Goal: Task Accomplishment & Management: Manage account settings

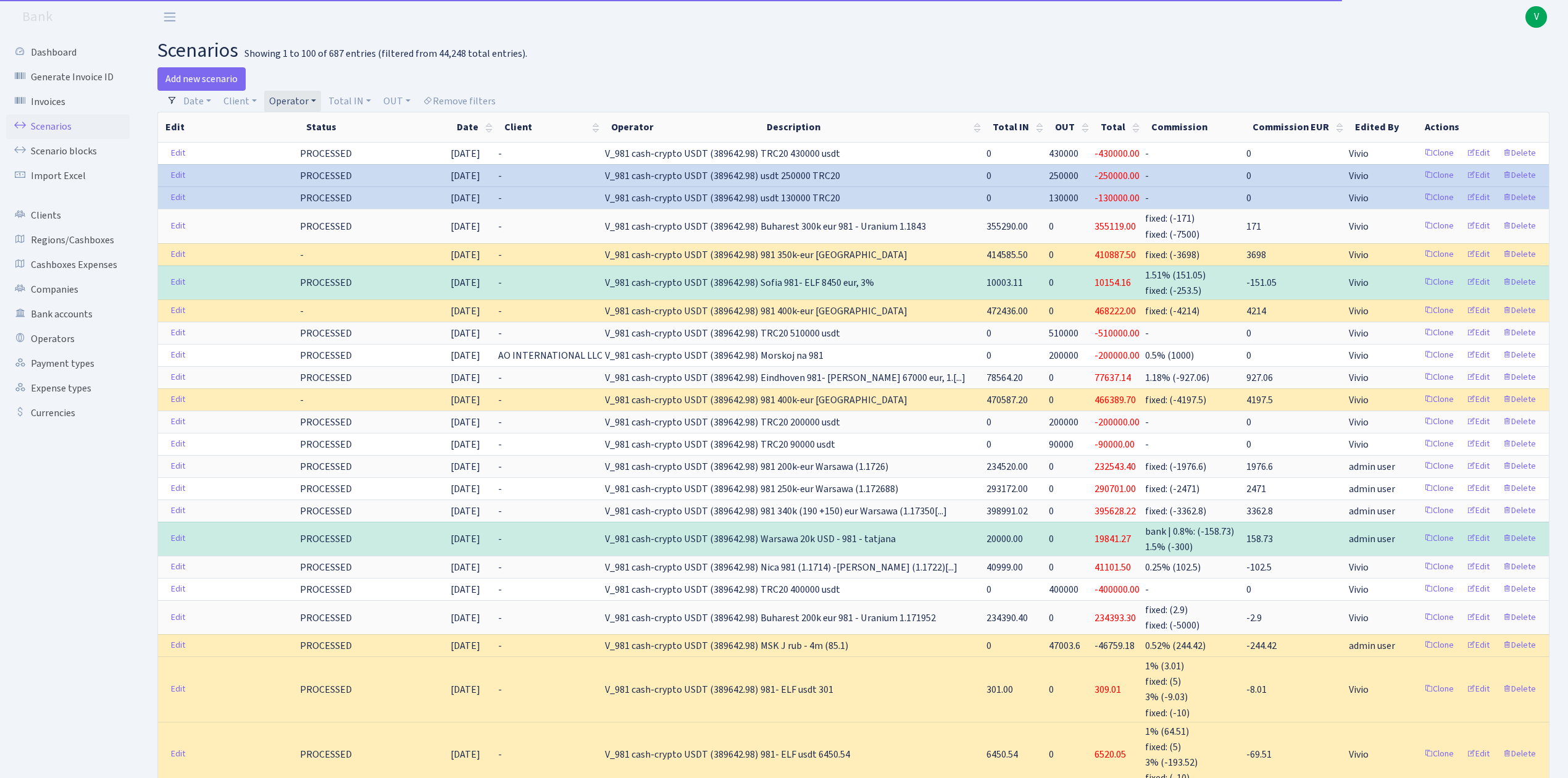
select select "100"
click at [59, 122] on link "Scenarios" at bounding box center [68, 127] width 124 height 25
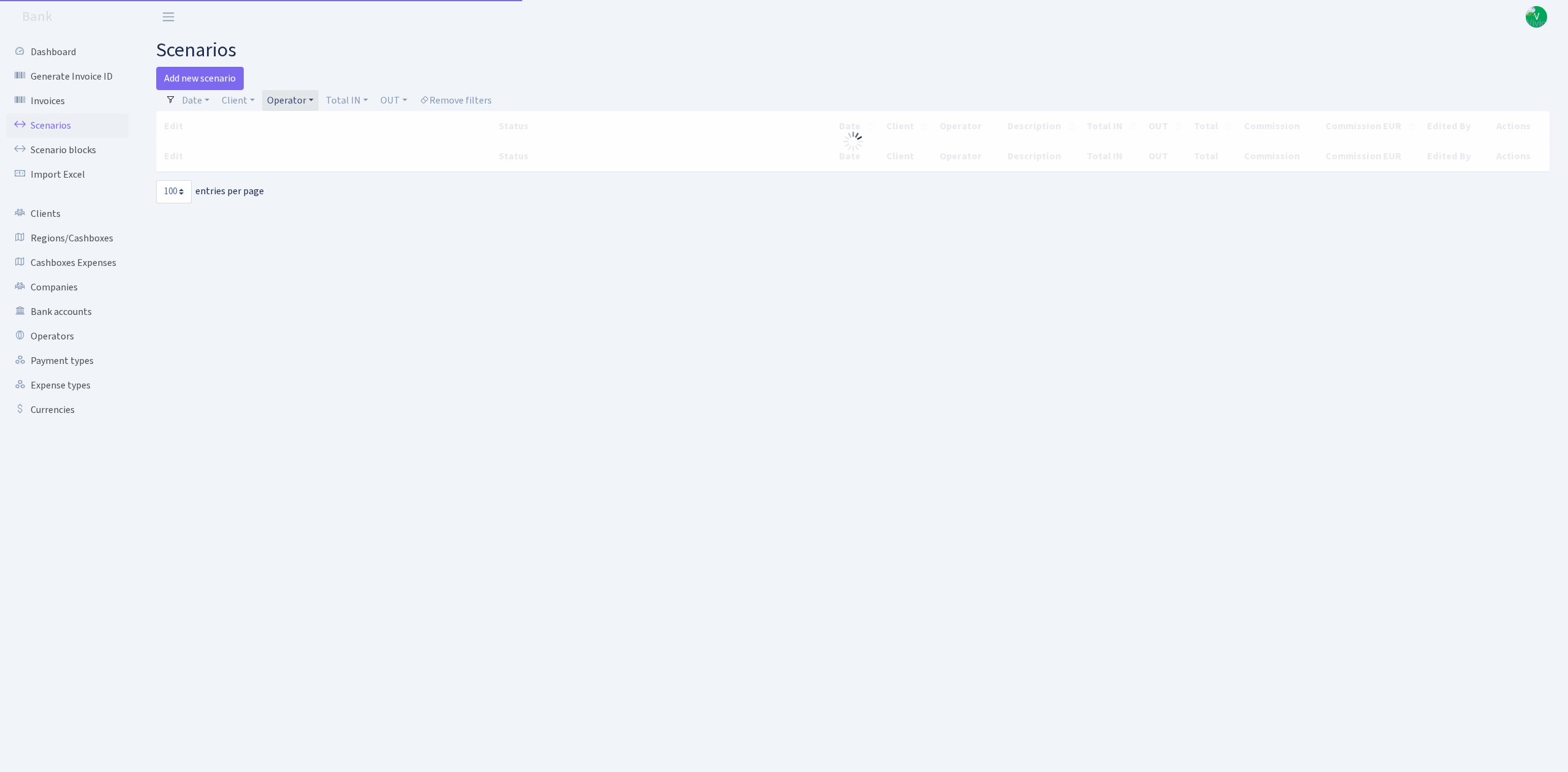
select select "100"
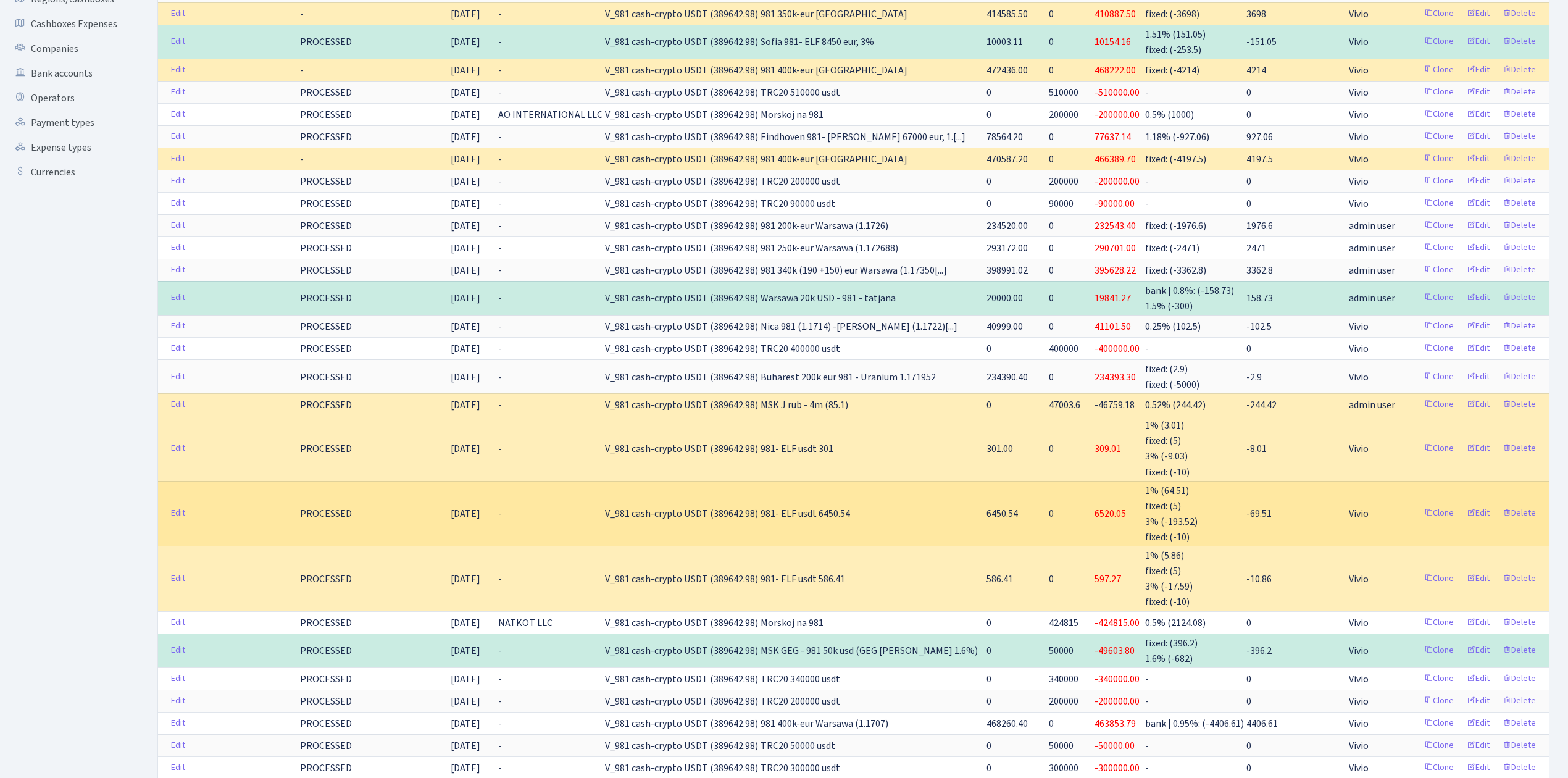
scroll to position [329, 0]
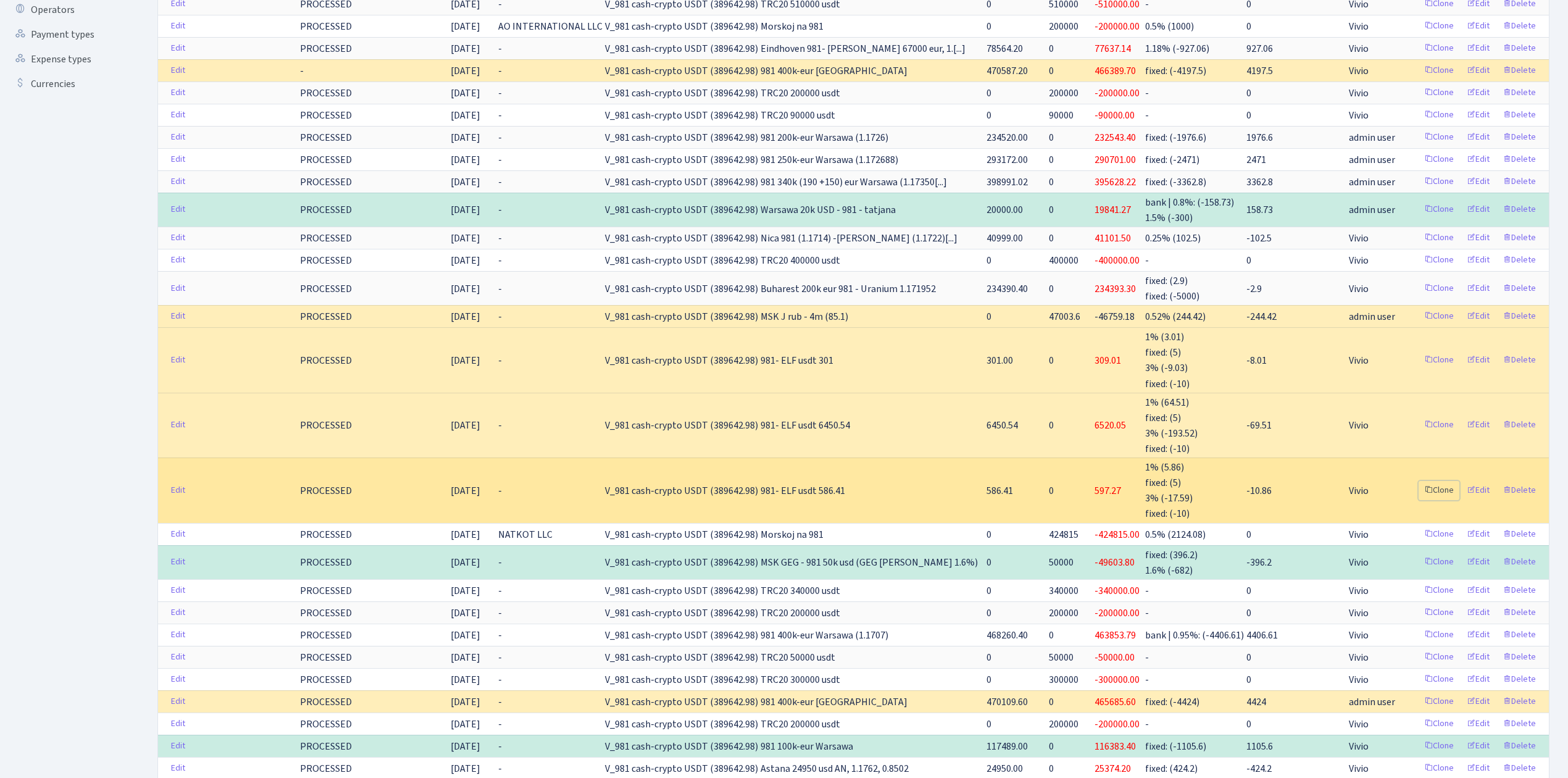
click at [1441, 485] on link "Clone" at bounding box center [1439, 490] width 41 height 19
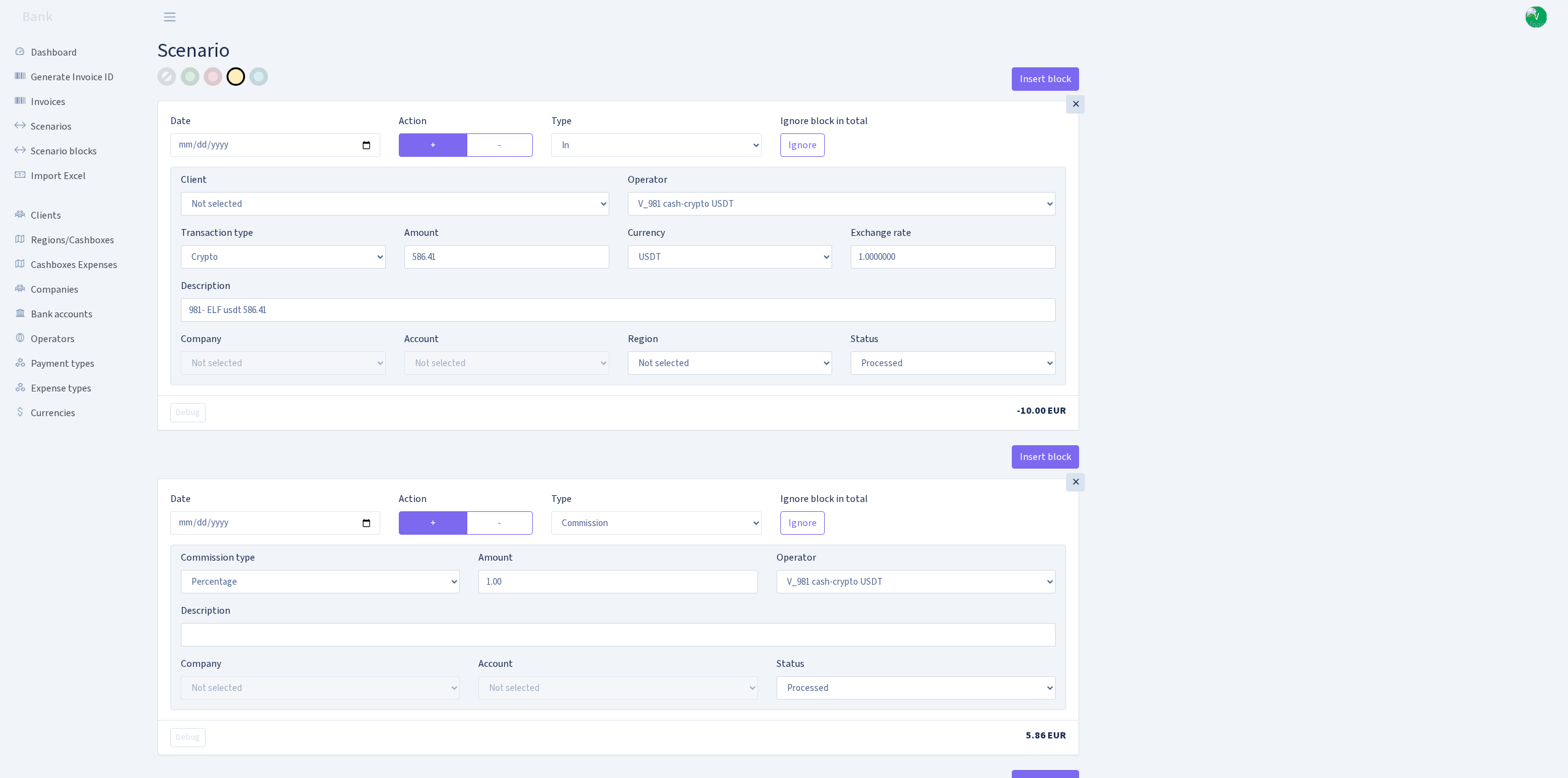
select select "in"
select select "435"
select select "3"
select select "6"
select select "processed"
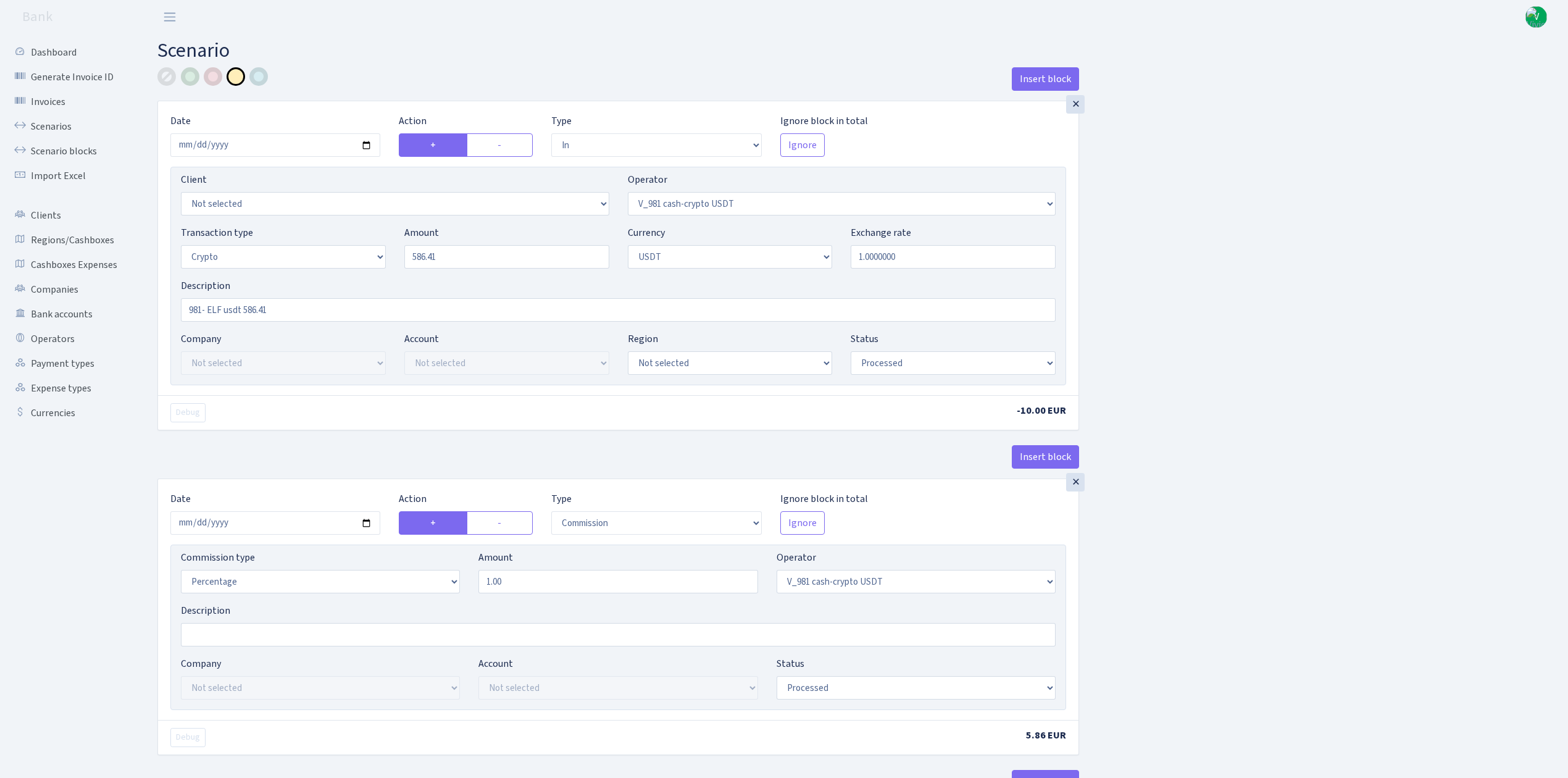
select select "commission"
select select "435"
select select "processed"
select select "commission"
select select "fixed"
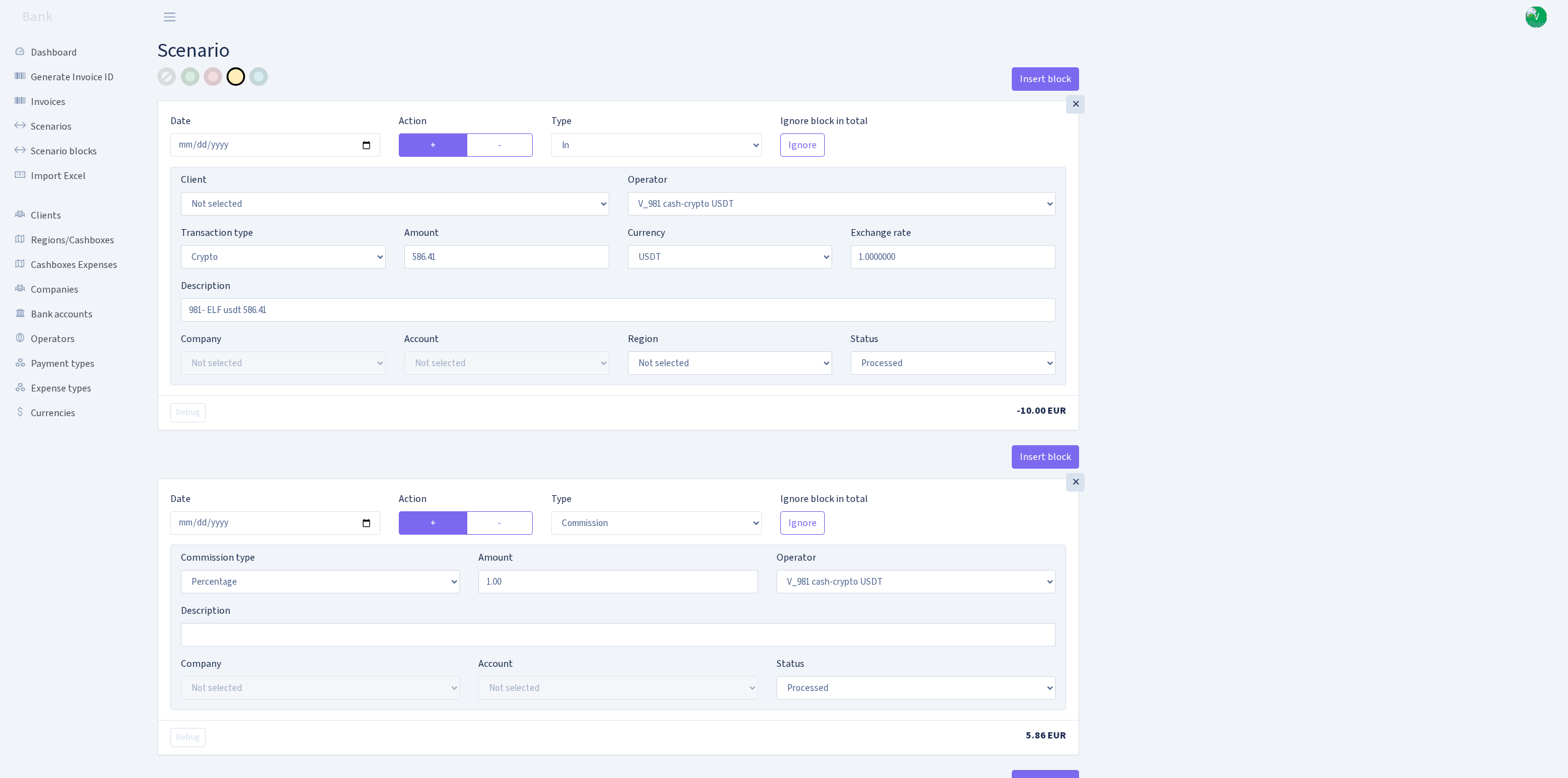
select select "435"
select select "processed"
select select "out"
select select "485"
select select "3"
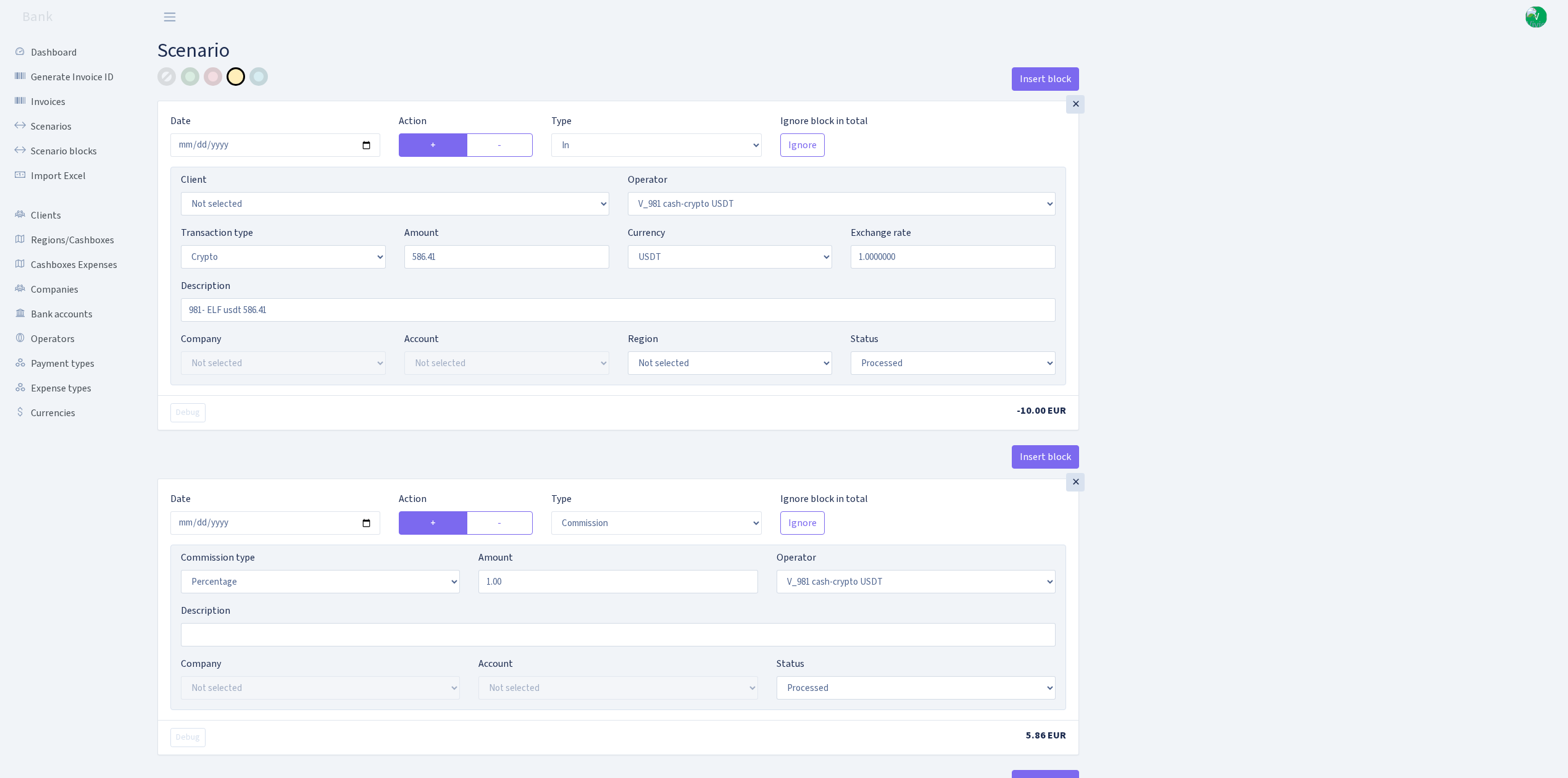
select select "6"
select select "processed"
select select "commission"
select select "485"
select select "processed"
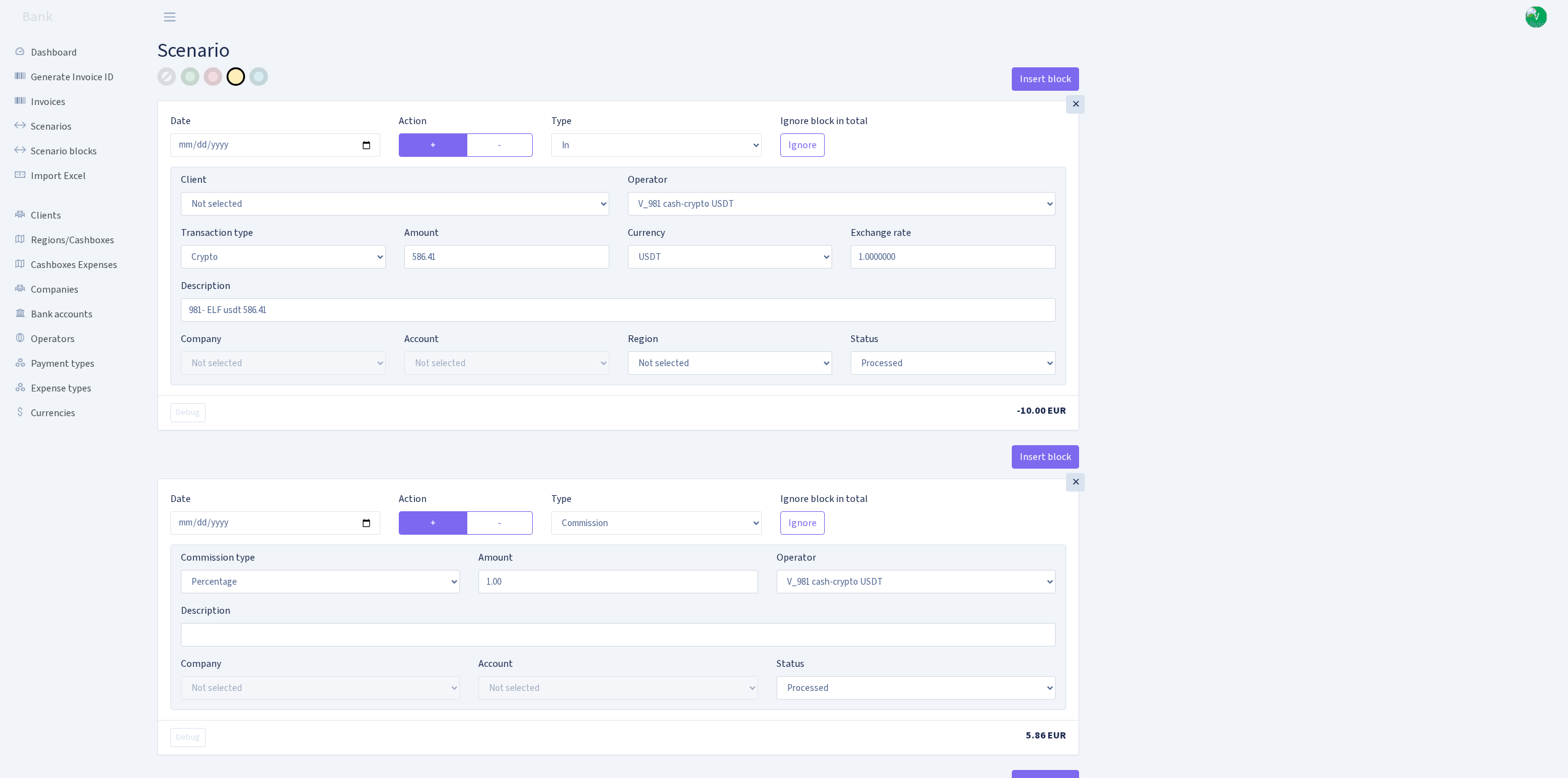
select select "commission"
select select "fixed"
select select "485"
select select "processed"
drag, startPoint x: 467, startPoint y: 262, endPoint x: 381, endPoint y: 232, distance: 91.1
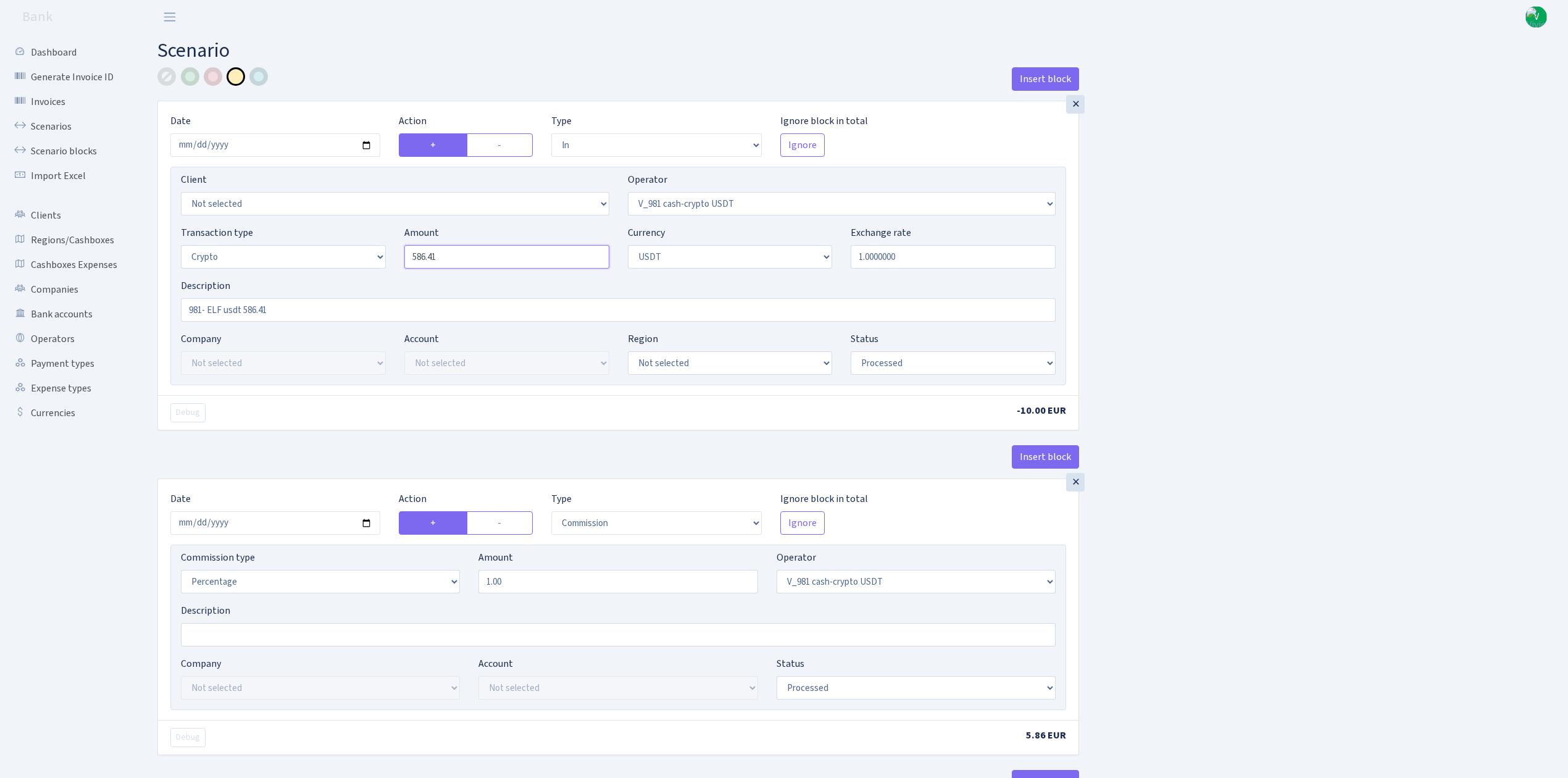
click at [389, 240] on div "Transaction type Not selected 981 ELF FISH crypto GIRT IVO dekl MM-BALTIC eur U…" at bounding box center [618, 252] width 893 height 53
drag, startPoint x: 1228, startPoint y: 188, endPoint x: 1136, endPoint y: 194, distance: 92.2
type input "3,532.00"
drag, startPoint x: 243, startPoint y: 310, endPoint x: 314, endPoint y: 313, distance: 71.1
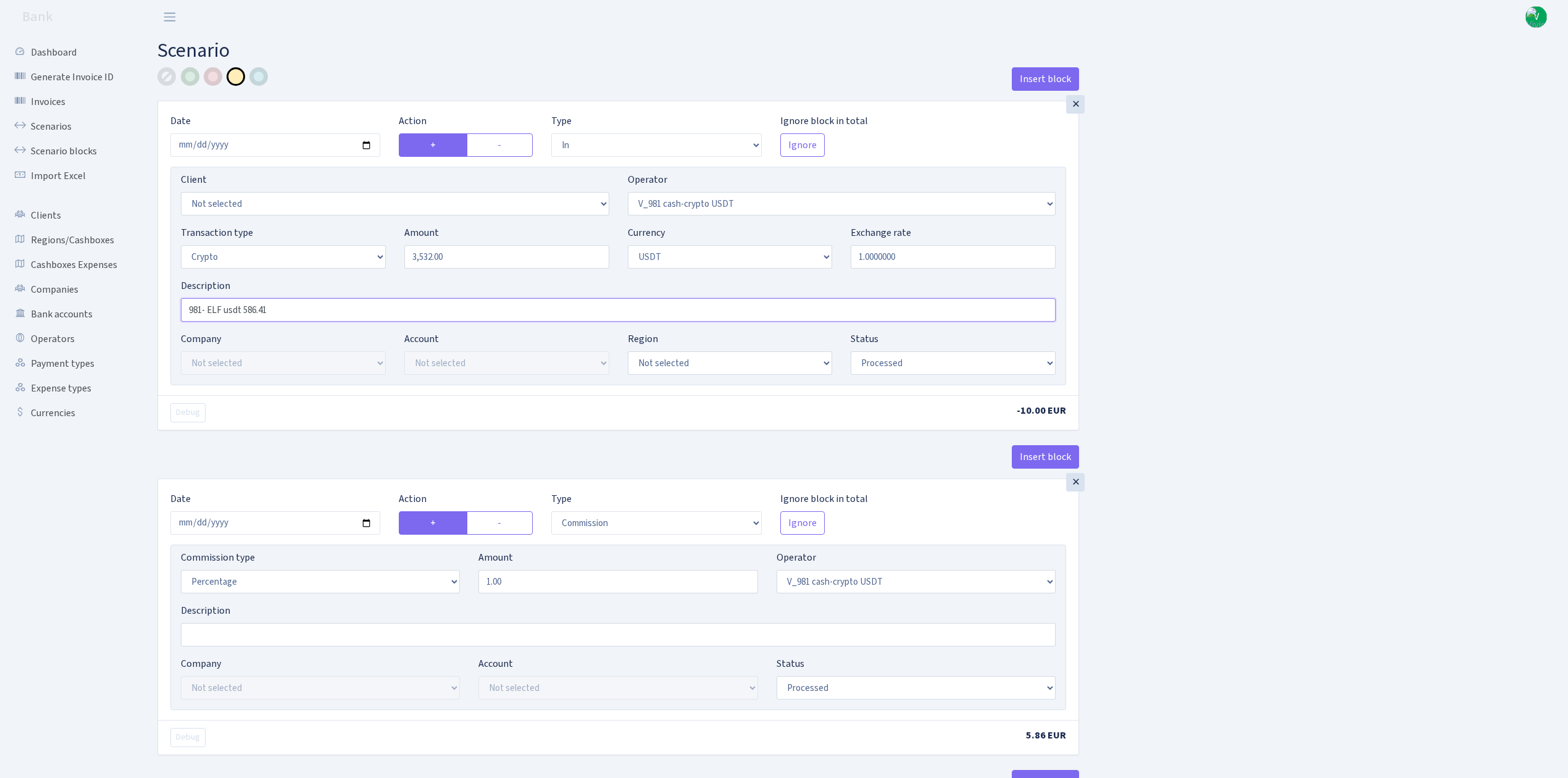
click at [314, 313] on input "981- ELF usdt 586.41" at bounding box center [618, 310] width 875 height 23
type input "981- ELF usdt 3532"
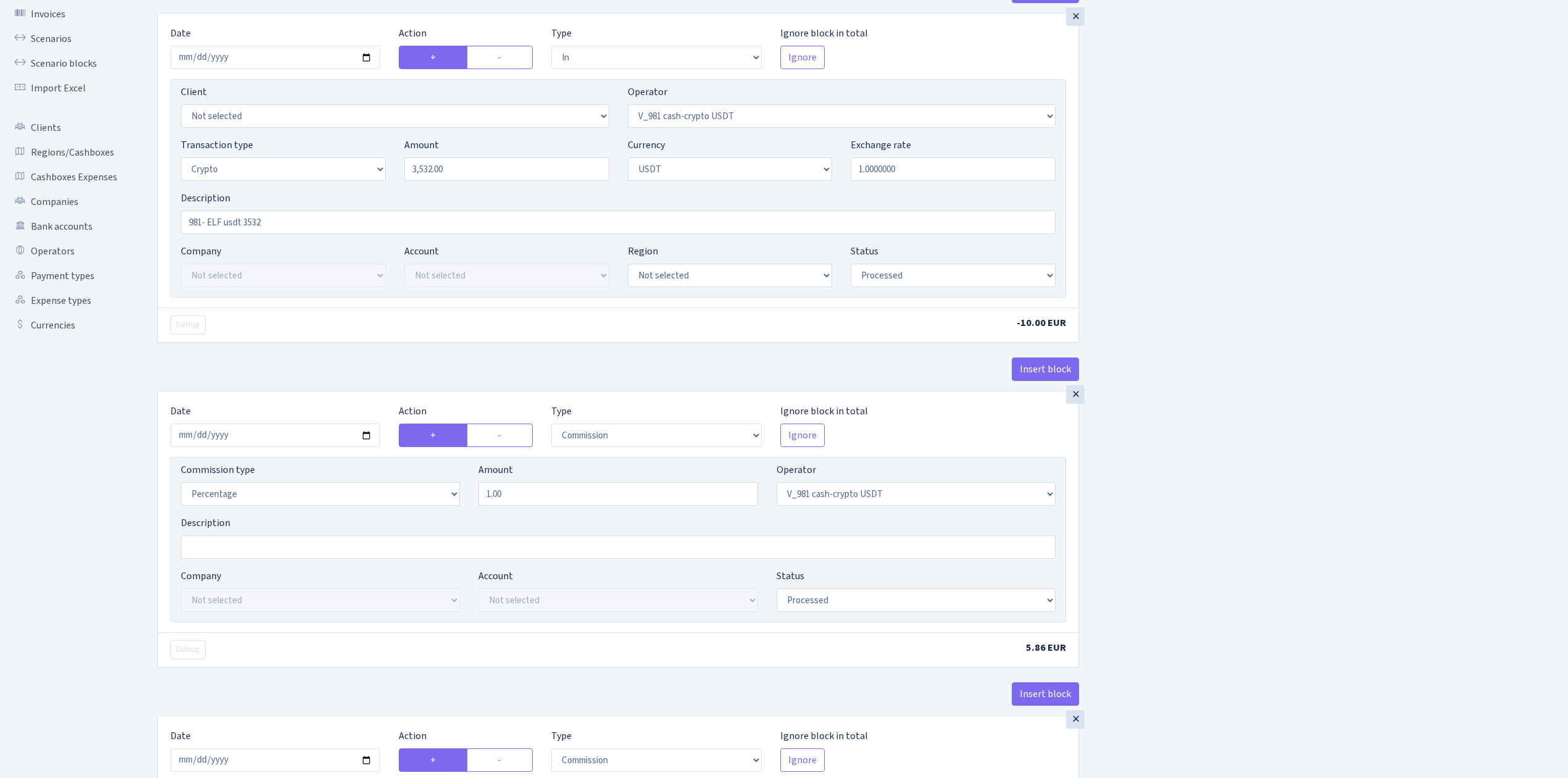
scroll to position [329, 0]
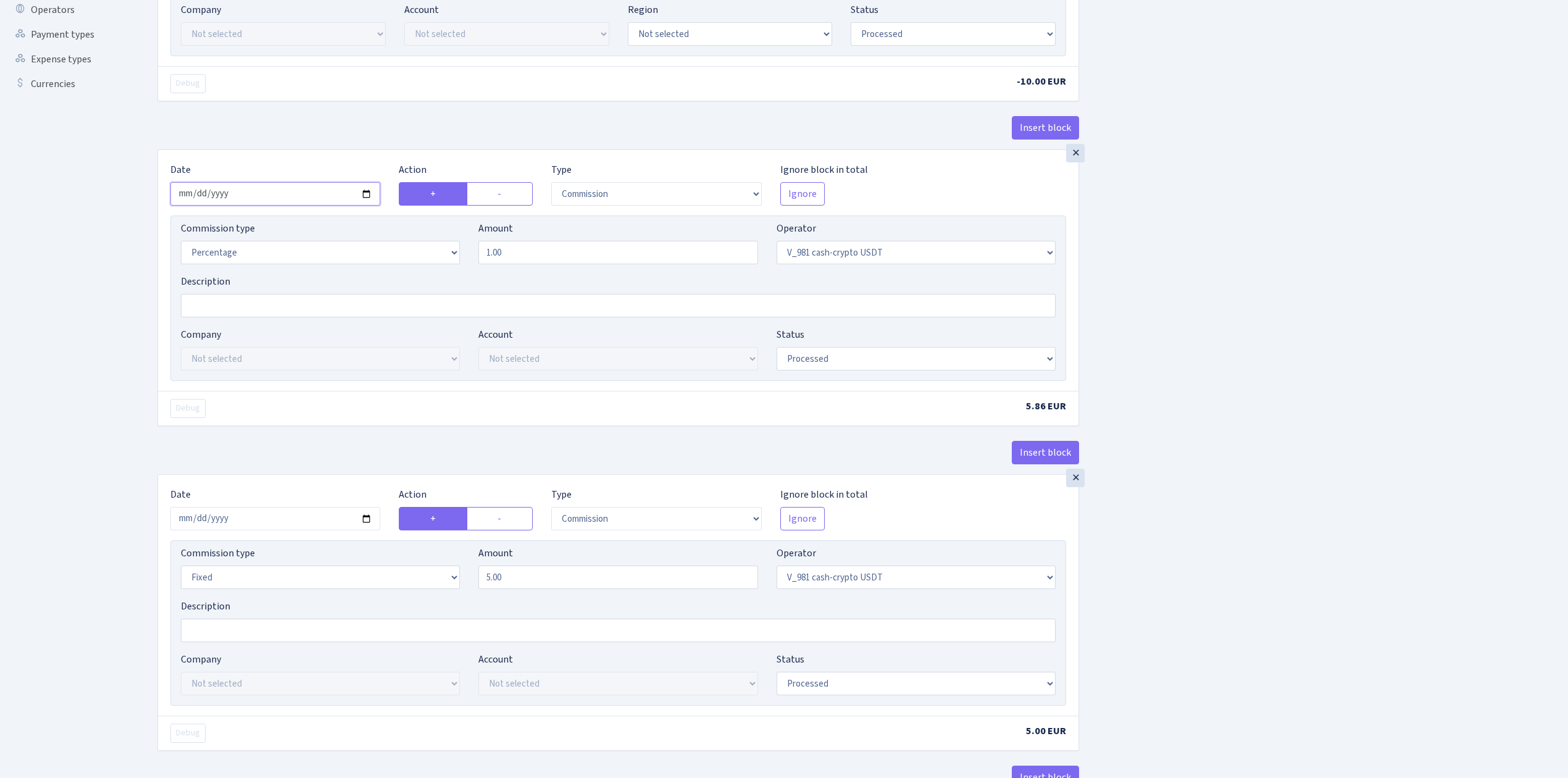
click at [368, 199] on input "2025-09-12" at bounding box center [275, 194] width 210 height 23
type input "[DATE]"
click at [371, 529] on input "2025-09-12" at bounding box center [275, 518] width 210 height 23
click at [366, 519] on input "2025-09-12" at bounding box center [275, 518] width 210 height 23
type input "[DATE]"
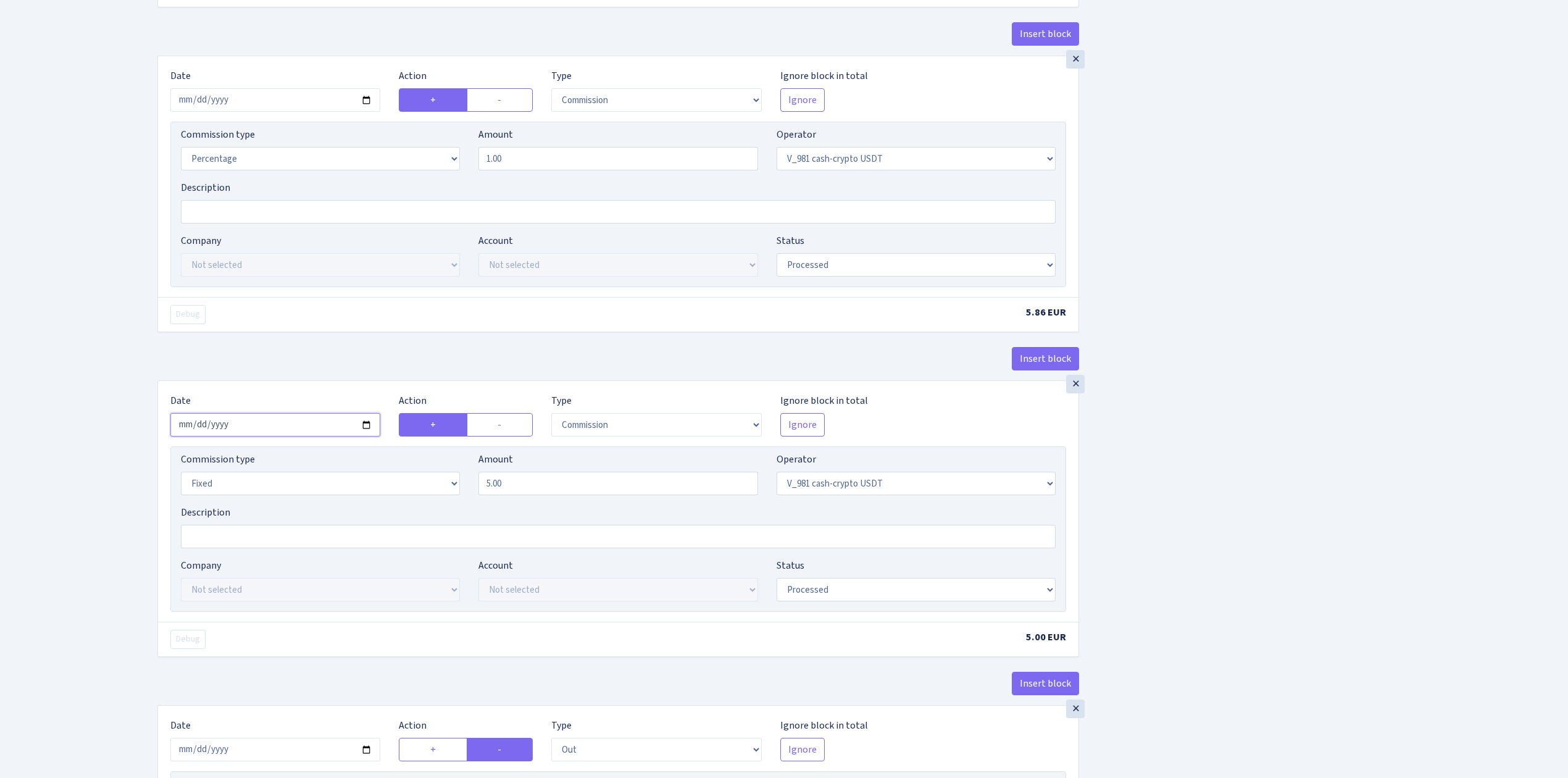
scroll to position [741, 0]
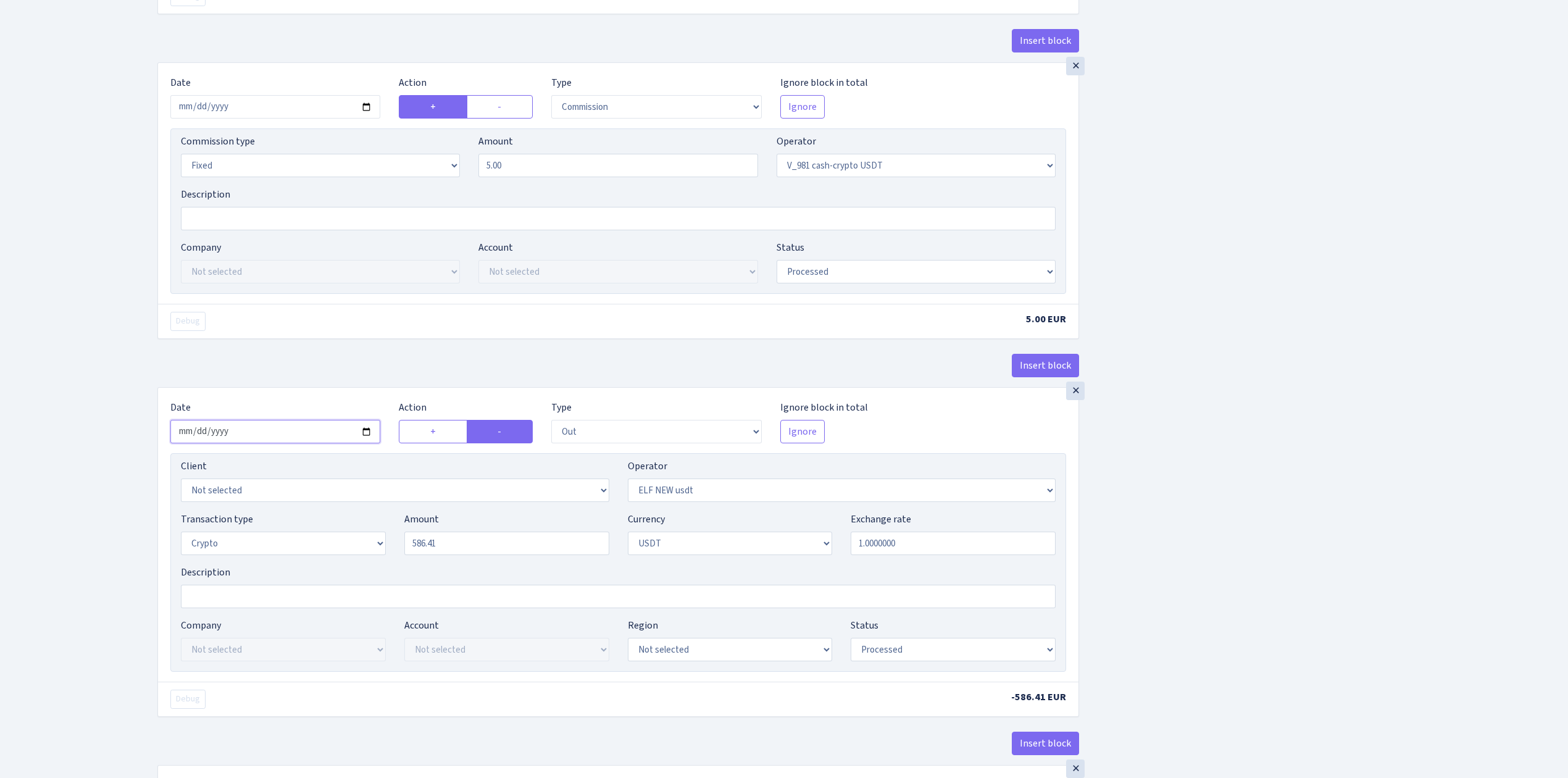
click at [365, 433] on input "2025-09-12" at bounding box center [275, 431] width 210 height 23
click at [361, 440] on input "2025-09-12" at bounding box center [275, 431] width 210 height 23
click at [366, 436] on input "2025-09-12" at bounding box center [275, 431] width 210 height 23
type input "[DATE]"
drag, startPoint x: 462, startPoint y: 546, endPoint x: 341, endPoint y: 510, distance: 126.2
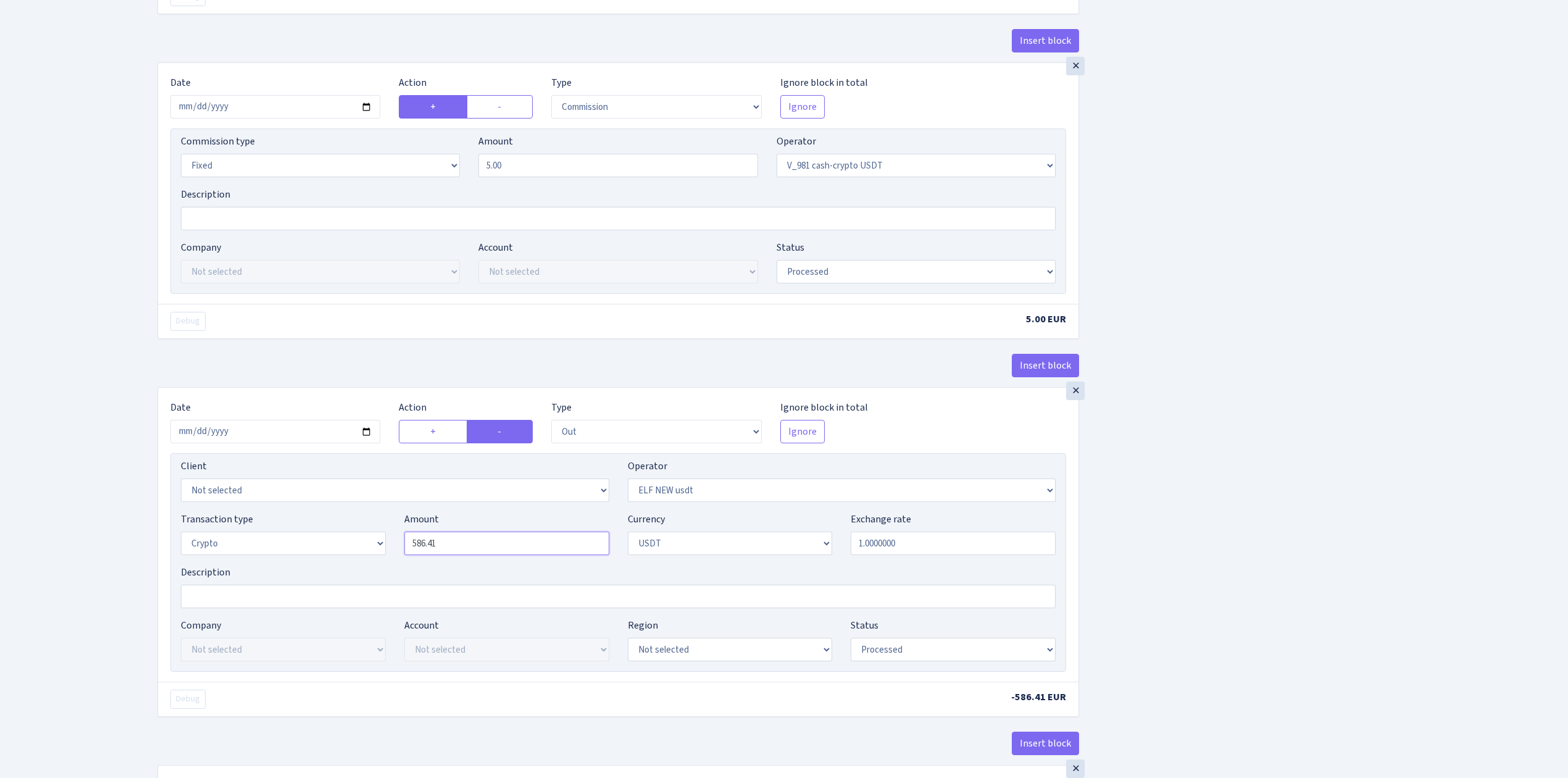
click at [341, 510] on div "Client Not selected 1 KOC GEMICILIK VE TASIMACILIK 1/BALDERE-SILDEDZE SIGNE 1/S…" at bounding box center [618, 563] width 896 height 218
click at [1314, 505] on div "Insert block × Date 2025-09-19 Action + - Type --- In Out Commission Field requ…" at bounding box center [853, 398] width 1411 height 2143
type input "3,532.00"
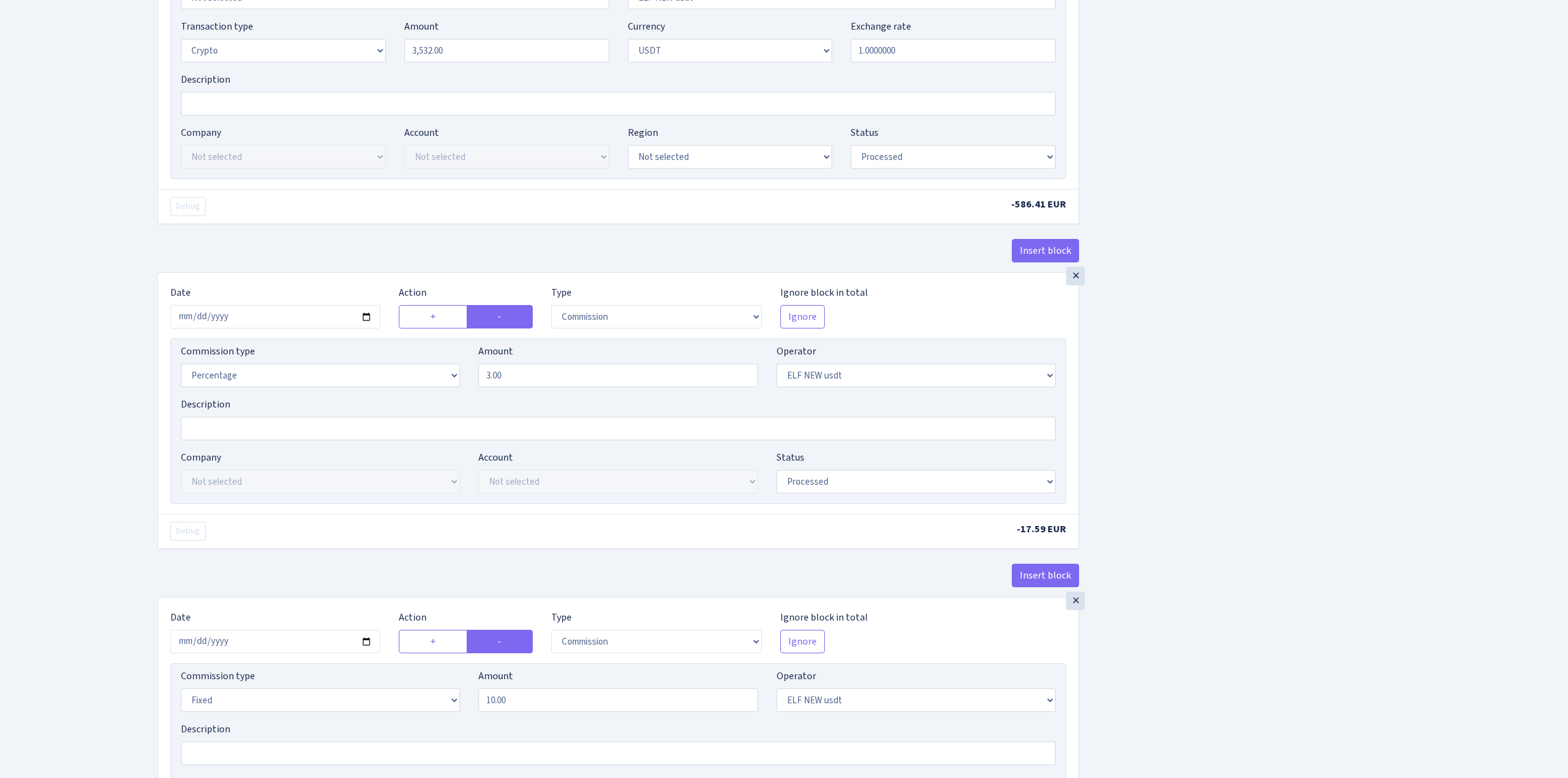
scroll to position [1235, 0]
click at [365, 324] on input "2025-09-12" at bounding box center [275, 315] width 210 height 23
type input "[DATE]"
click at [365, 651] on input "2025-09-12" at bounding box center [275, 640] width 210 height 23
type input "2025-09-19"
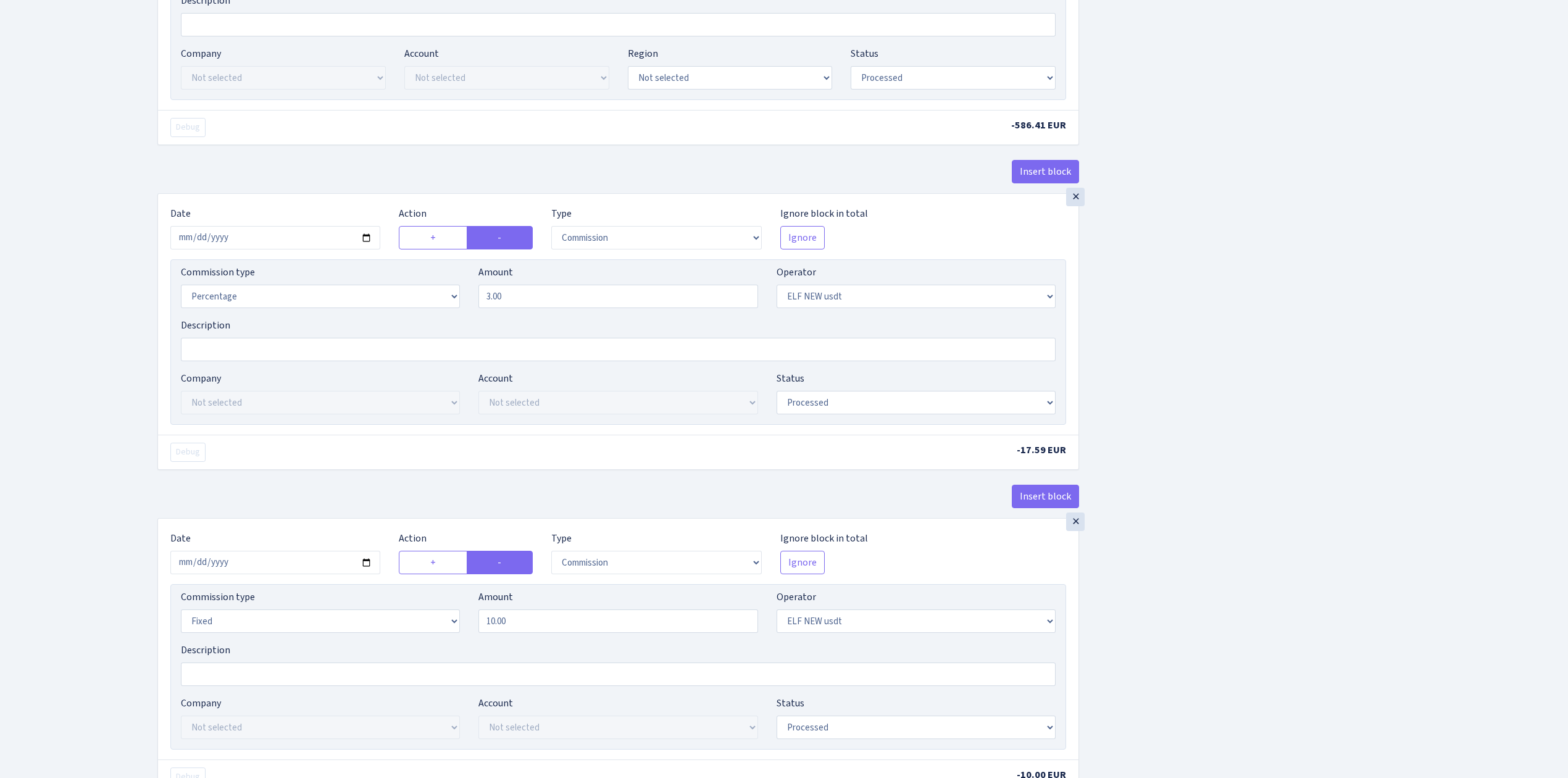
scroll to position [1503, 0]
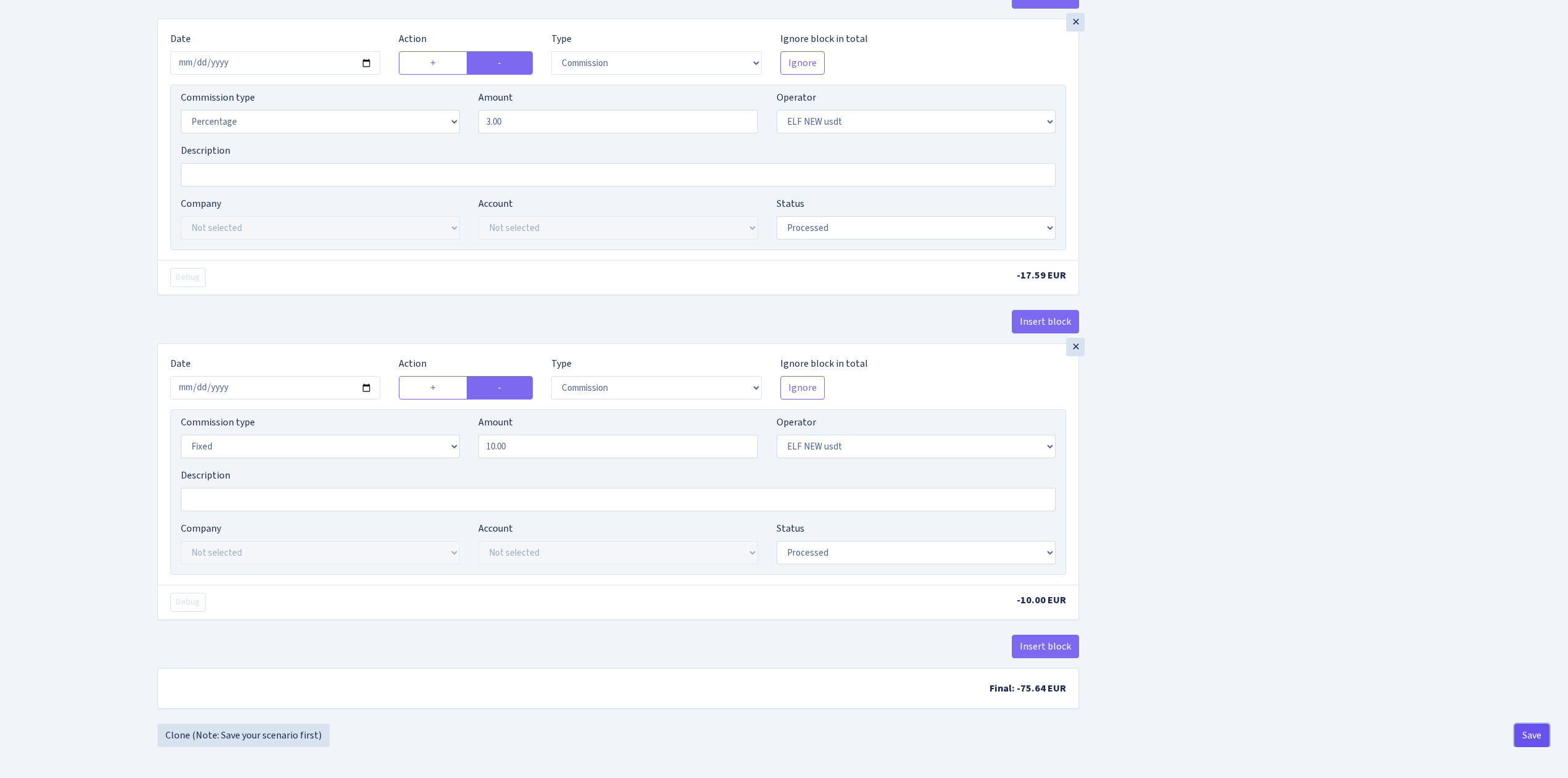
click at [1542, 729] on button "Save" at bounding box center [1532, 735] width 35 height 23
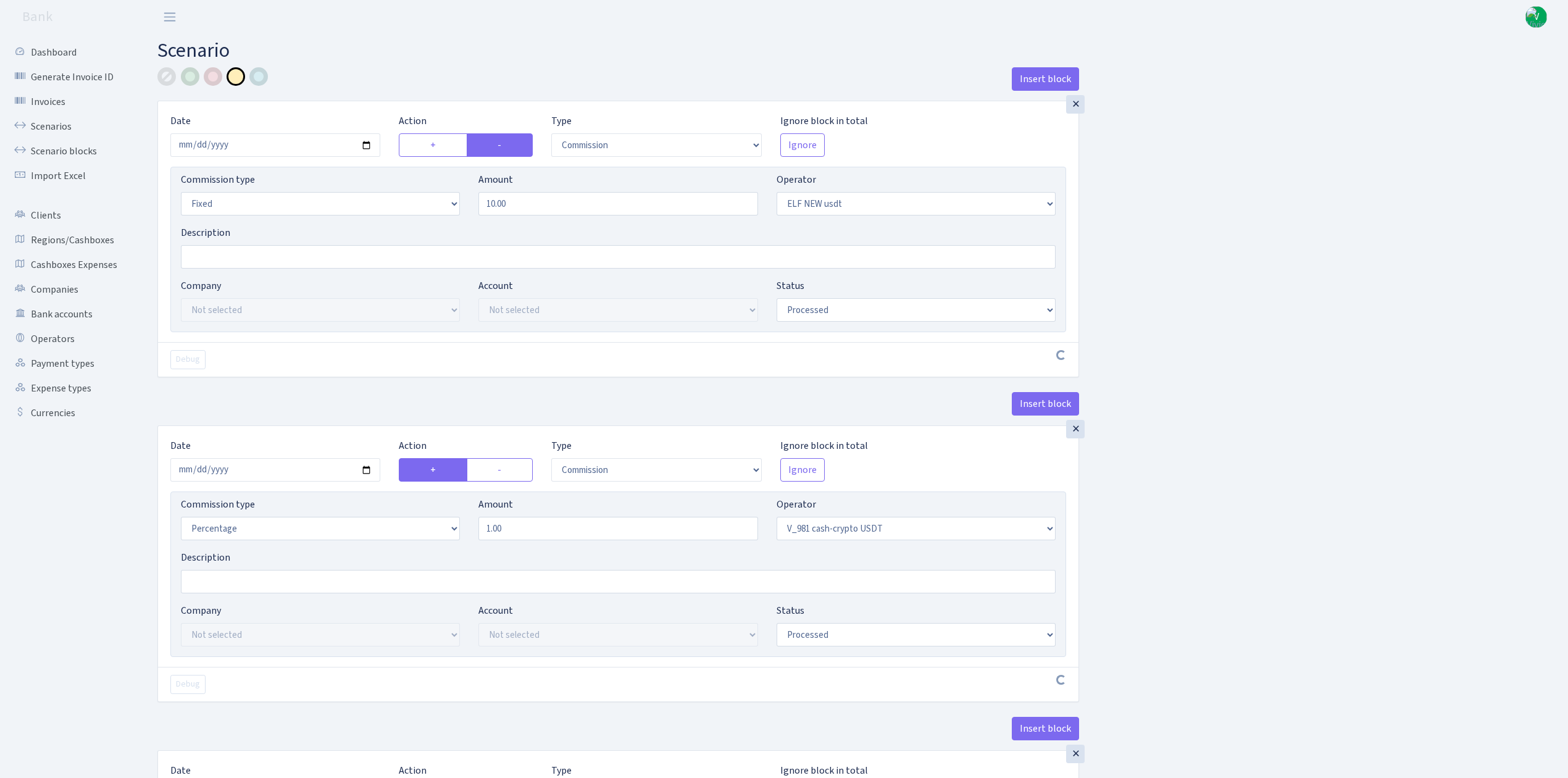
select select "commission"
select select "fixed"
select select "485"
select select "processed"
select select "commission"
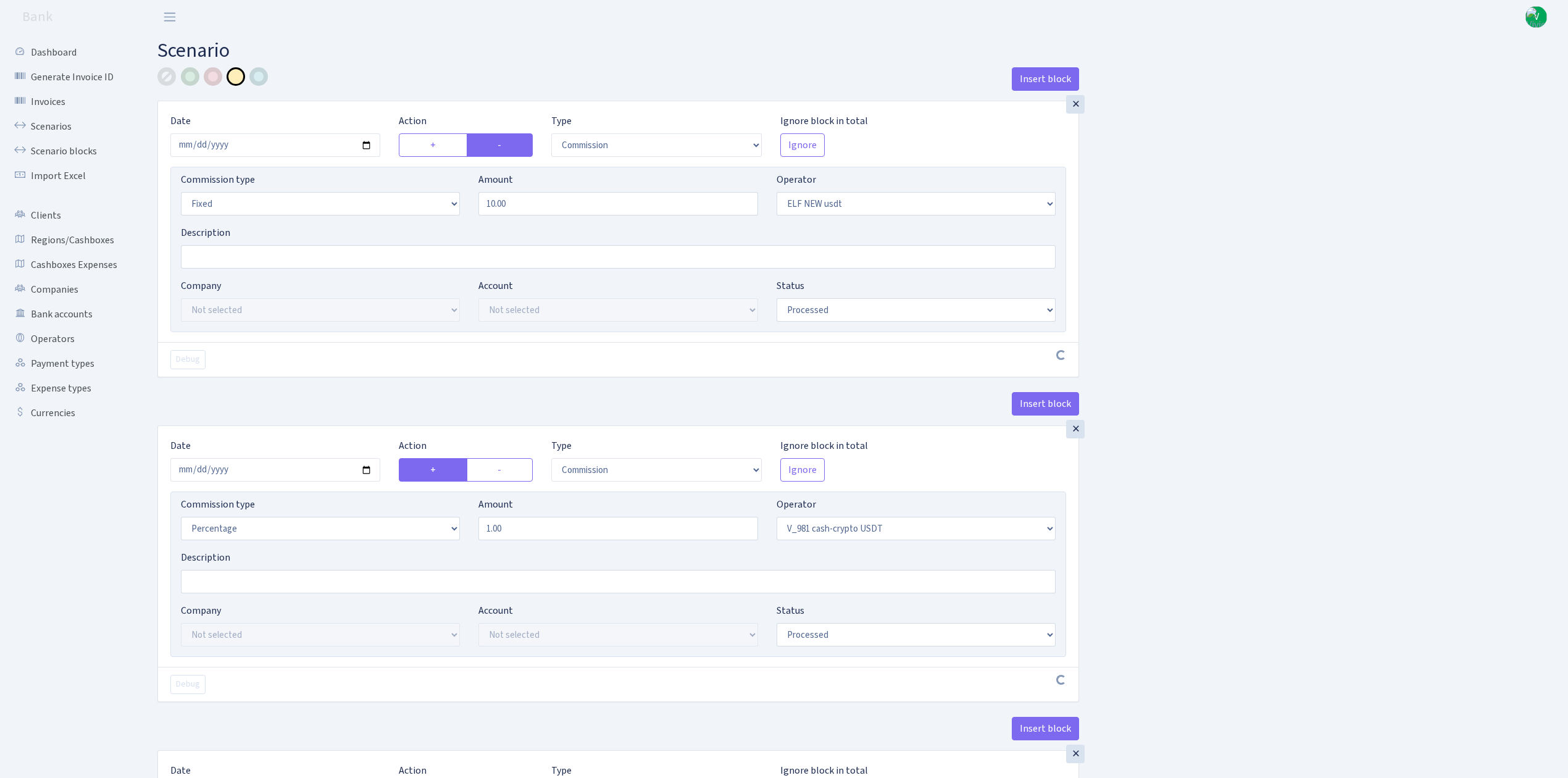
select select "435"
select select "processed"
select select "commission"
select select "fixed"
select select "435"
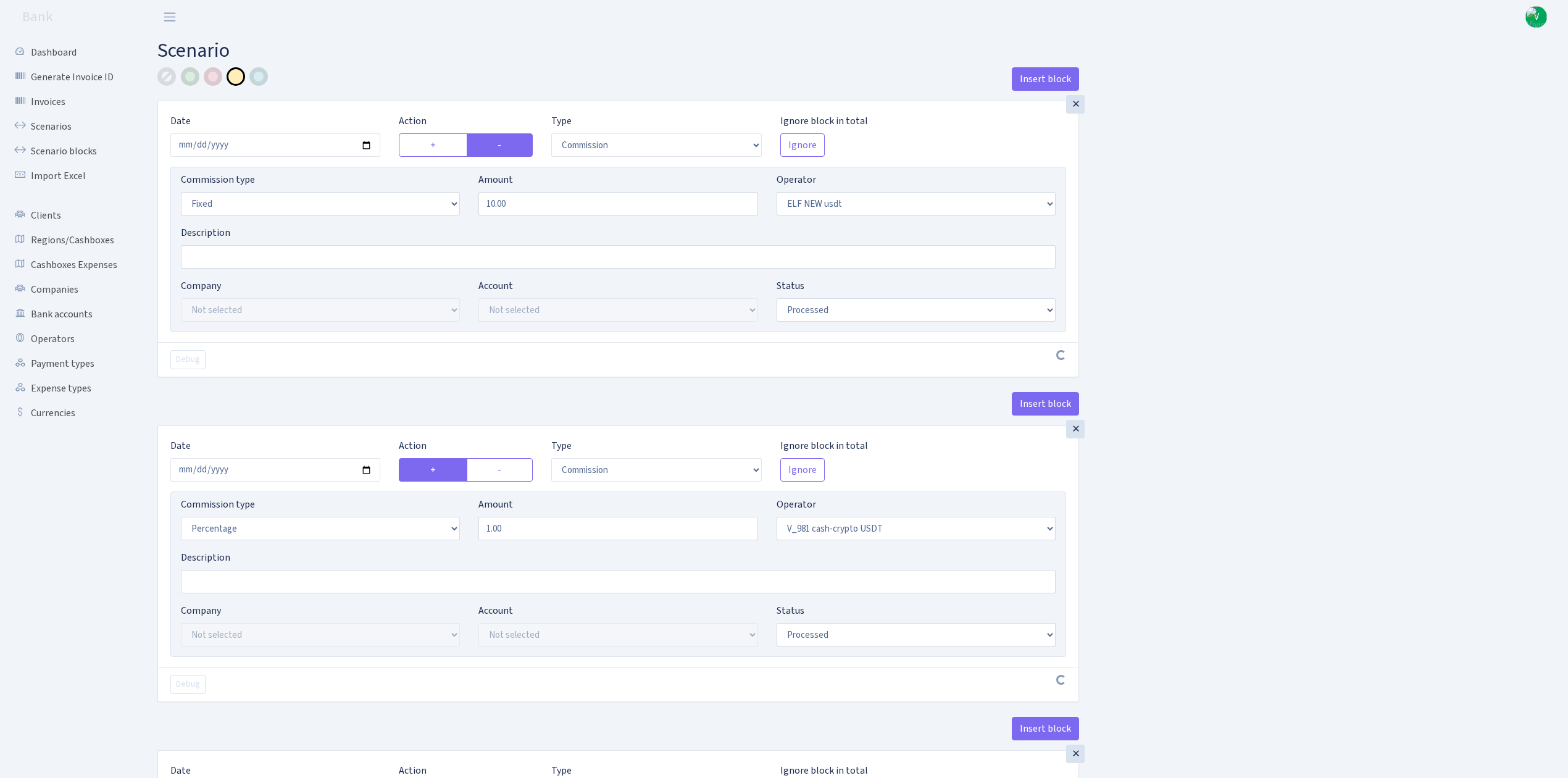
select select "processed"
select select "out"
select select "485"
select select "3"
select select "6"
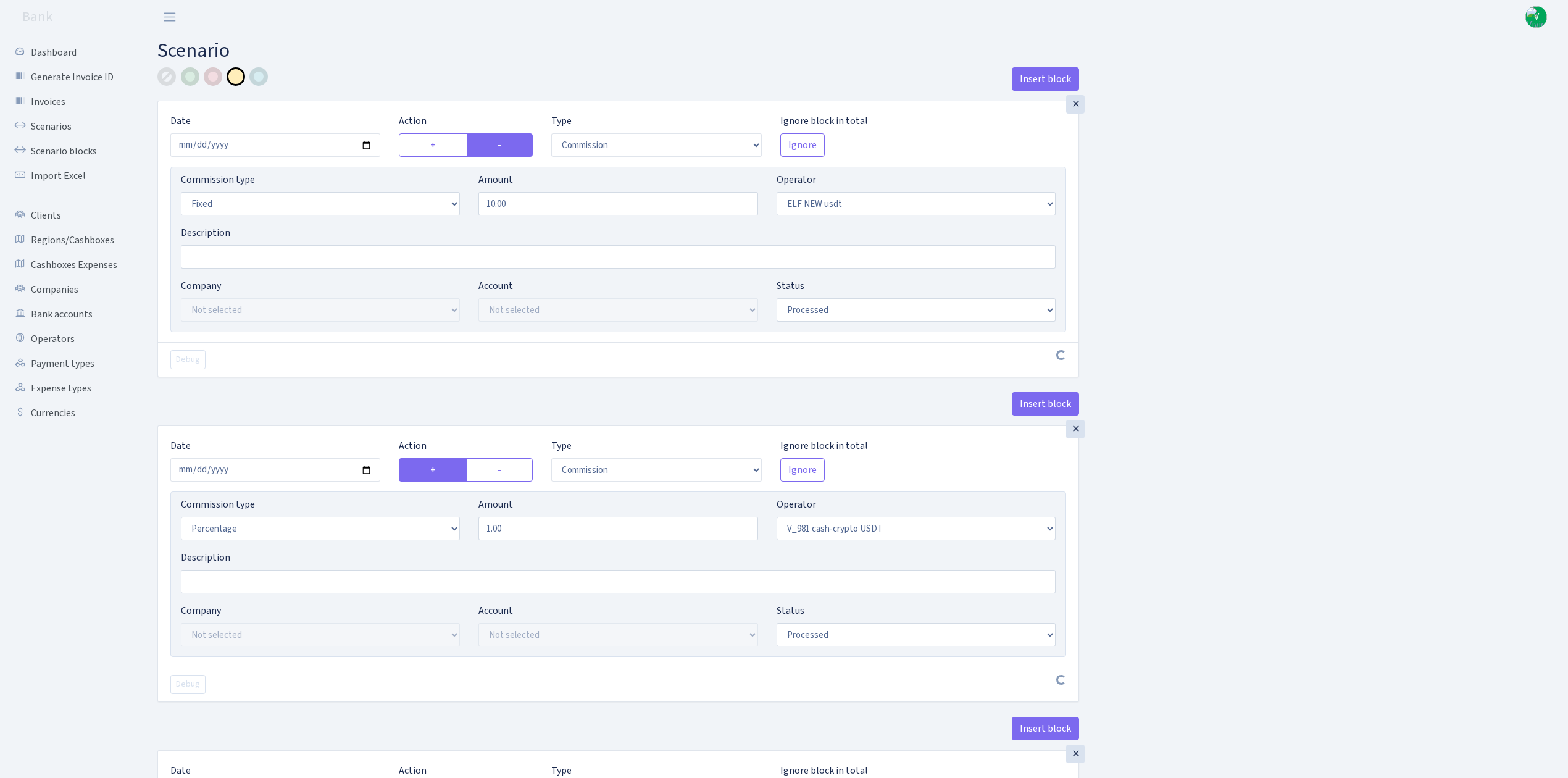
select select "processed"
select select "commission"
select select "485"
select select "processed"
select select "commission"
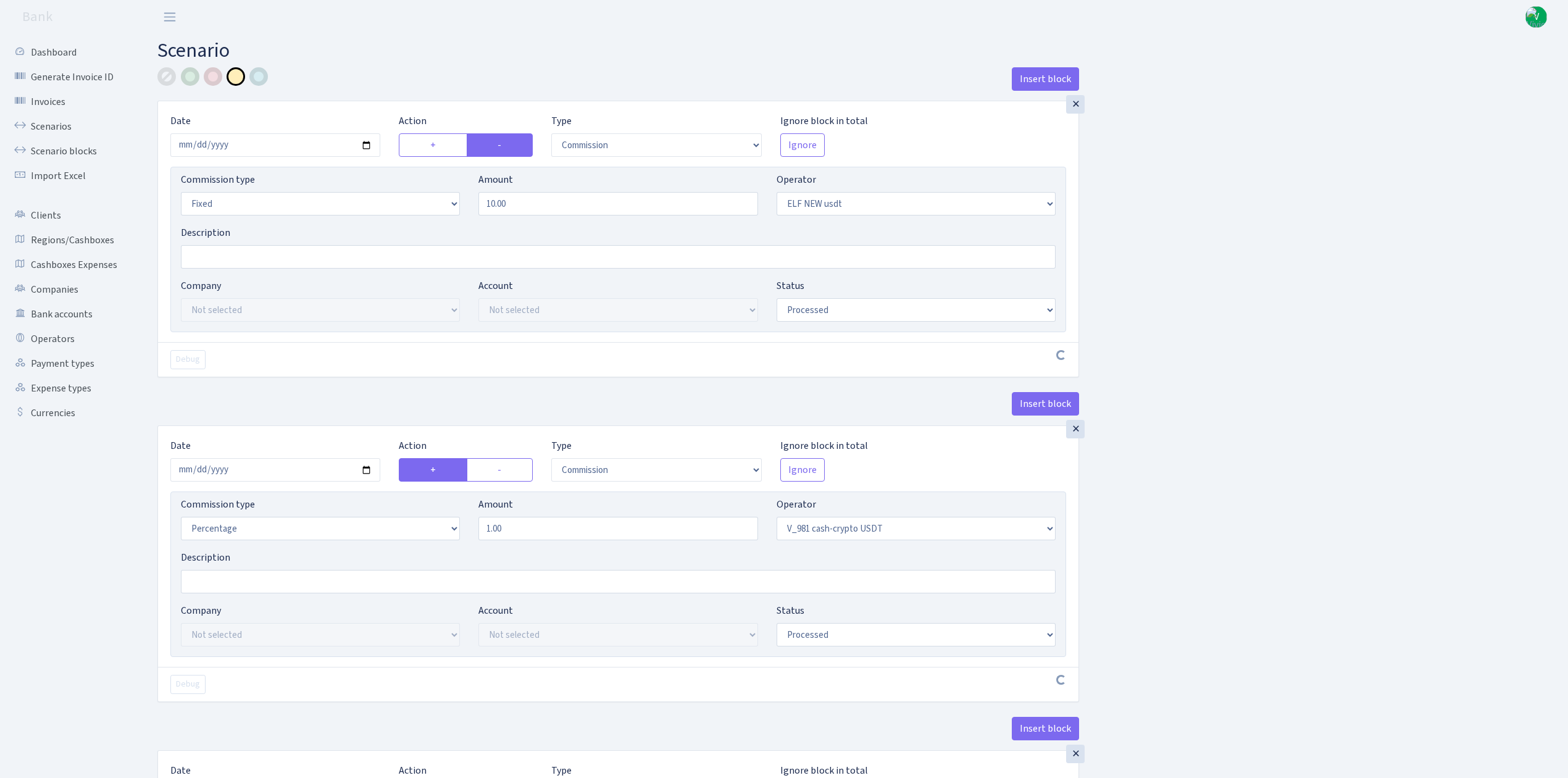
select select "fixed"
select select "485"
select select "processed"
click at [45, 124] on link "Scenarios" at bounding box center [68, 127] width 124 height 25
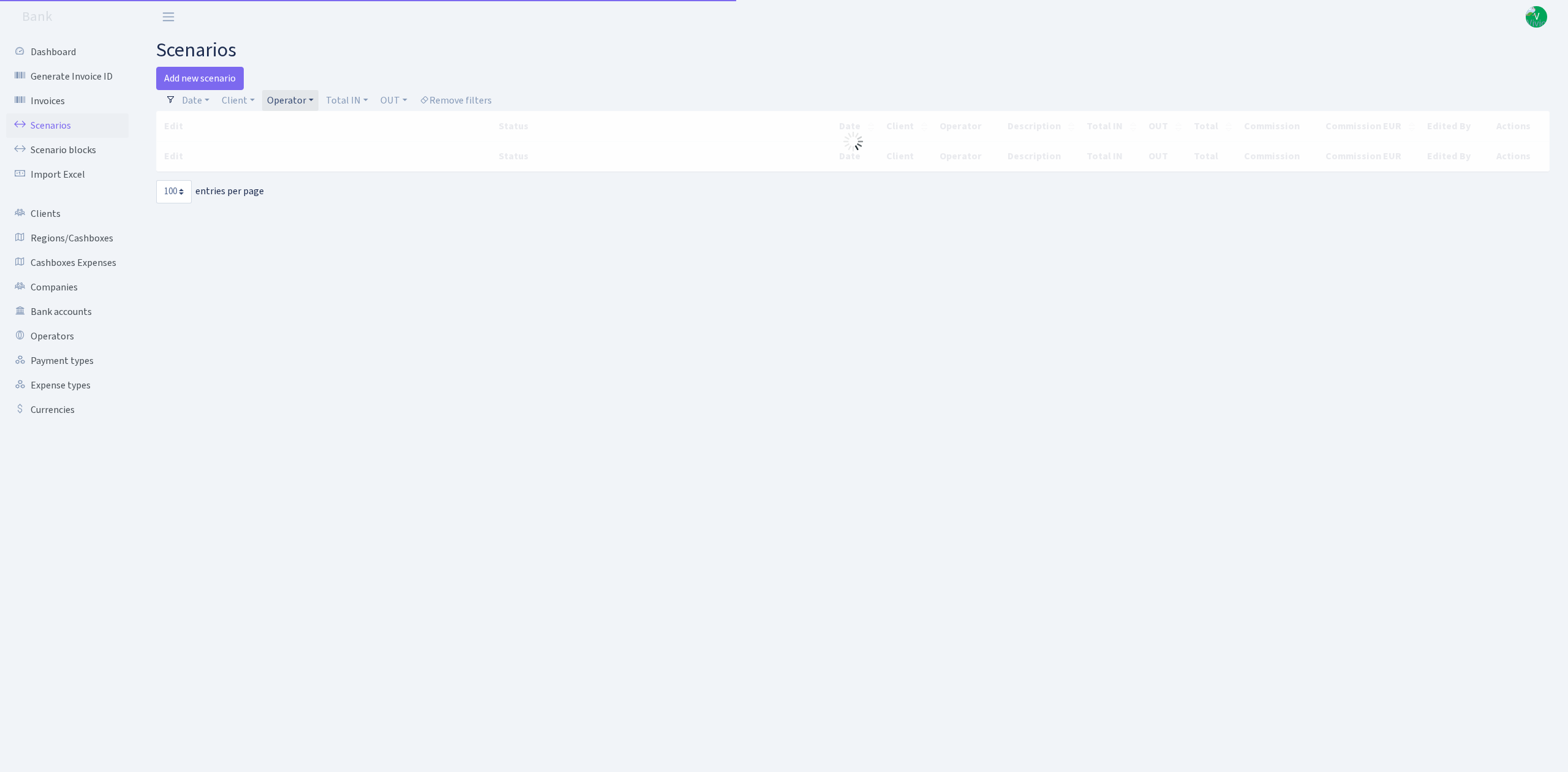
select select "100"
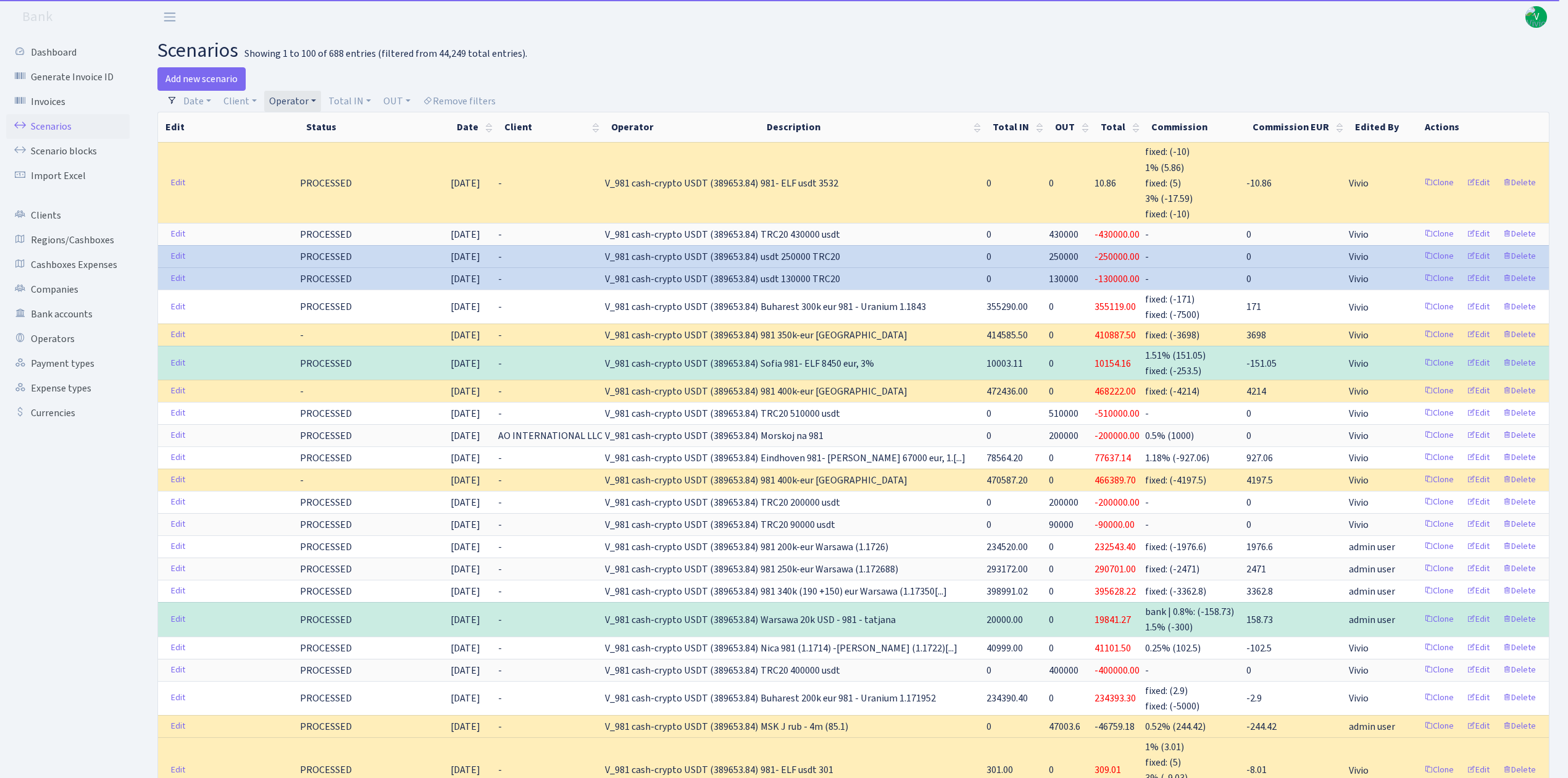
click at [300, 92] on link "Operator" at bounding box center [292, 102] width 56 height 21
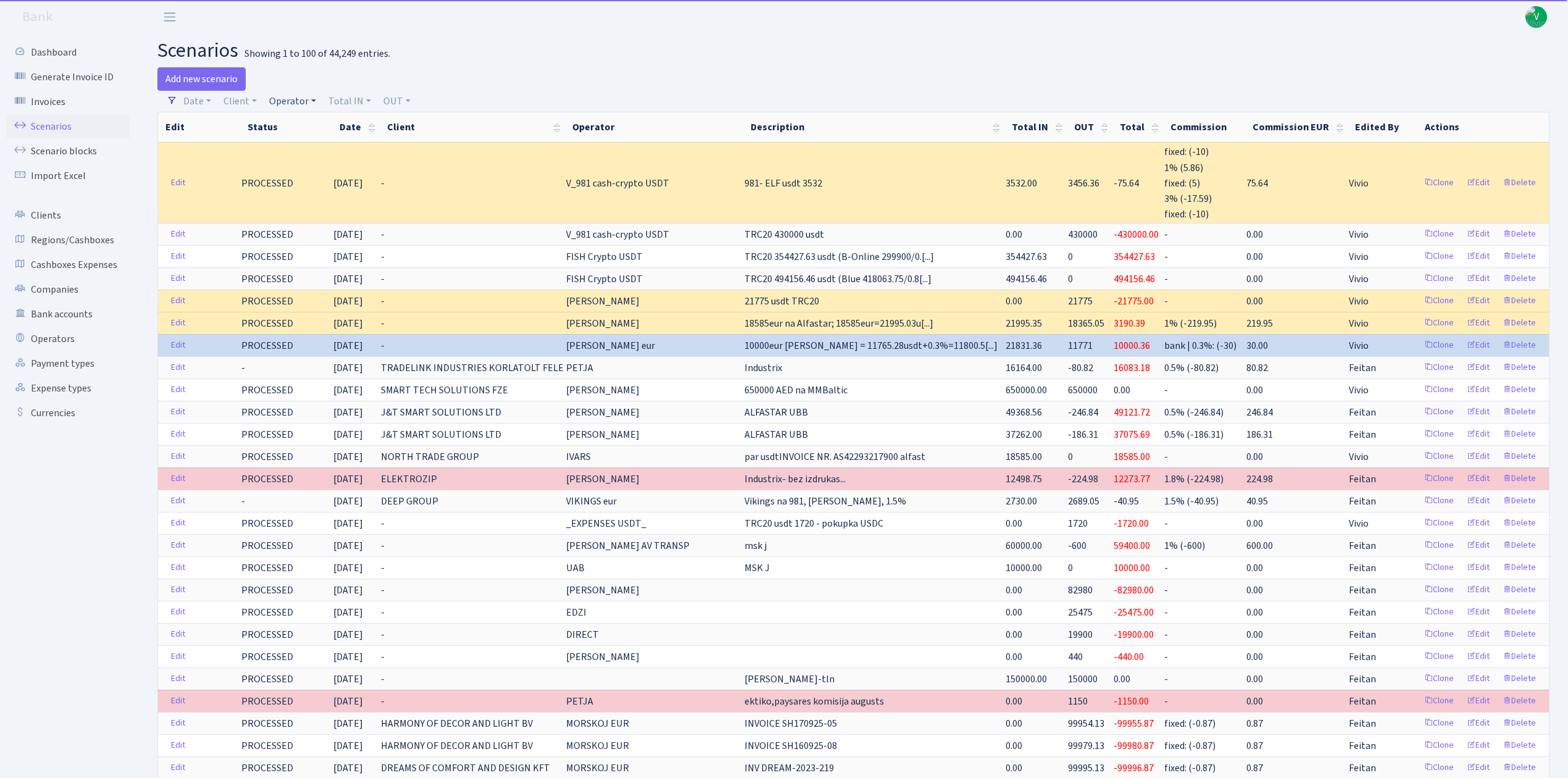
click at [295, 98] on link "Operator" at bounding box center [292, 102] width 56 height 21
click at [314, 144] on input "search" at bounding box center [313, 145] width 91 height 19
type input "elf"
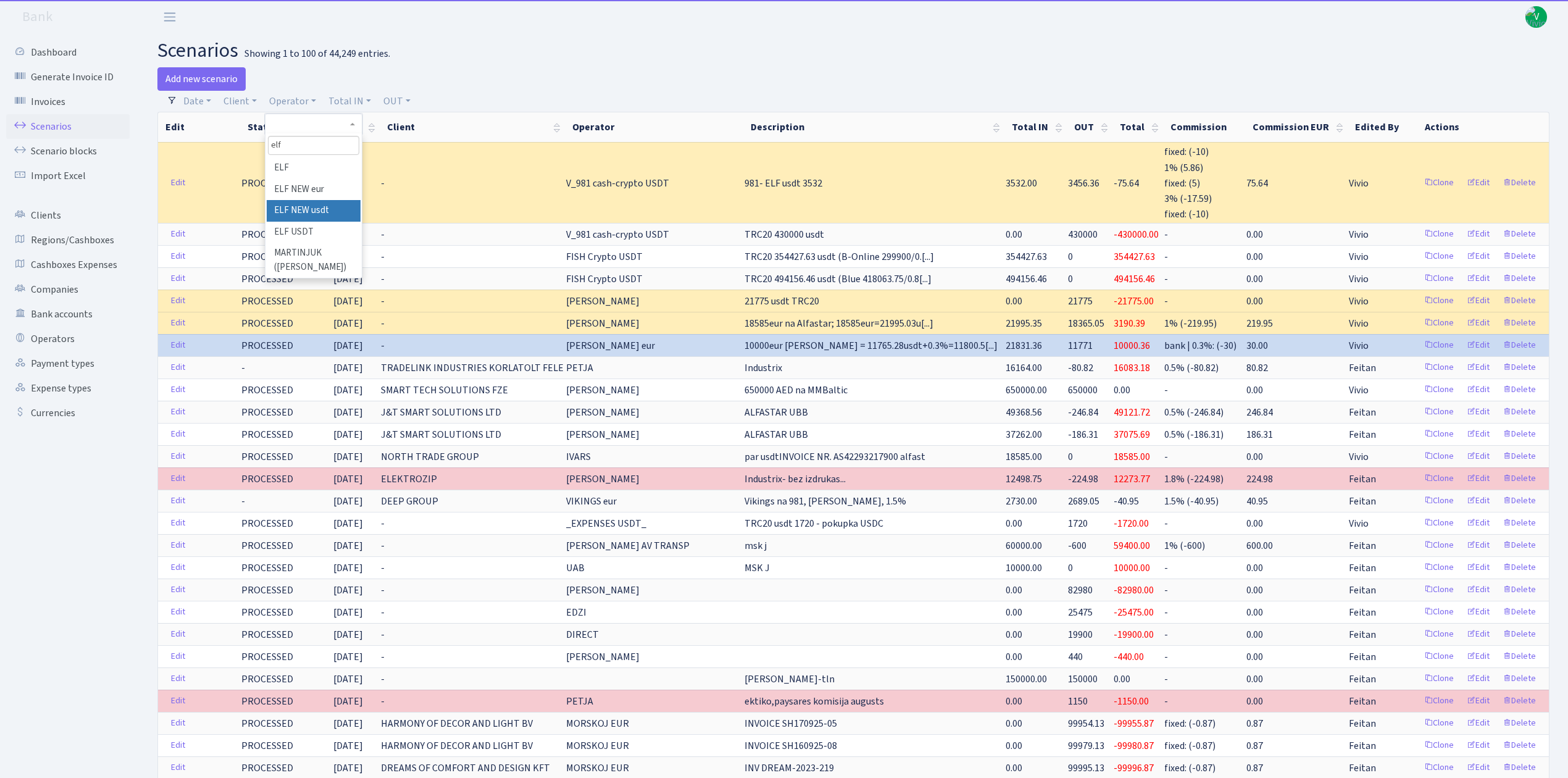
click at [319, 211] on li "ELF NEW usdt" at bounding box center [313, 211] width 93 height 22
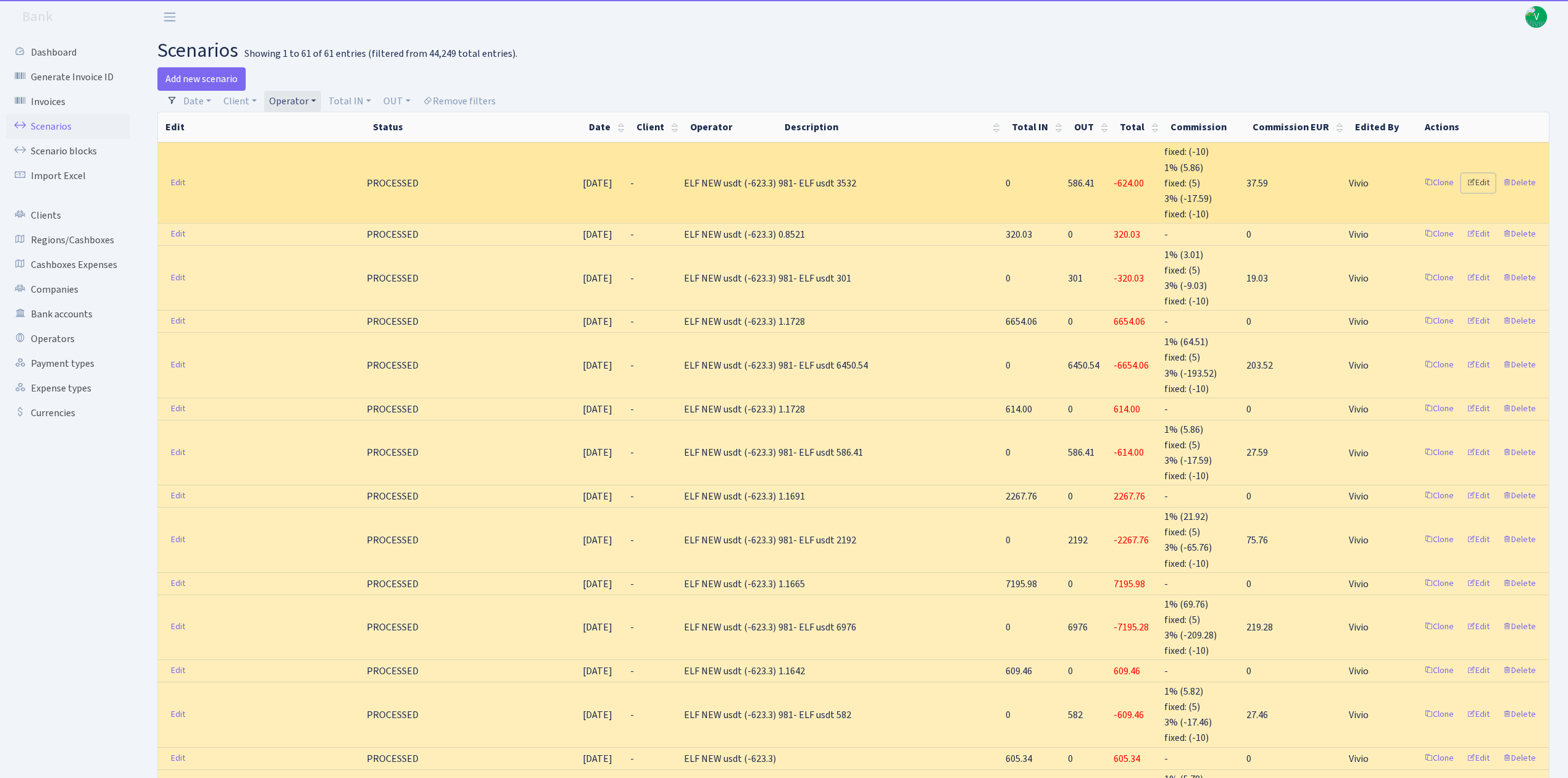
click at [1482, 183] on link "Edit" at bounding box center [1478, 182] width 34 height 19
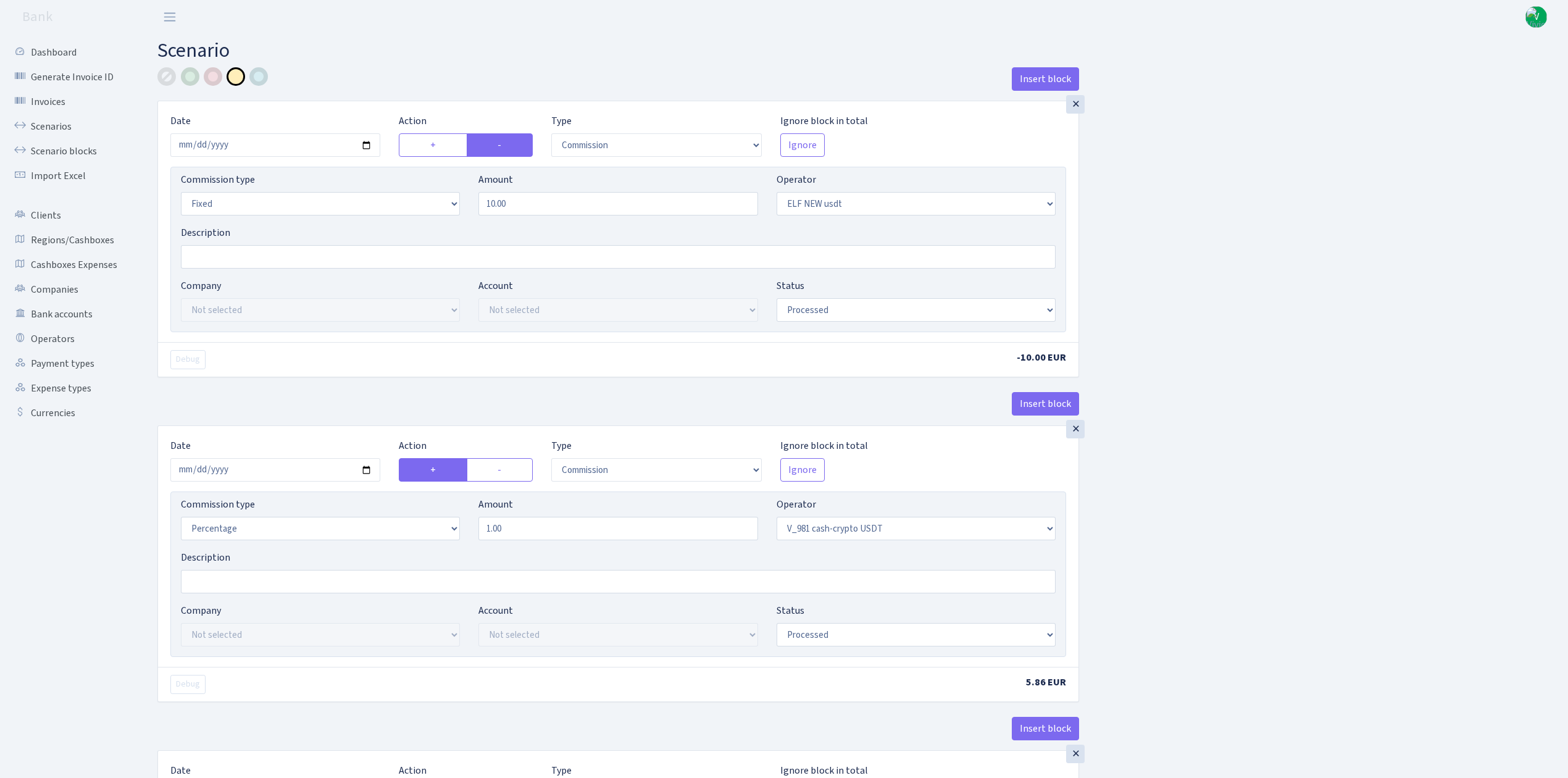
select select "commission"
select select "fixed"
select select "485"
select select "processed"
select select "commission"
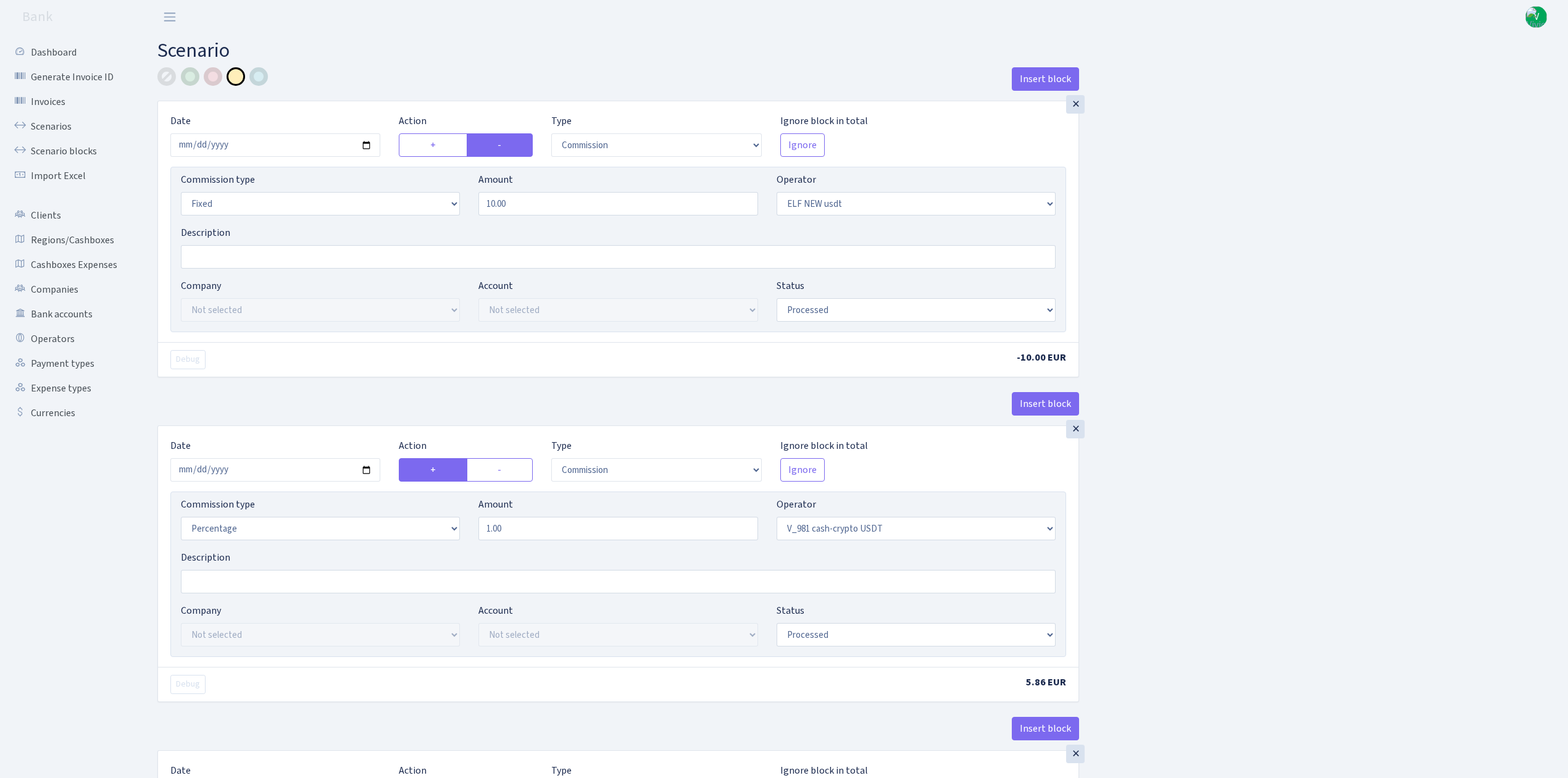
select select "435"
select select "processed"
select select "commission"
select select "fixed"
select select "435"
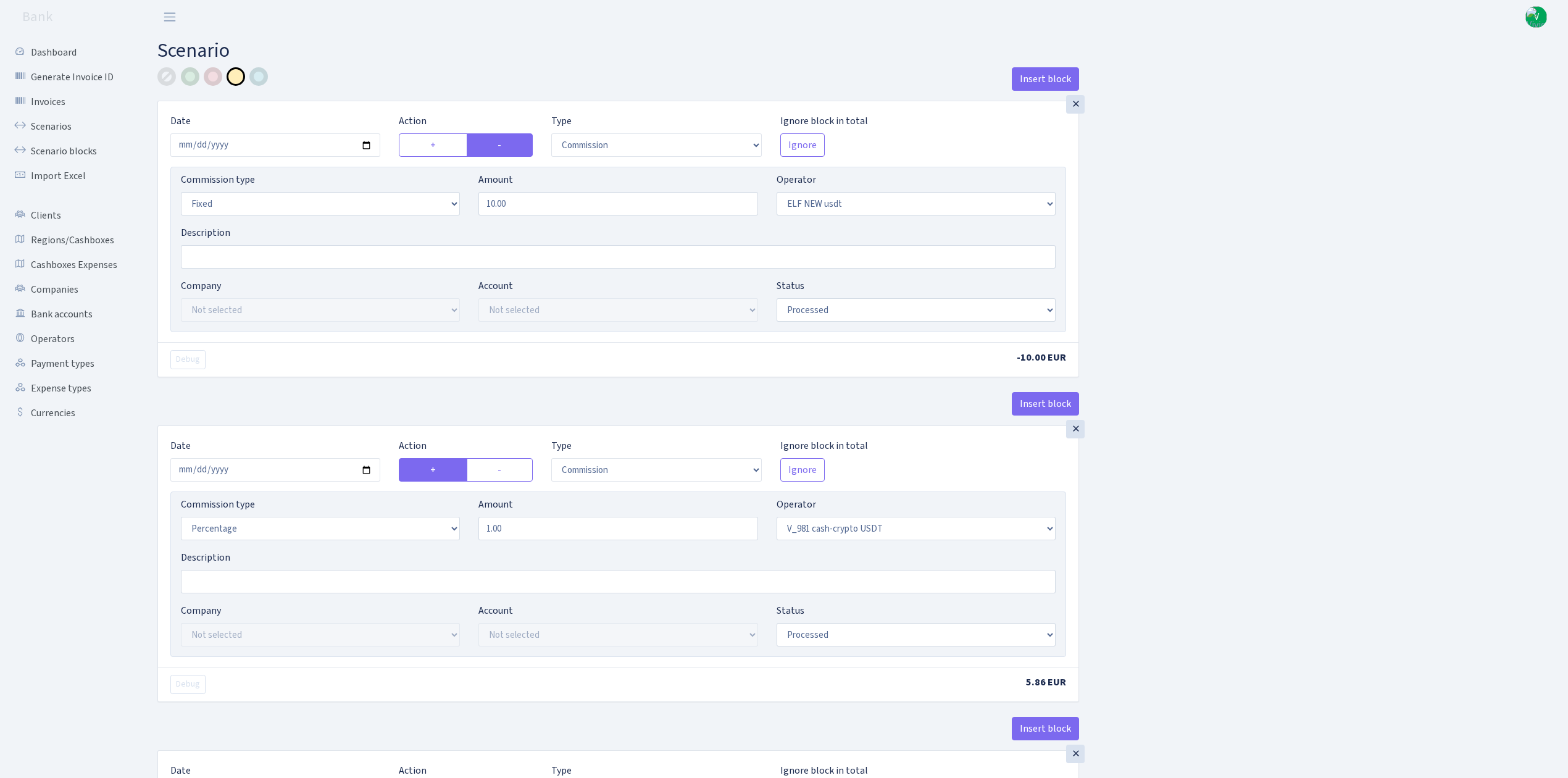
select select "processed"
select select "out"
select select "485"
select select "3"
select select "6"
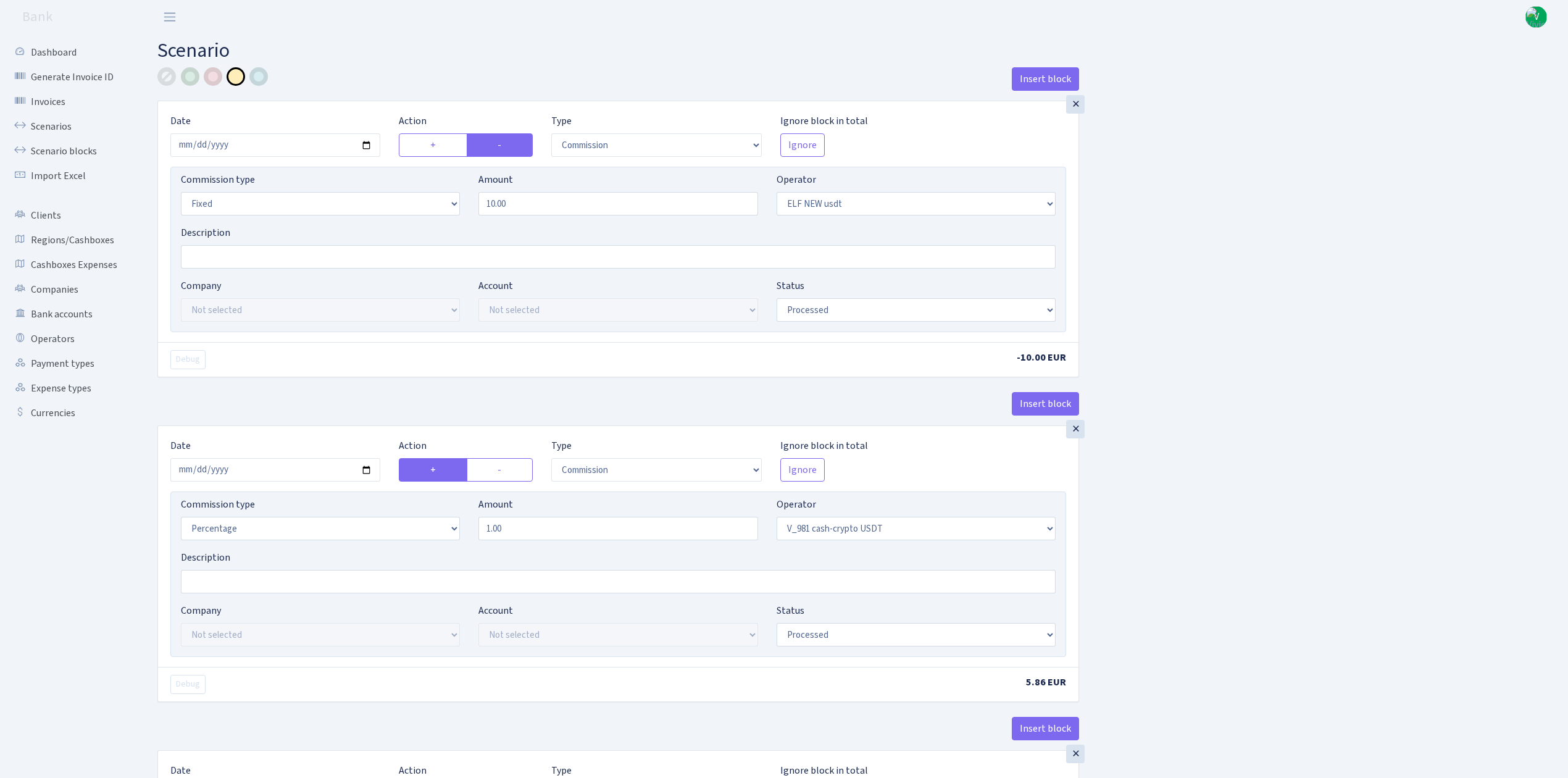
select select "processed"
select select "commission"
select select "485"
select select "processed"
select select "commission"
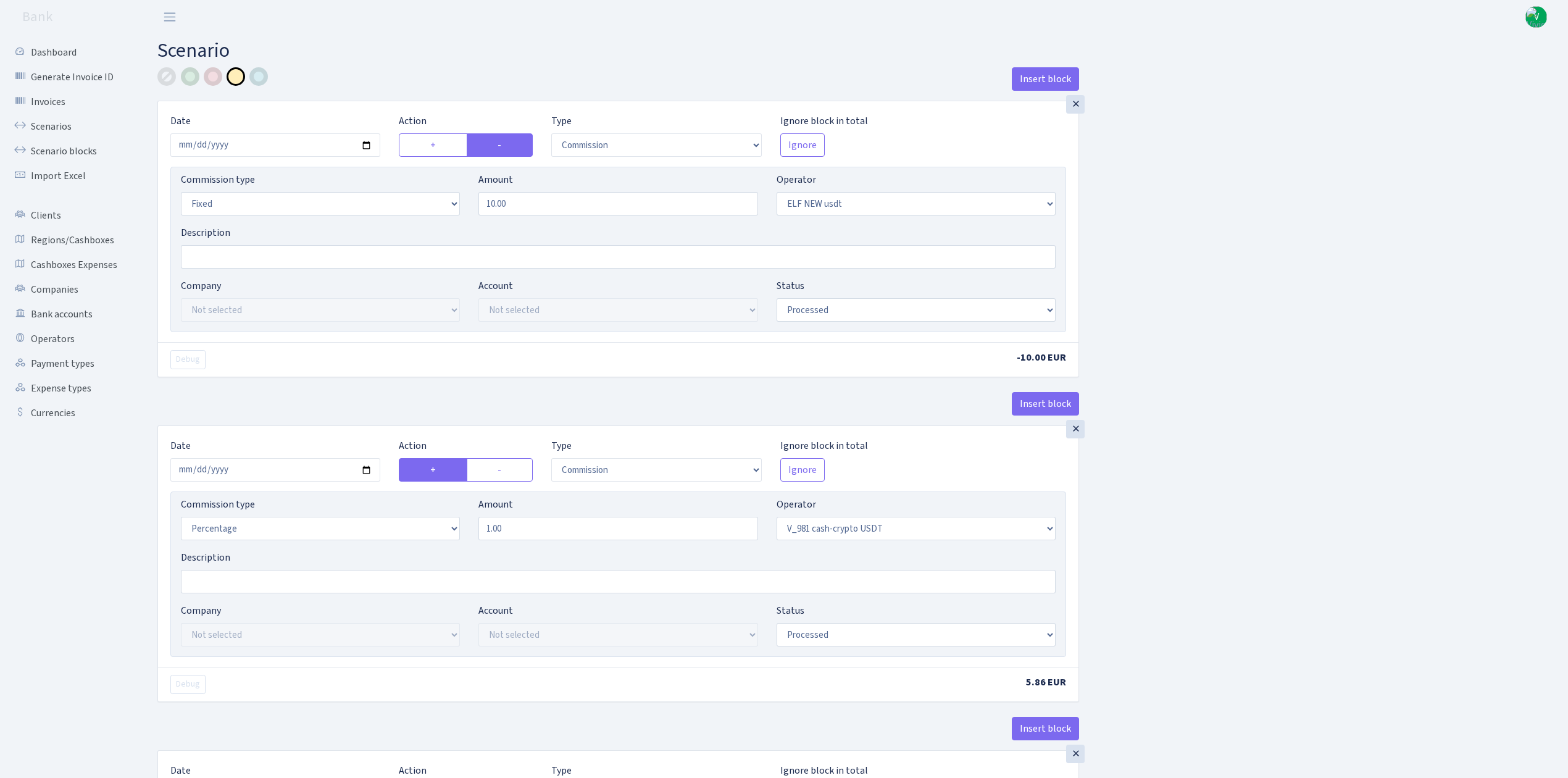
select select "fixed"
select select "485"
select select "processed"
click at [53, 119] on link "Scenarios" at bounding box center [68, 127] width 124 height 25
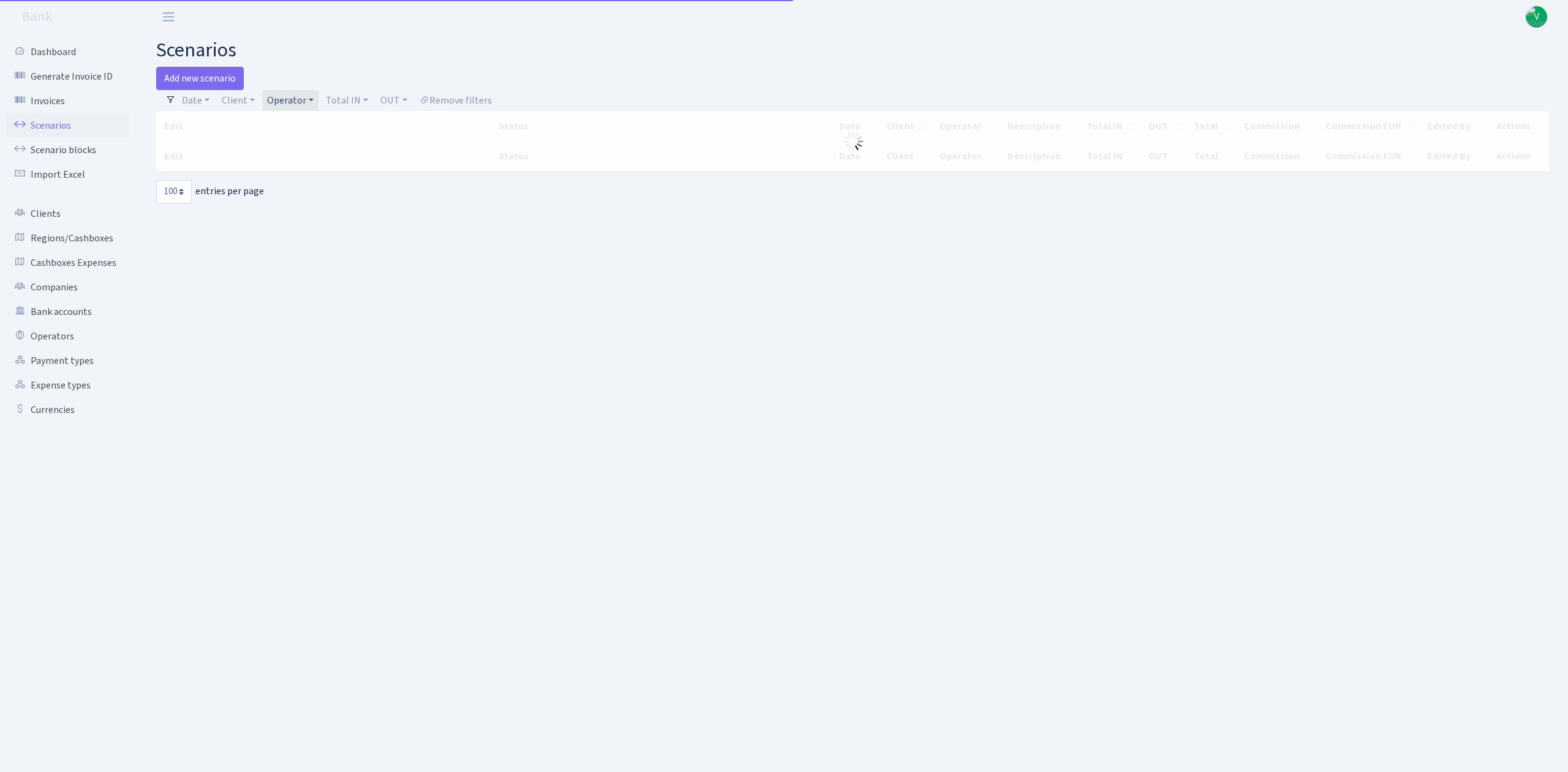
select select "100"
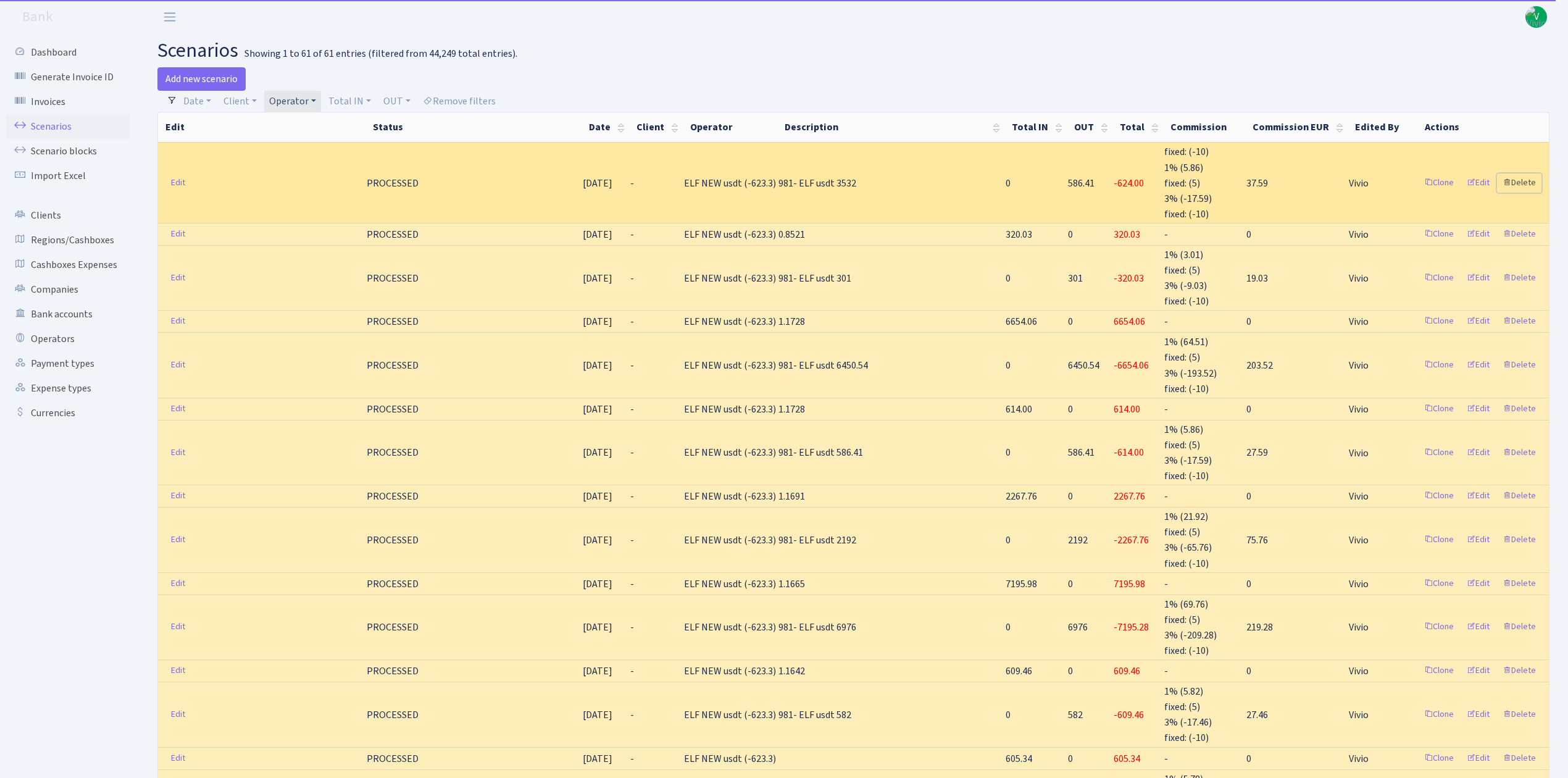
click at [1527, 174] on link "Delete" at bounding box center [1519, 182] width 44 height 19
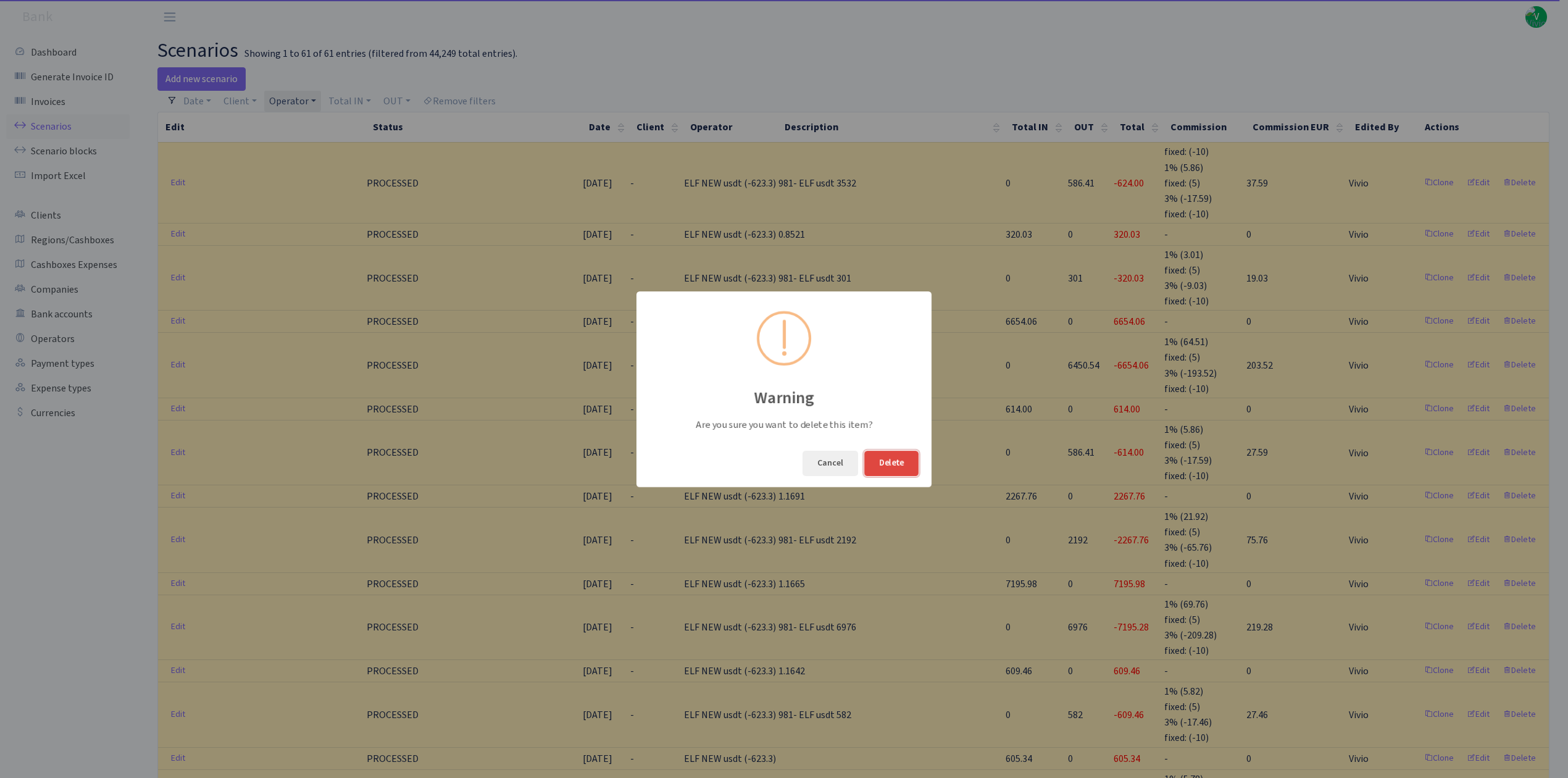
click at [901, 464] on button "Delete" at bounding box center [892, 463] width 54 height 26
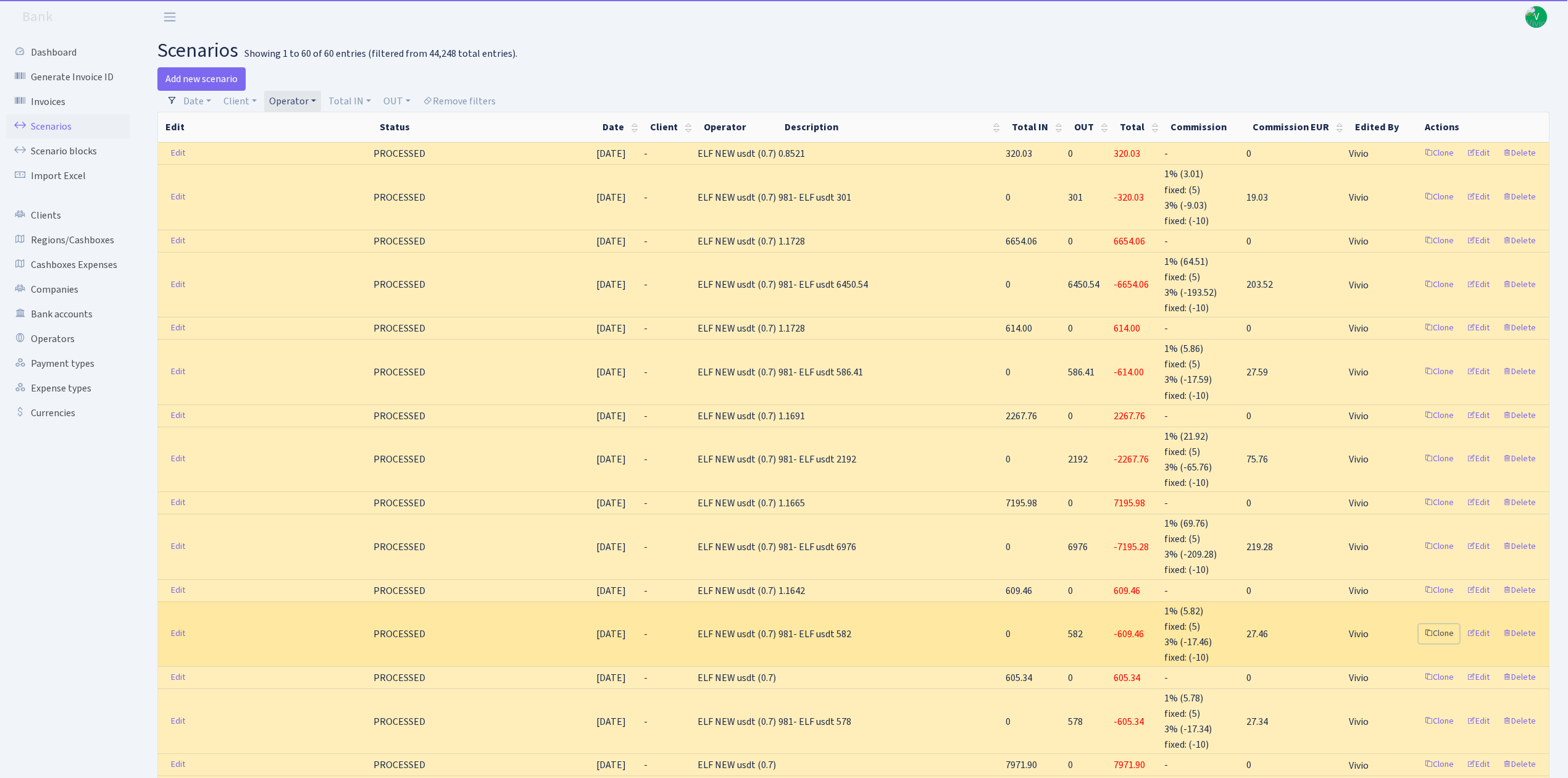
click at [1441, 624] on link "Clone" at bounding box center [1439, 633] width 41 height 19
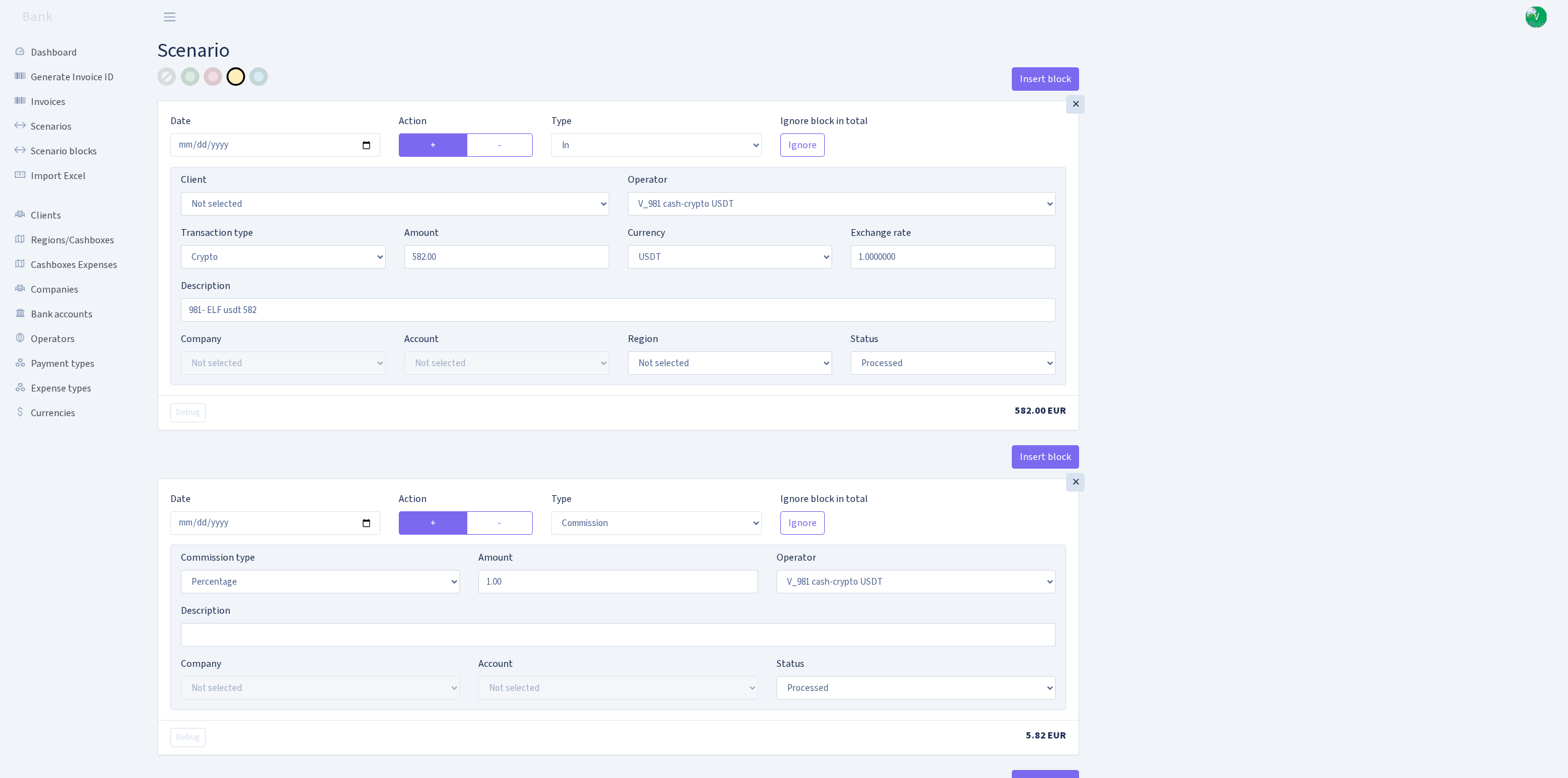
select select "in"
select select "435"
select select "3"
select select "6"
select select "processed"
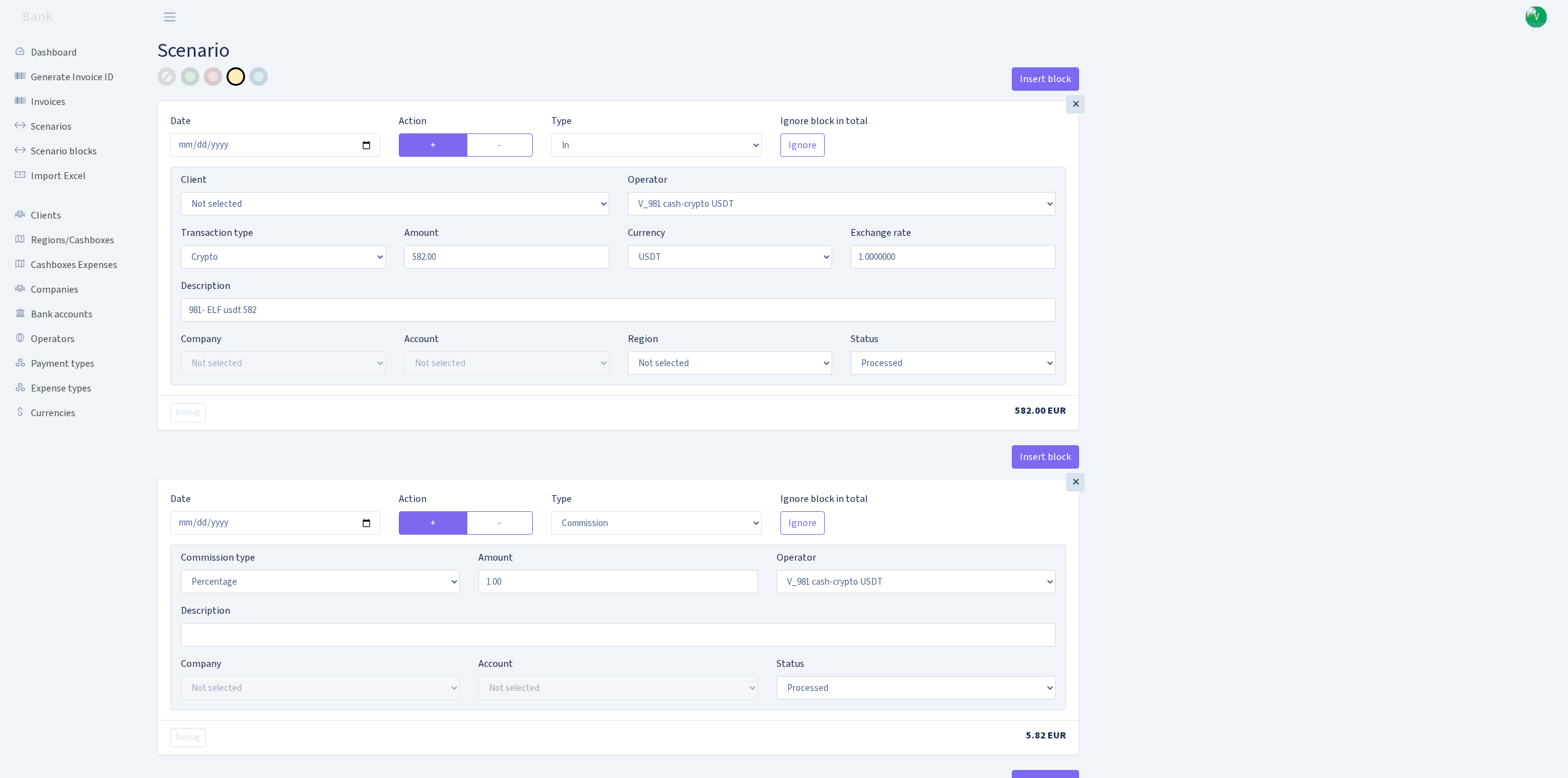
select select "commission"
select select "435"
select select "processed"
select select "commission"
select select "fixed"
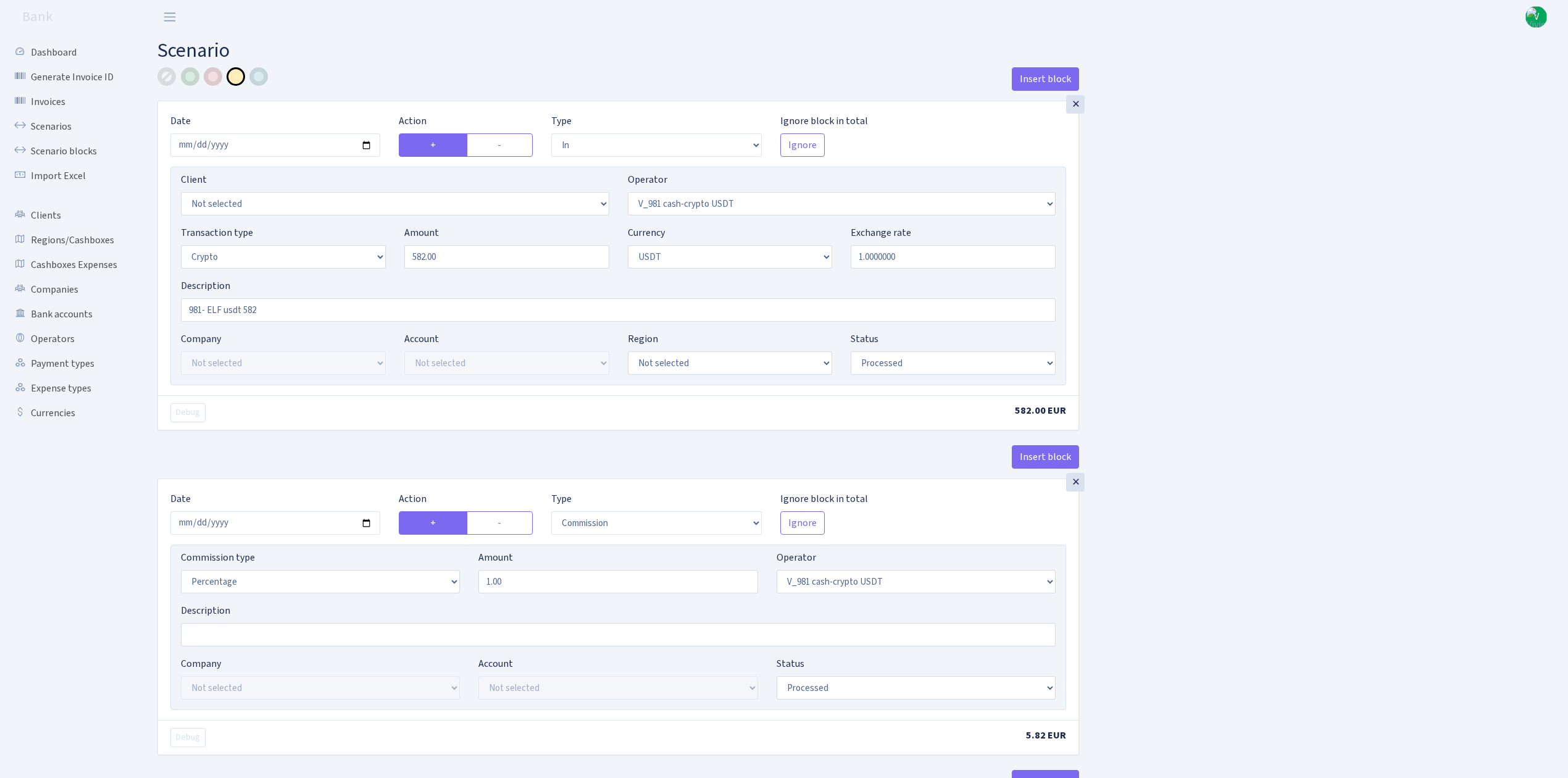
select select "435"
select select "processed"
select select "out"
select select "485"
select select "3"
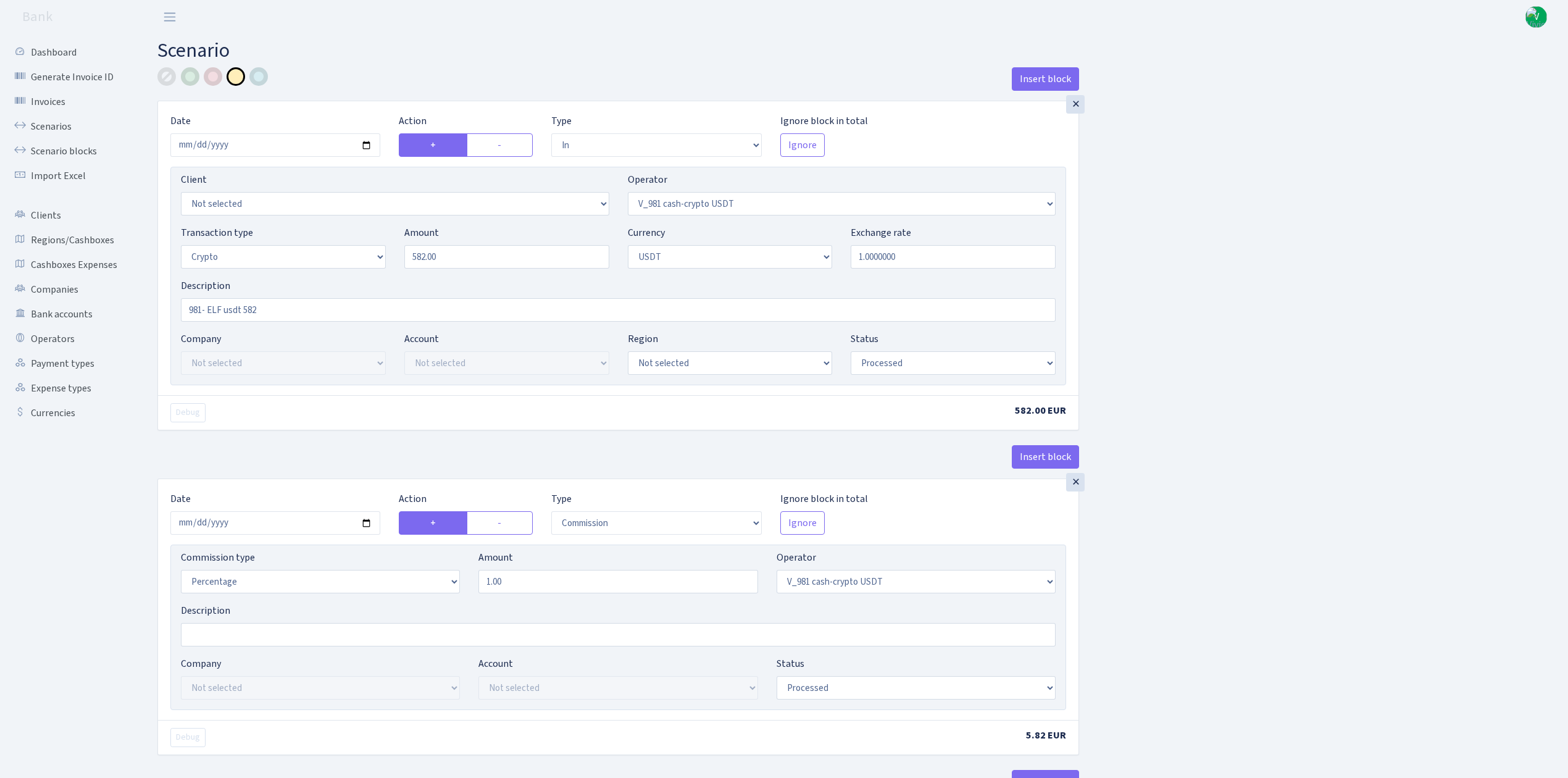
select select "6"
select select "processed"
select select "commission"
select select "485"
select select "processed"
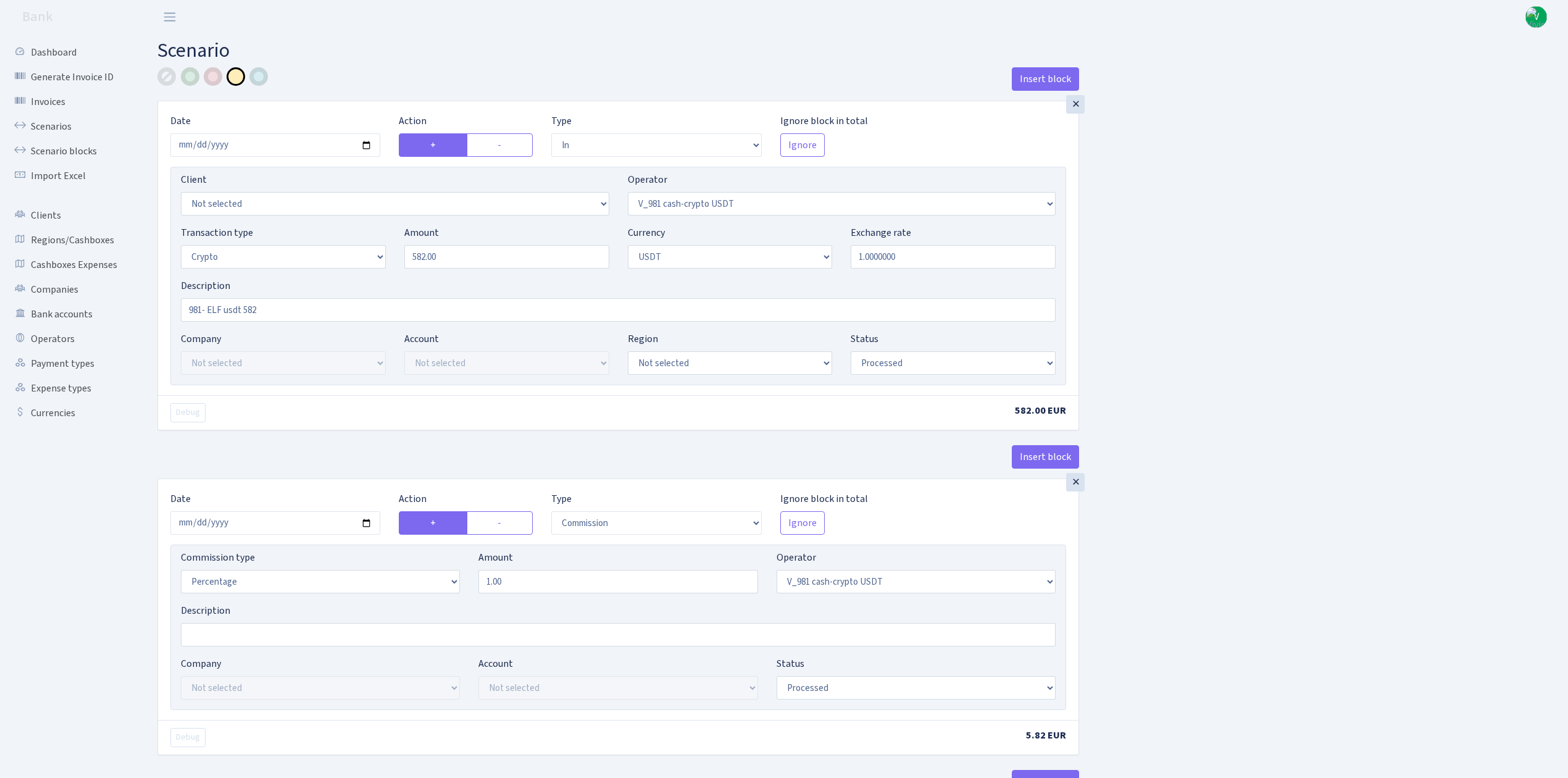
select select "commission"
select select "fixed"
select select "485"
select select "processed"
click at [371, 149] on input "2025-08-15" at bounding box center [275, 145] width 210 height 23
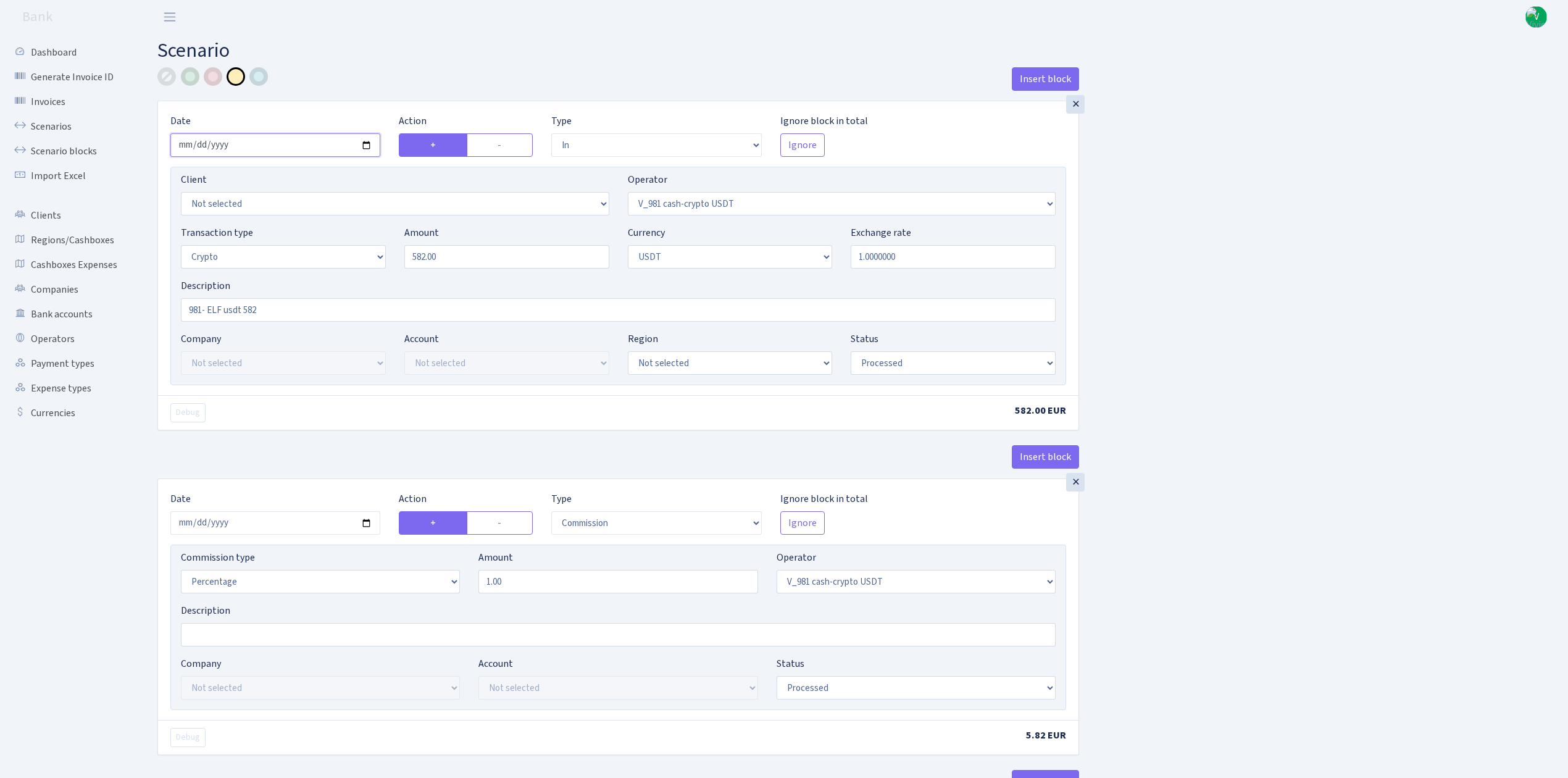
type input "[DATE]"
drag, startPoint x: 457, startPoint y: 260, endPoint x: 309, endPoint y: 235, distance: 150.1
click at [309, 235] on div "Transaction type Not selected 981 ELF FISH crypto GIRT IVO dekl MM-BALTIC eur U…" at bounding box center [618, 252] width 893 height 53
drag, startPoint x: 499, startPoint y: 255, endPoint x: 361, endPoint y: 241, distance: 138.7
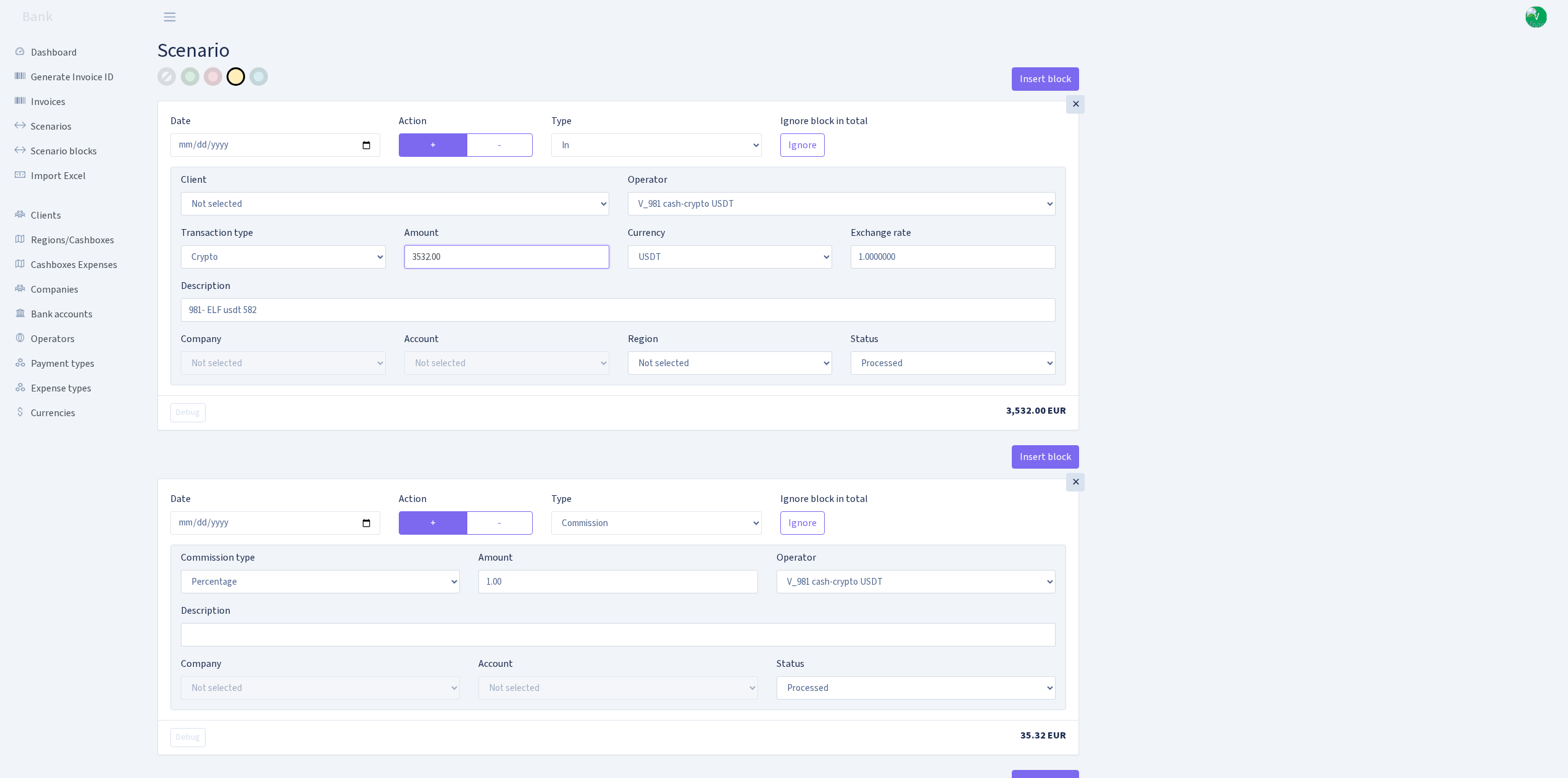
click at [361, 241] on div "Transaction type Not selected 981 ELF FISH crypto GIRT IVO dekl MM-BALTIC eur U…" at bounding box center [618, 252] width 893 height 53
click at [249, 316] on input "981- ELF usdt 582" at bounding box center [618, 310] width 875 height 23
type input "3,532.00"
drag, startPoint x: 245, startPoint y: 307, endPoint x: 282, endPoint y: 310, distance: 37.1
click at [282, 310] on input "981- ELF usdt 582" at bounding box center [618, 310] width 875 height 23
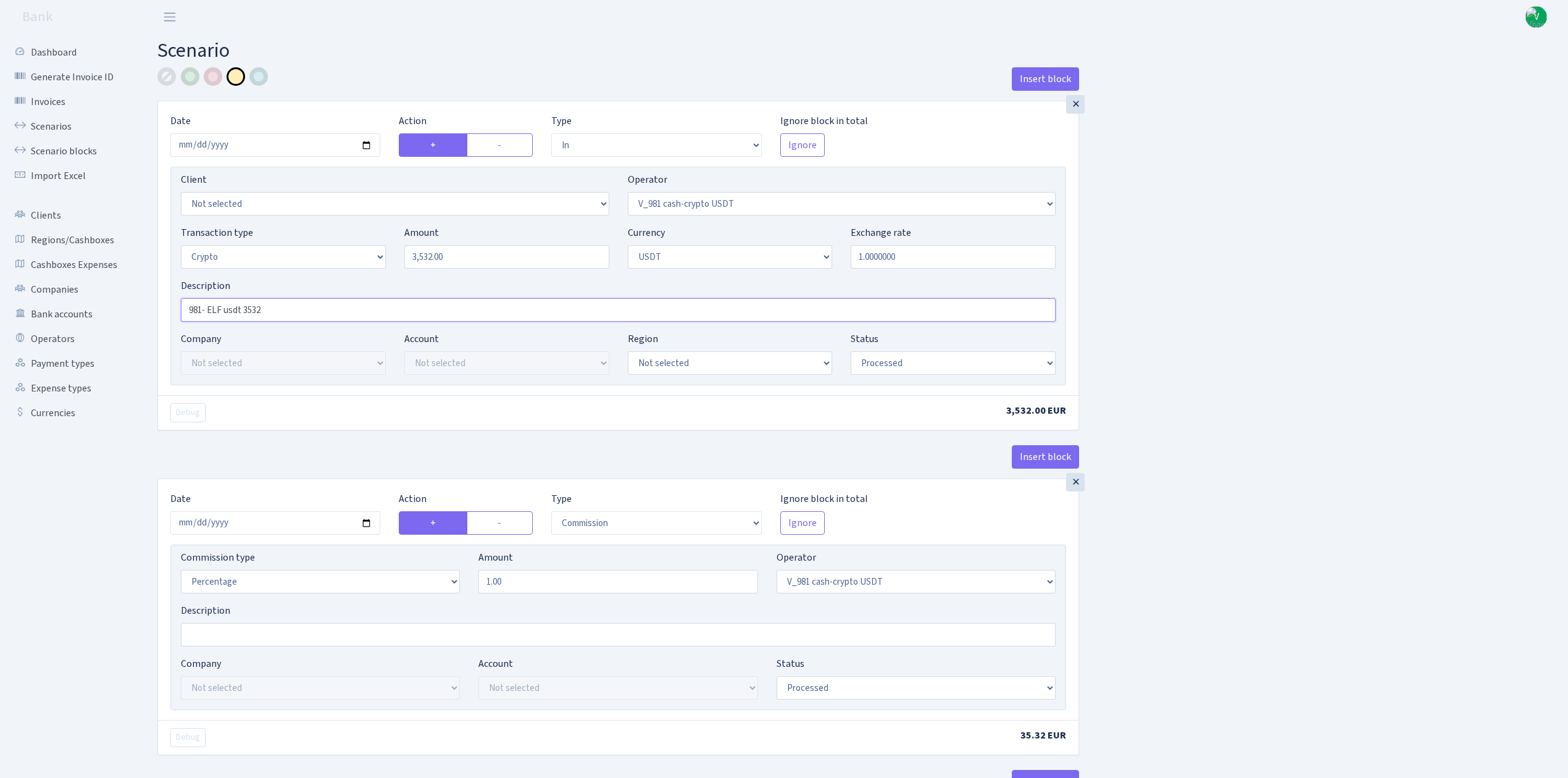
type input "981- ELF usdt 3532"
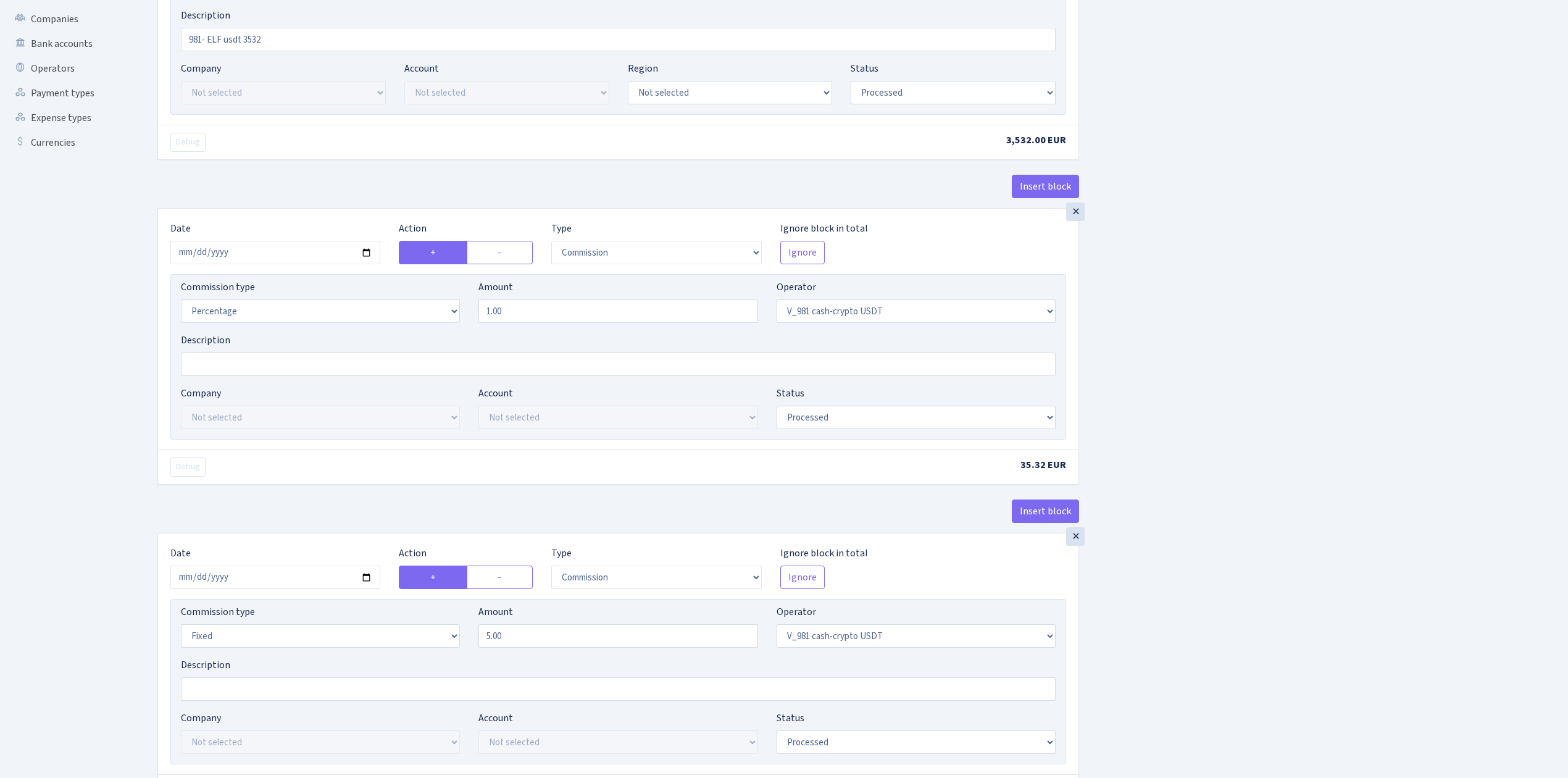
scroll to position [329, 0]
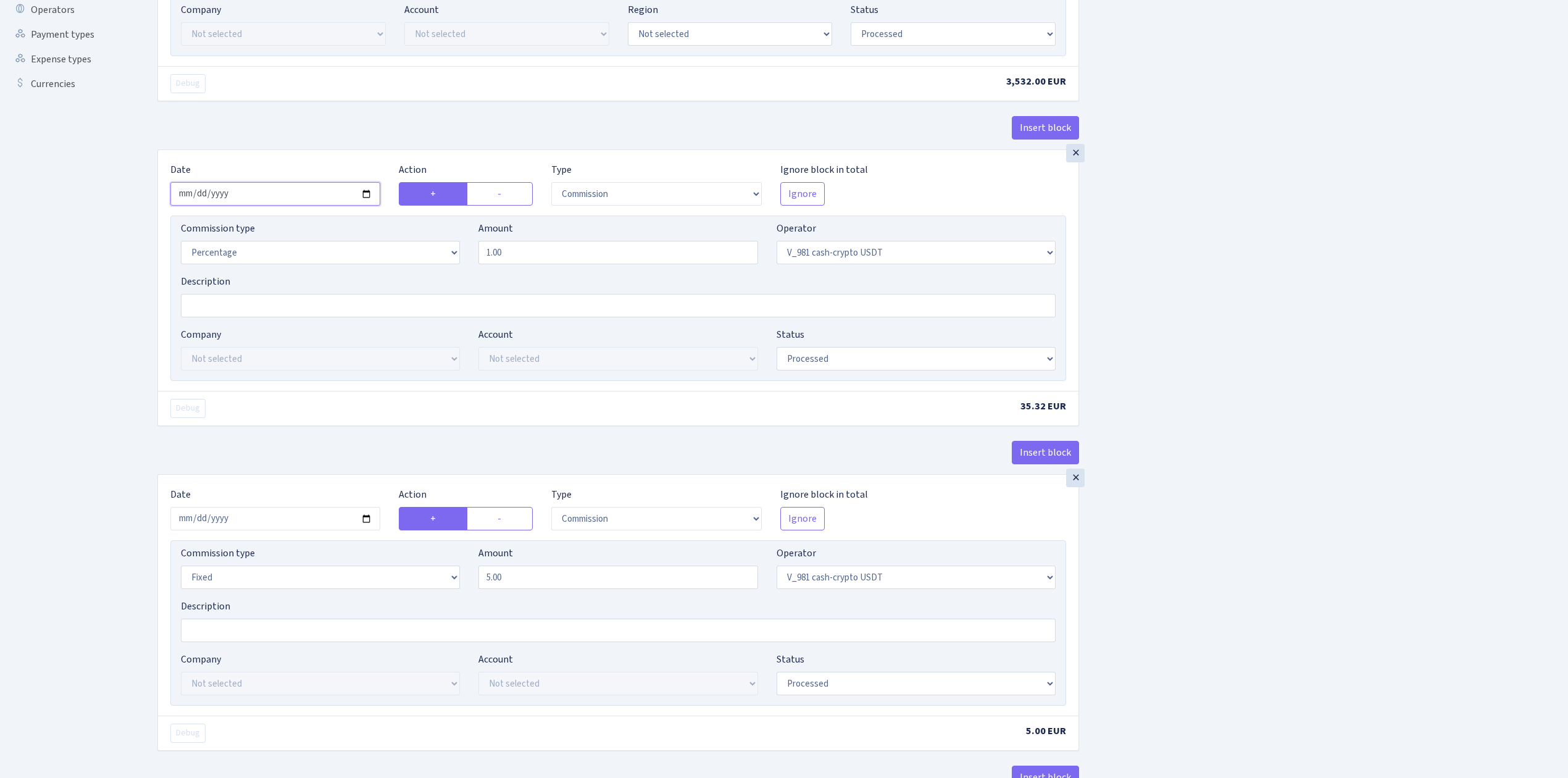
click at [371, 199] on input "2025-08-15" at bounding box center [275, 194] width 210 height 23
type input "2025-09-19"
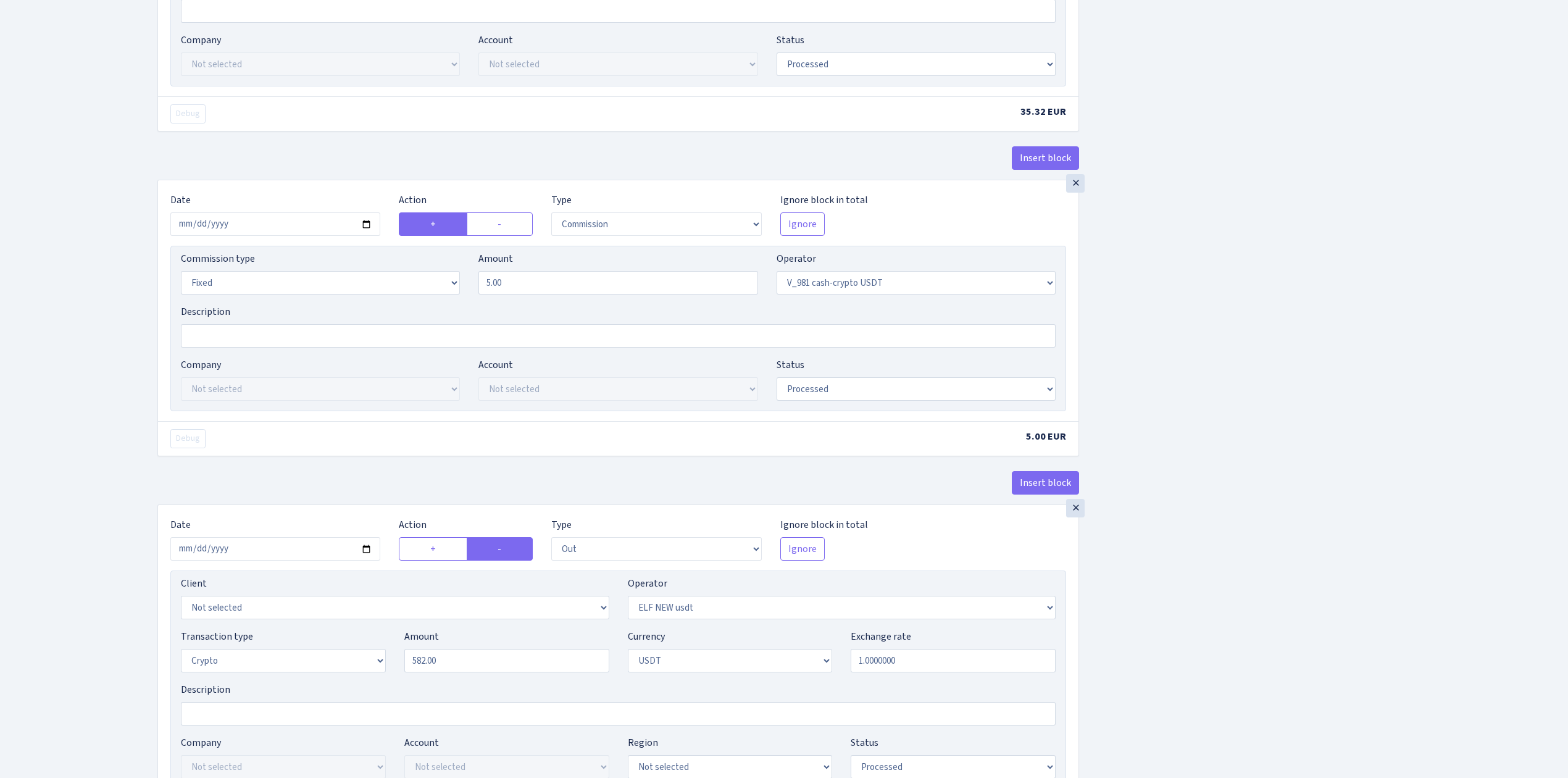
scroll to position [658, 0]
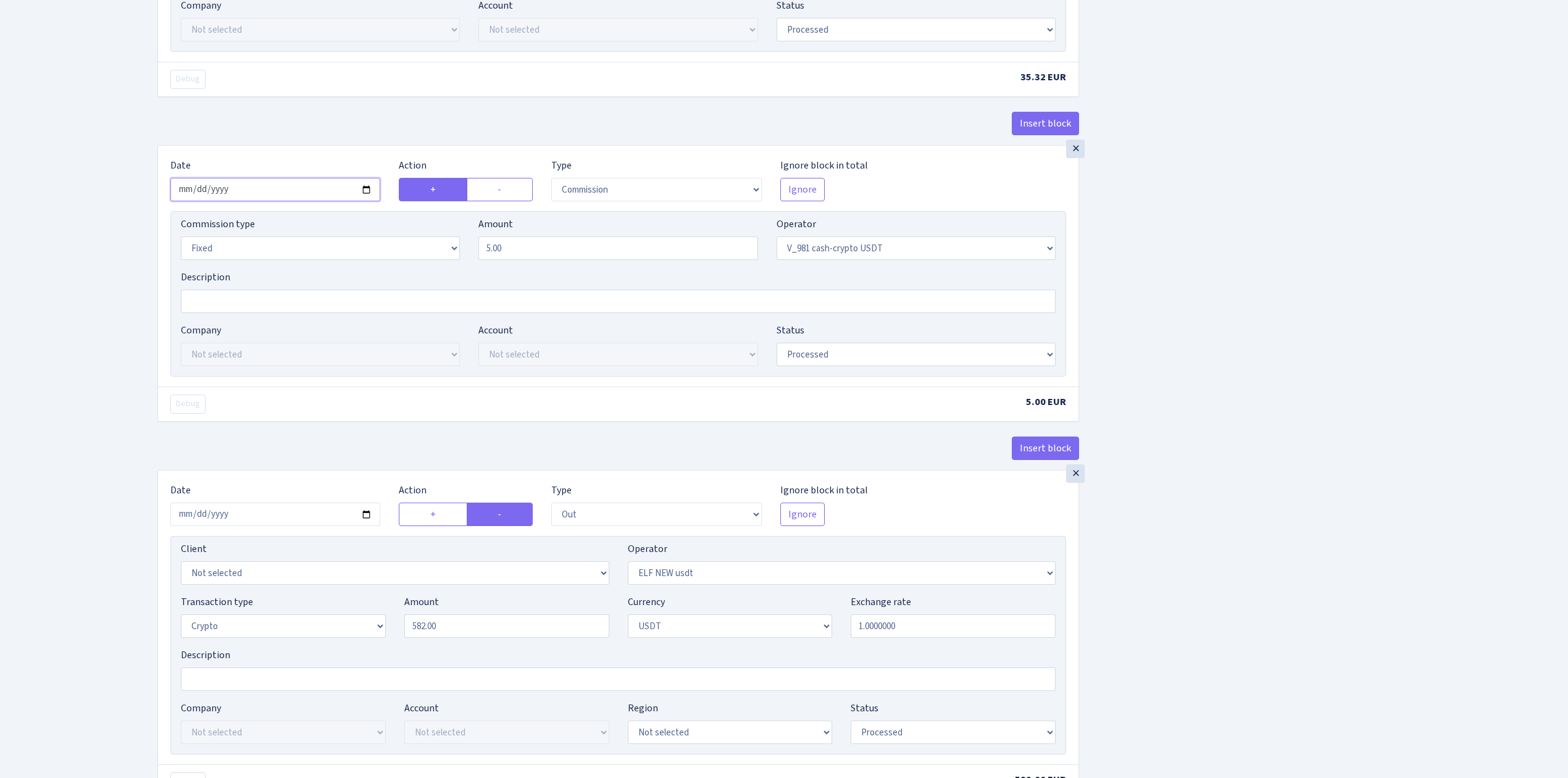
drag, startPoint x: 376, startPoint y: 185, endPoint x: 372, endPoint y: 191, distance: 7.2
click at [375, 187] on input "2025-08-15" at bounding box center [275, 189] width 210 height 23
click at [371, 191] on input "2025-08-15" at bounding box center [275, 189] width 210 height 23
type input "2025-09-19"
click at [1263, 423] on div "Insert block × Date 2025-09-19 Action + - Type --- In Out Commission Field requ…" at bounding box center [853, 481] width 1411 height 2143
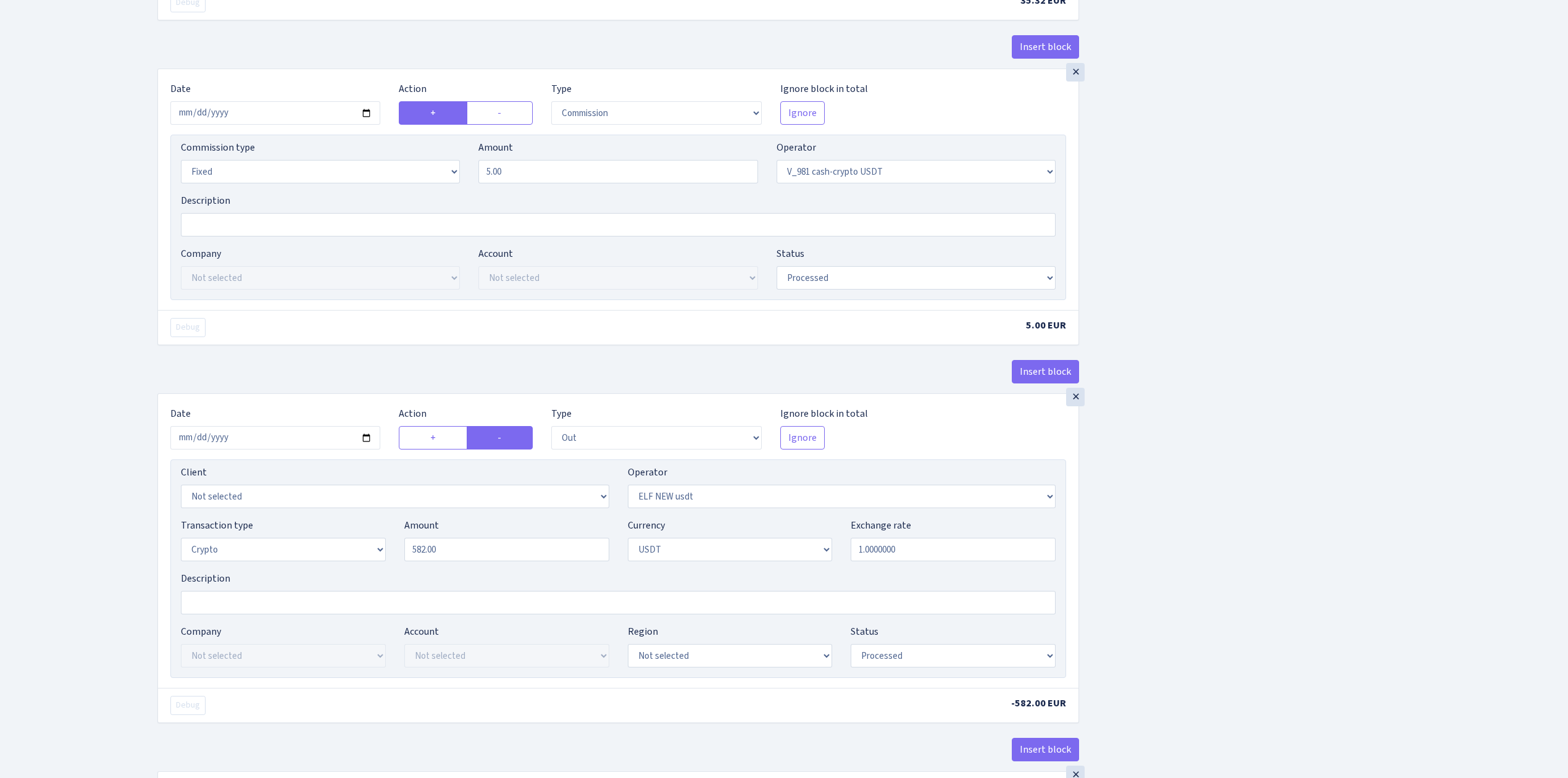
scroll to position [905, 0]
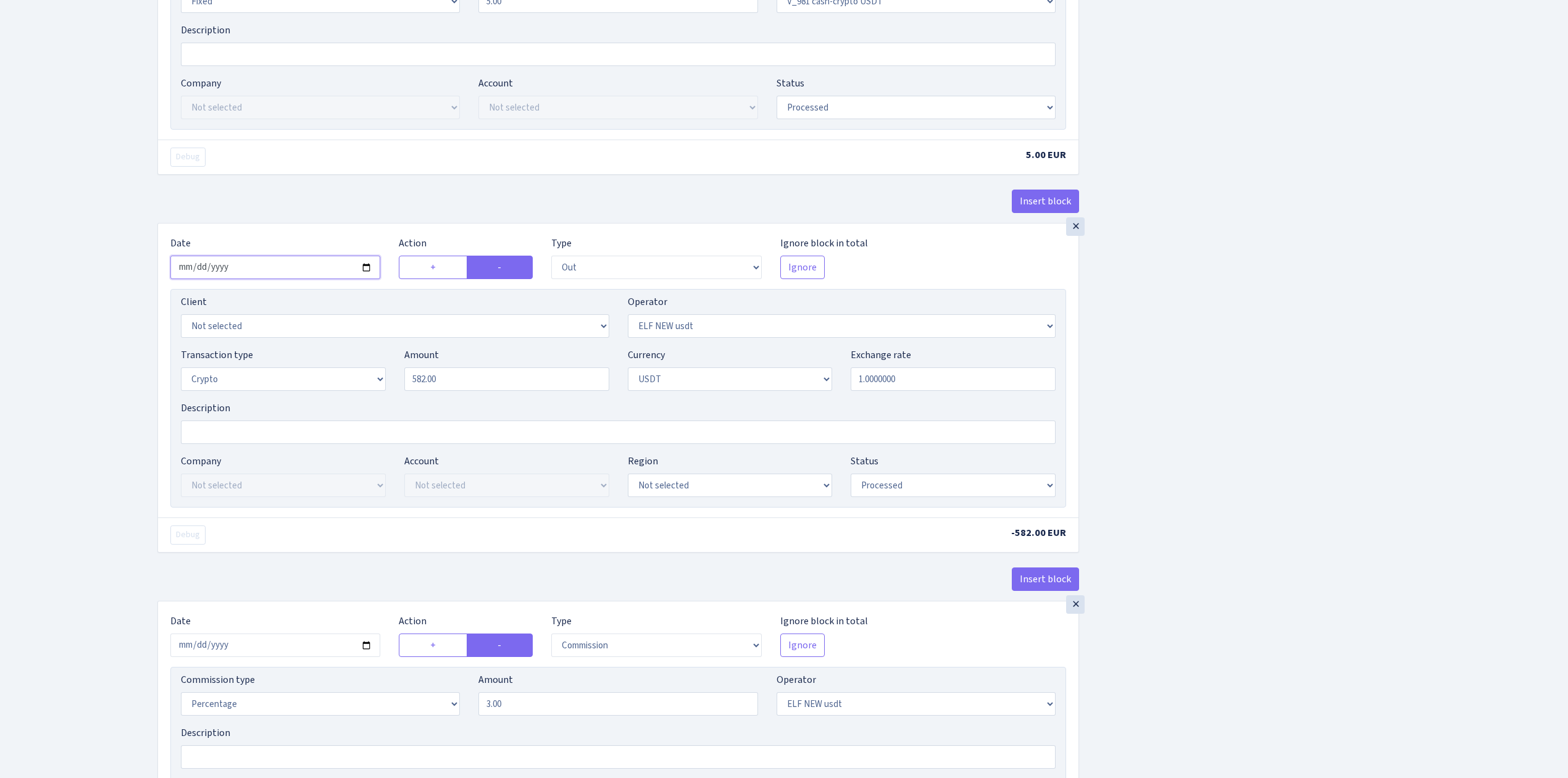
click at [363, 269] on input "2025-08-15" at bounding box center [275, 267] width 210 height 23
type input "2025-09-19"
drag, startPoint x: 452, startPoint y: 386, endPoint x: 388, endPoint y: 374, distance: 65.1
click at [392, 379] on div "Transaction type Not selected 981 ELF FISH crypto GIRT IVO dekl MM-BALTIC eur U…" at bounding box center [618, 374] width 893 height 53
paste input "353"
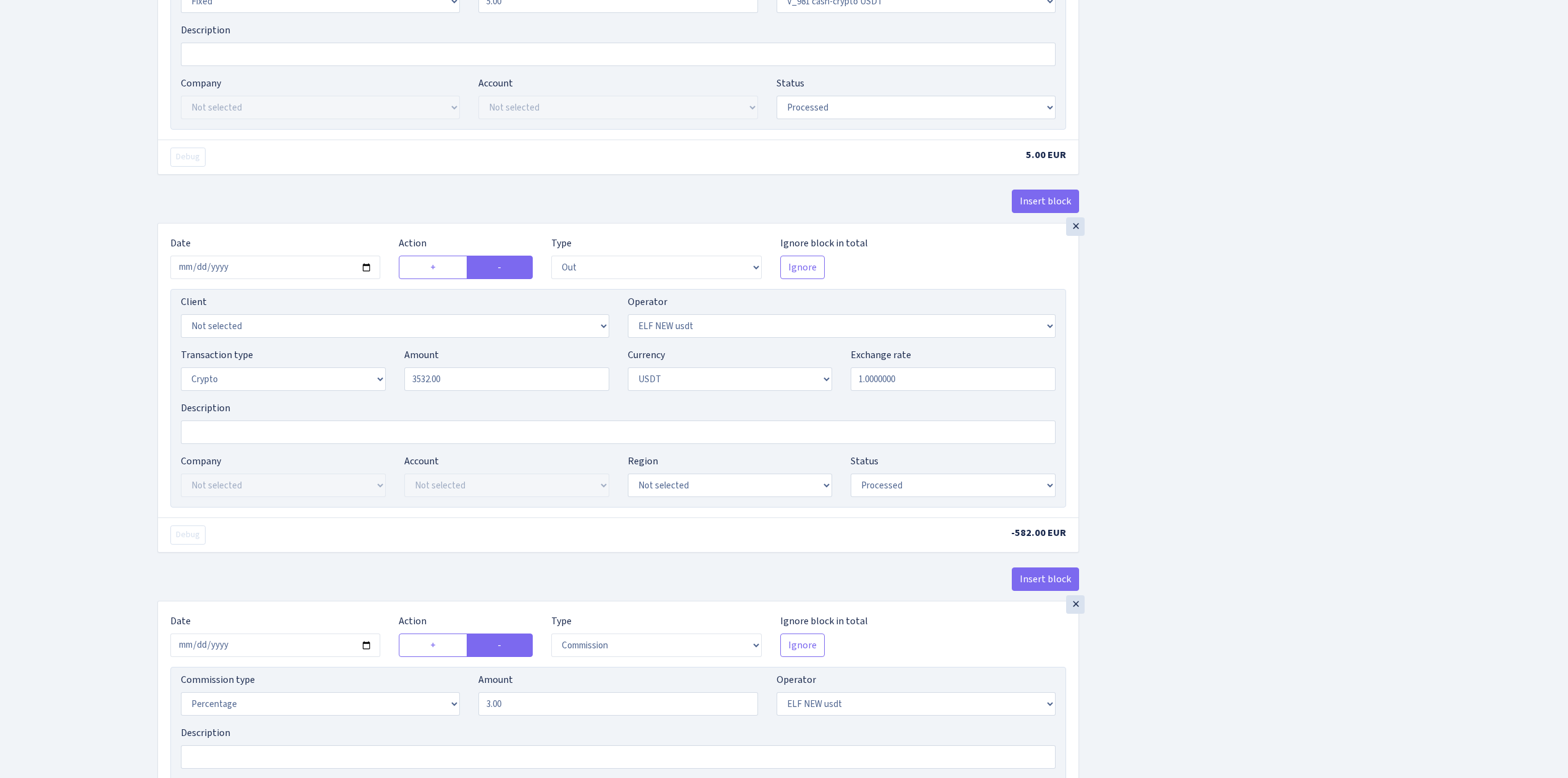
click at [1298, 408] on div "Insert block × Date 2025-09-19 Action + - Type --- In Out Commission Field requ…" at bounding box center [853, 234] width 1411 height 2143
type input "3,532.00"
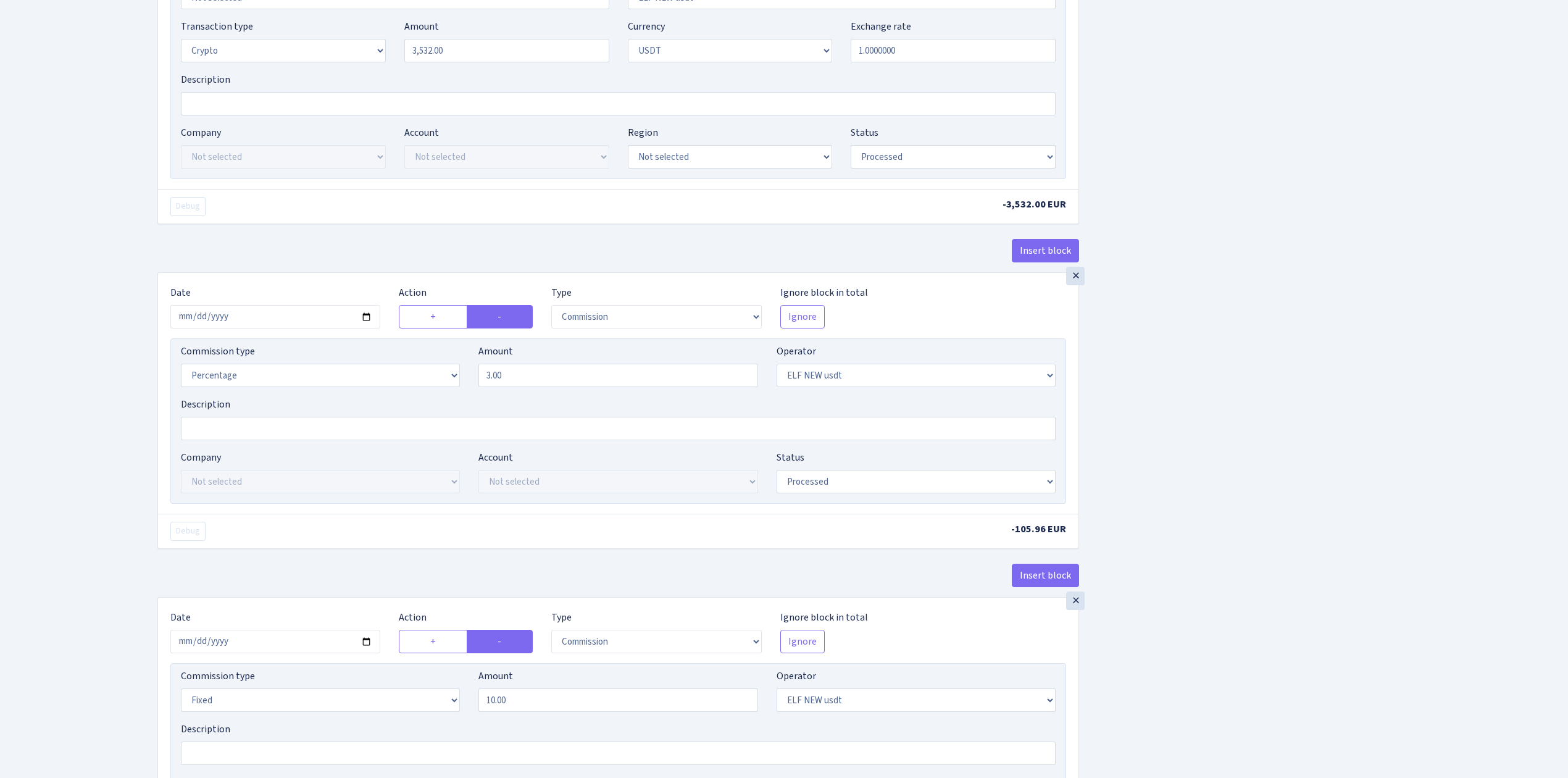
scroll to position [1235, 0]
click at [366, 324] on input "2025-08-15" at bounding box center [275, 315] width 210 height 23
type input "[DATE]"
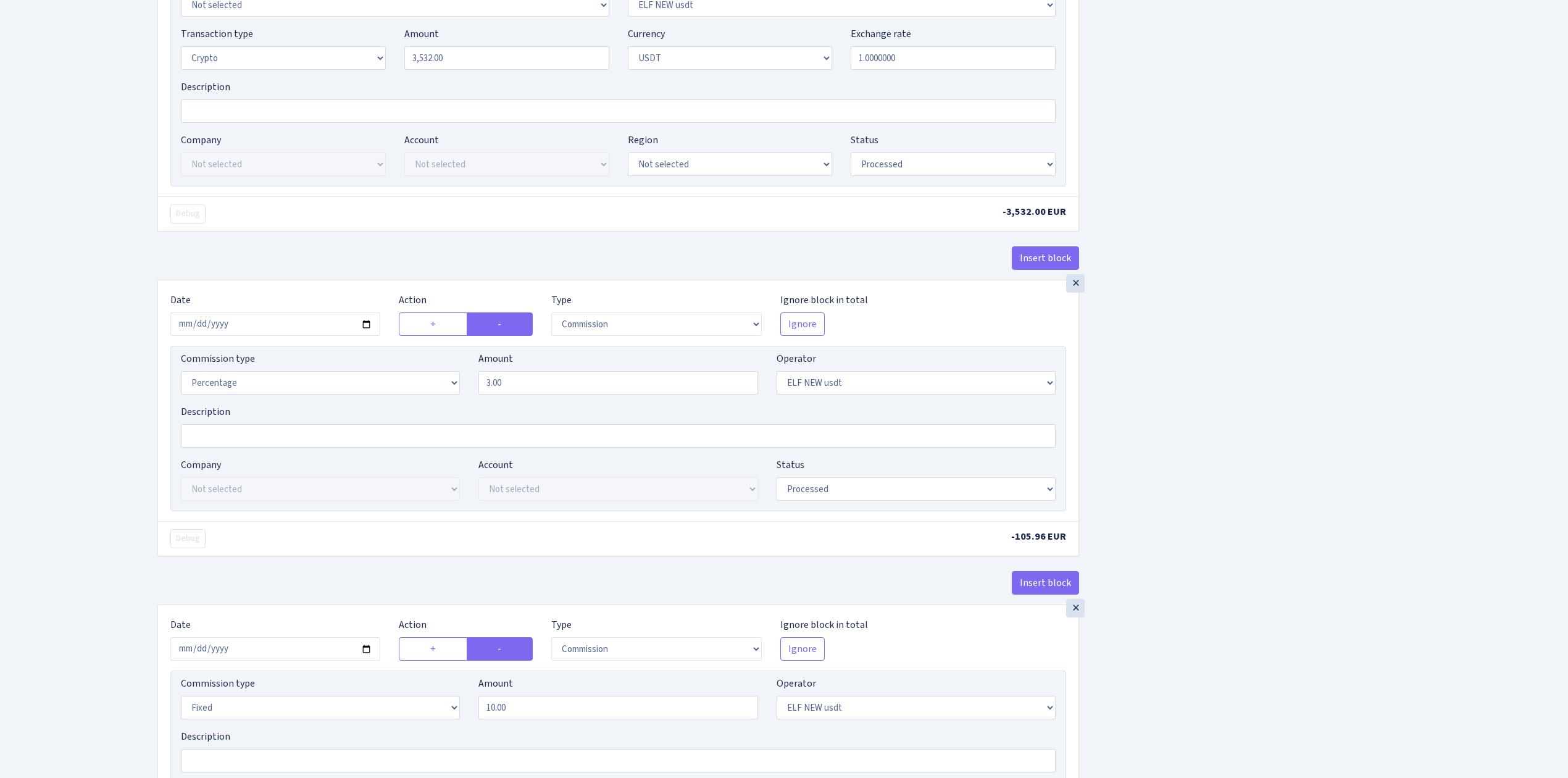
scroll to position [1503, 0]
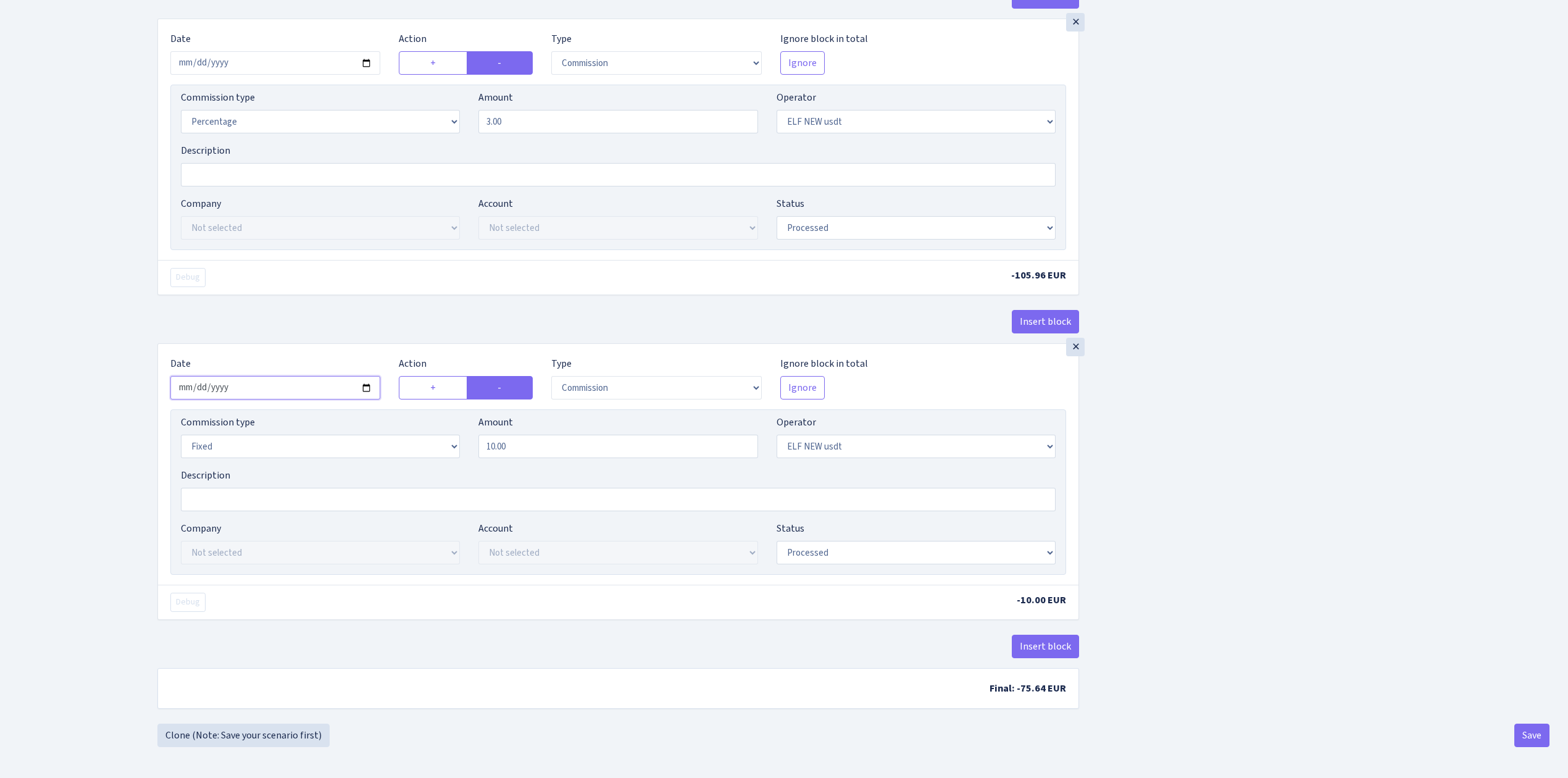
click at [364, 381] on input "2025-08-15" at bounding box center [275, 387] width 210 height 23
type input "[DATE]"
click at [1524, 728] on button "Save" at bounding box center [1532, 735] width 35 height 23
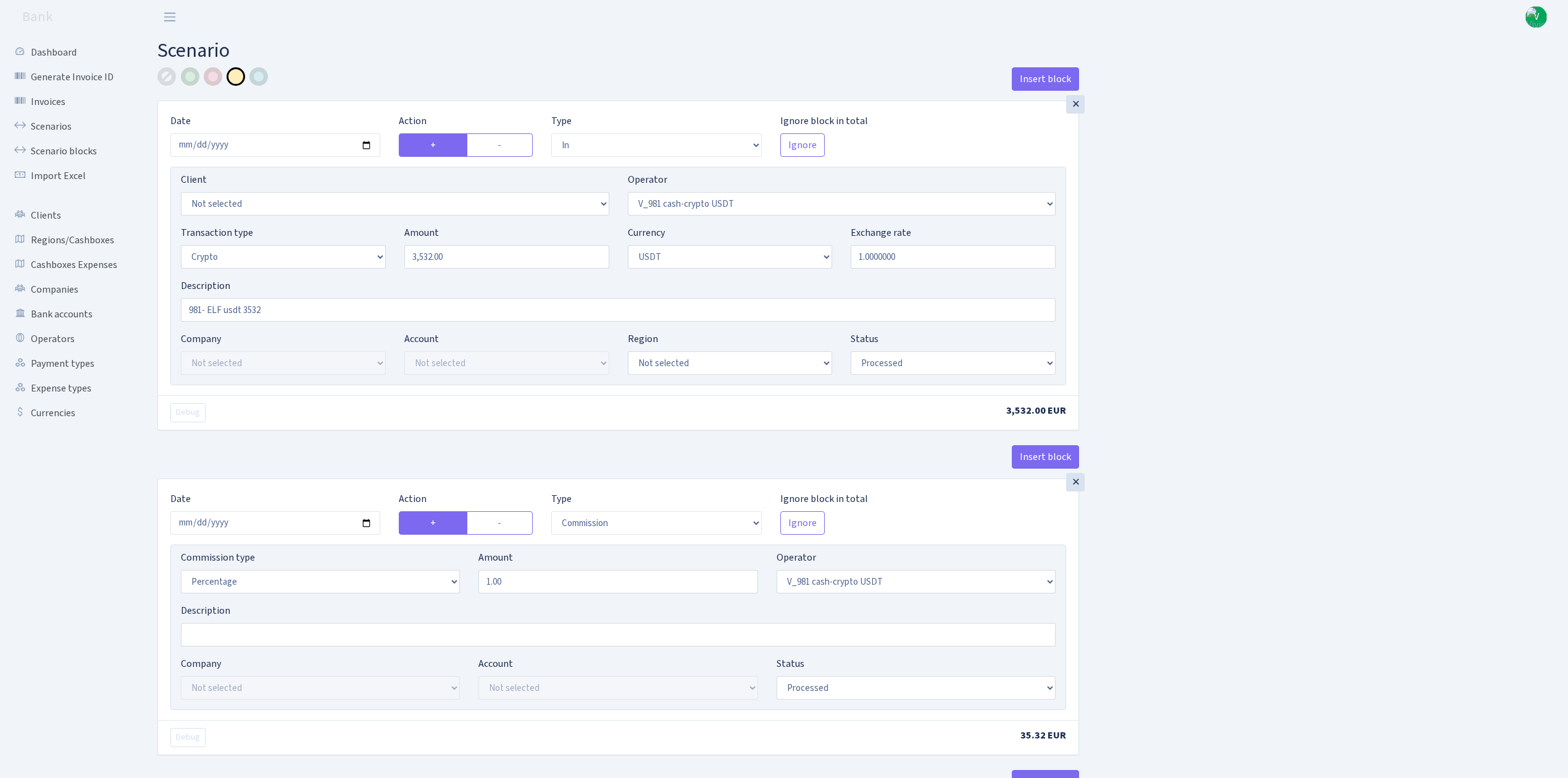
select select "in"
select select "435"
select select "3"
select select "6"
select select "processed"
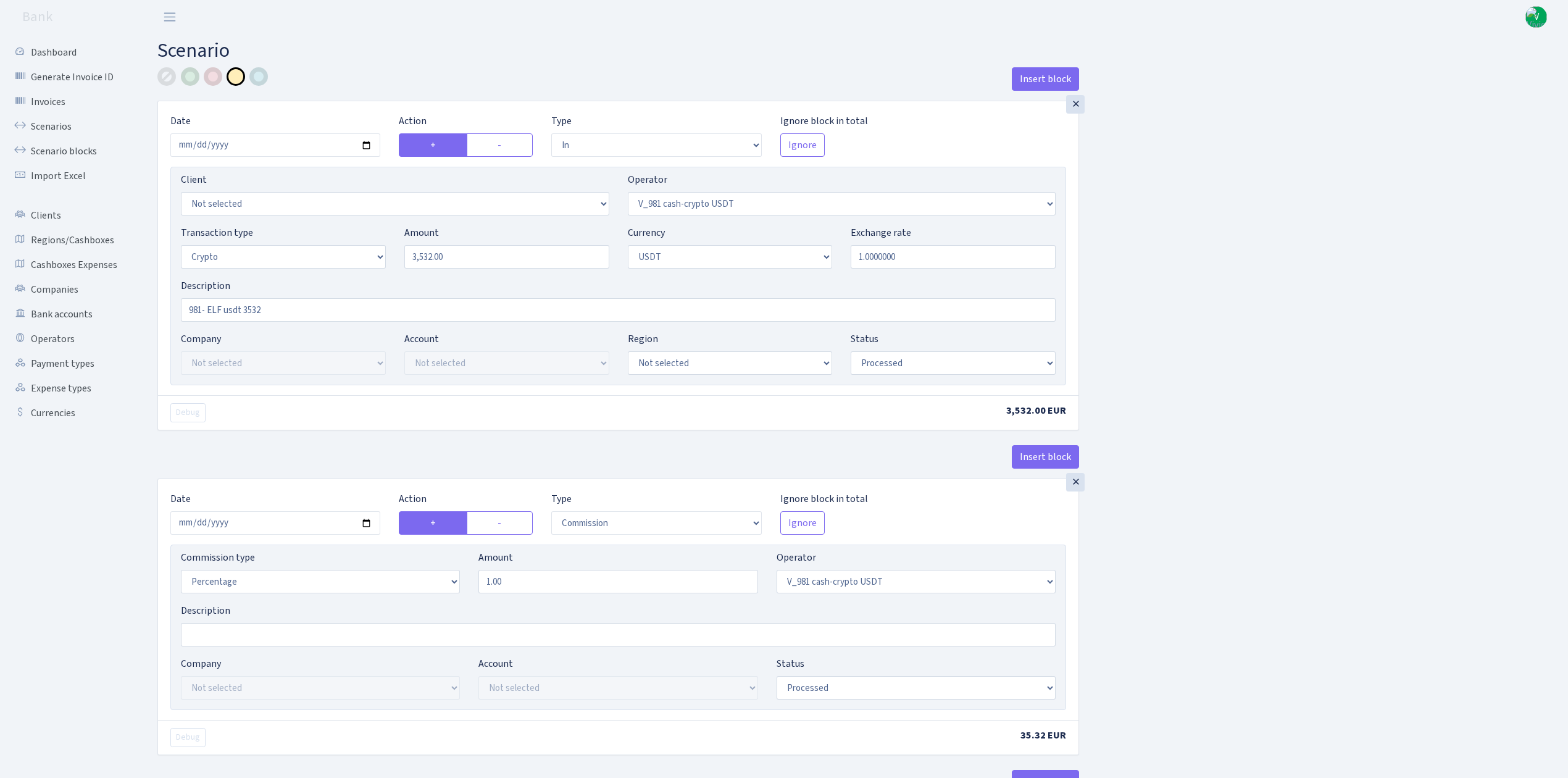
select select "commission"
select select "435"
select select "processed"
select select "commission"
select select "fixed"
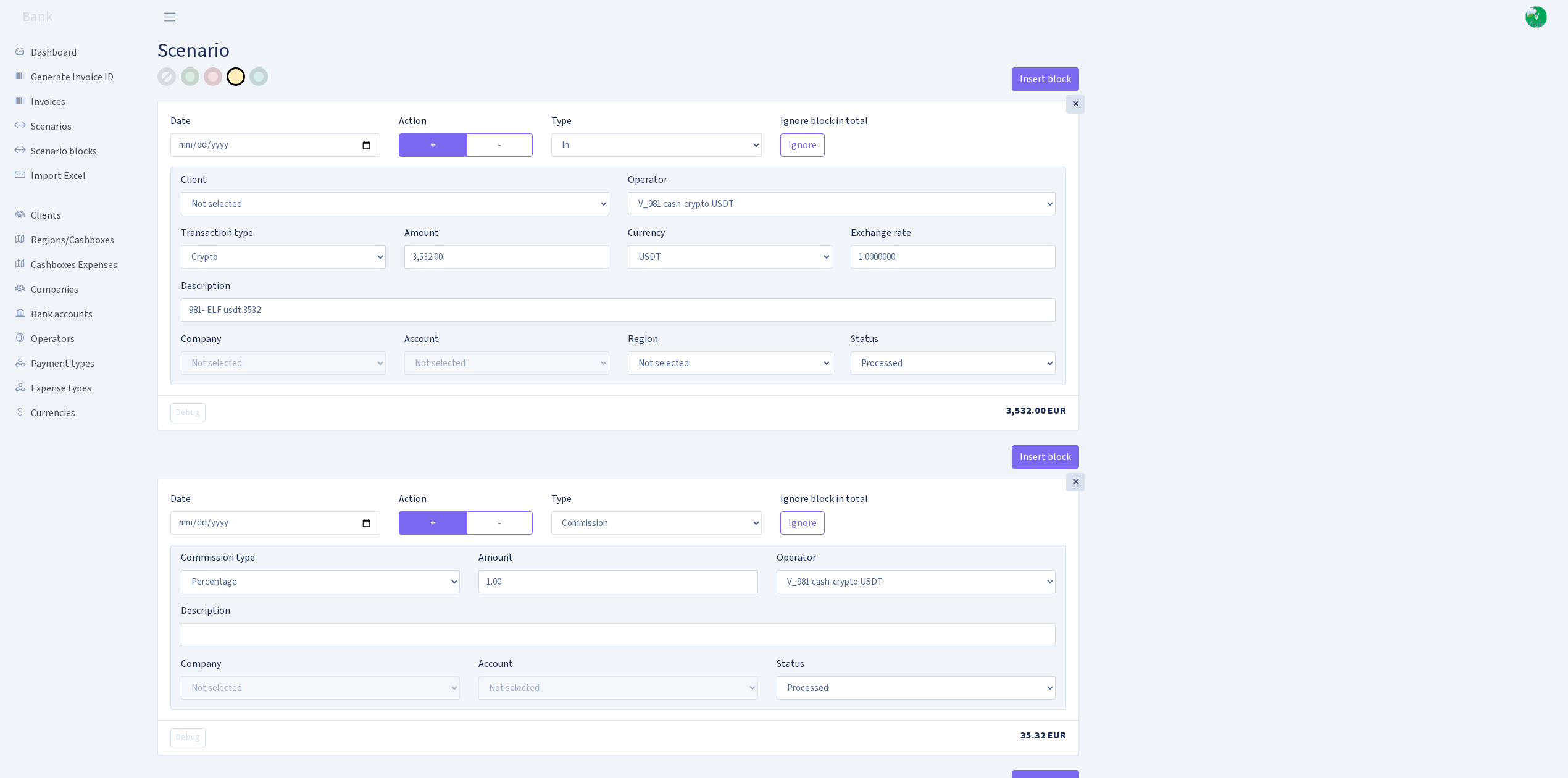
select select "435"
select select "processed"
select select "out"
select select "485"
select select "3"
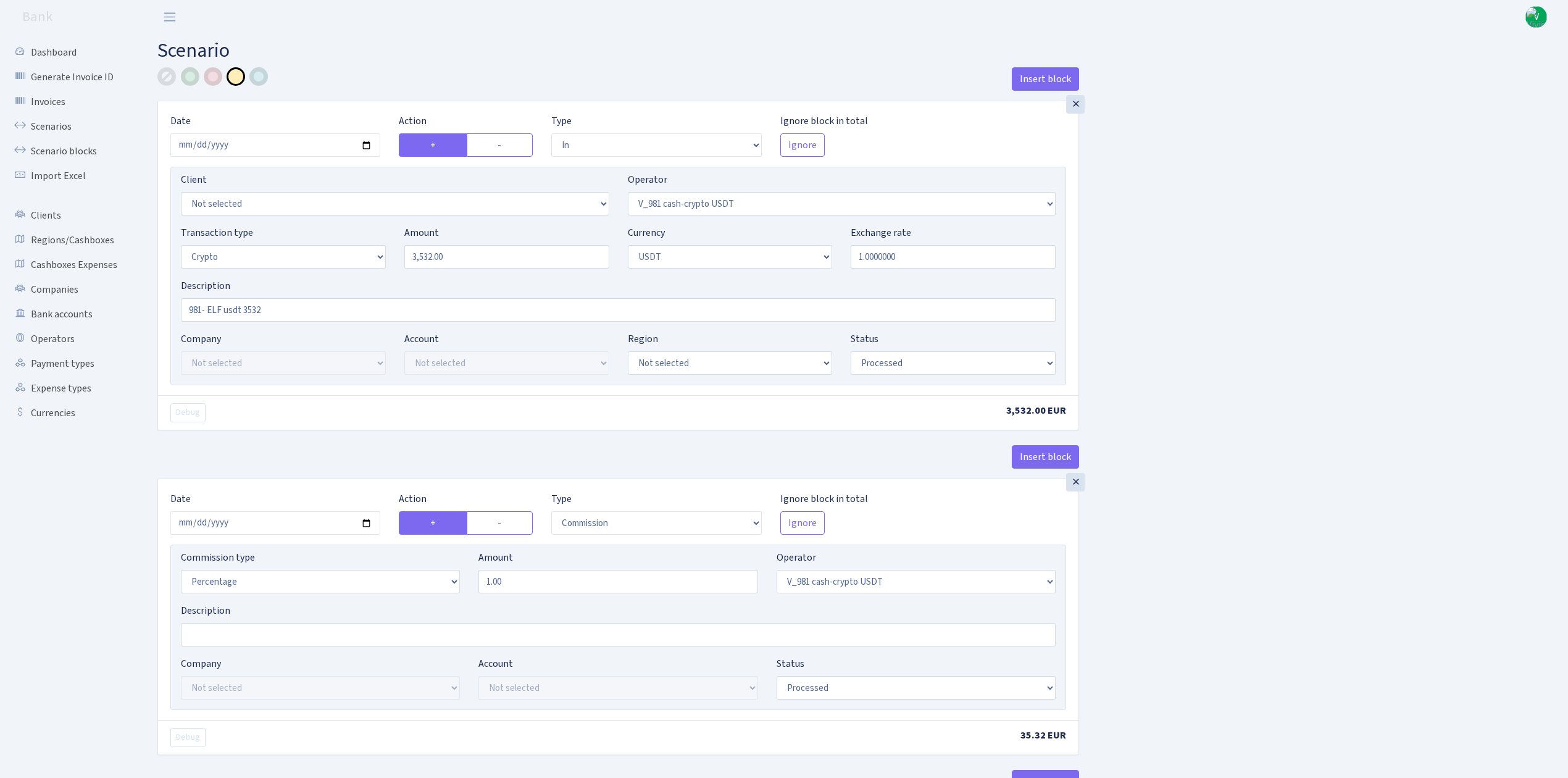
select select "6"
select select "processed"
select select "commission"
select select "485"
select select "processed"
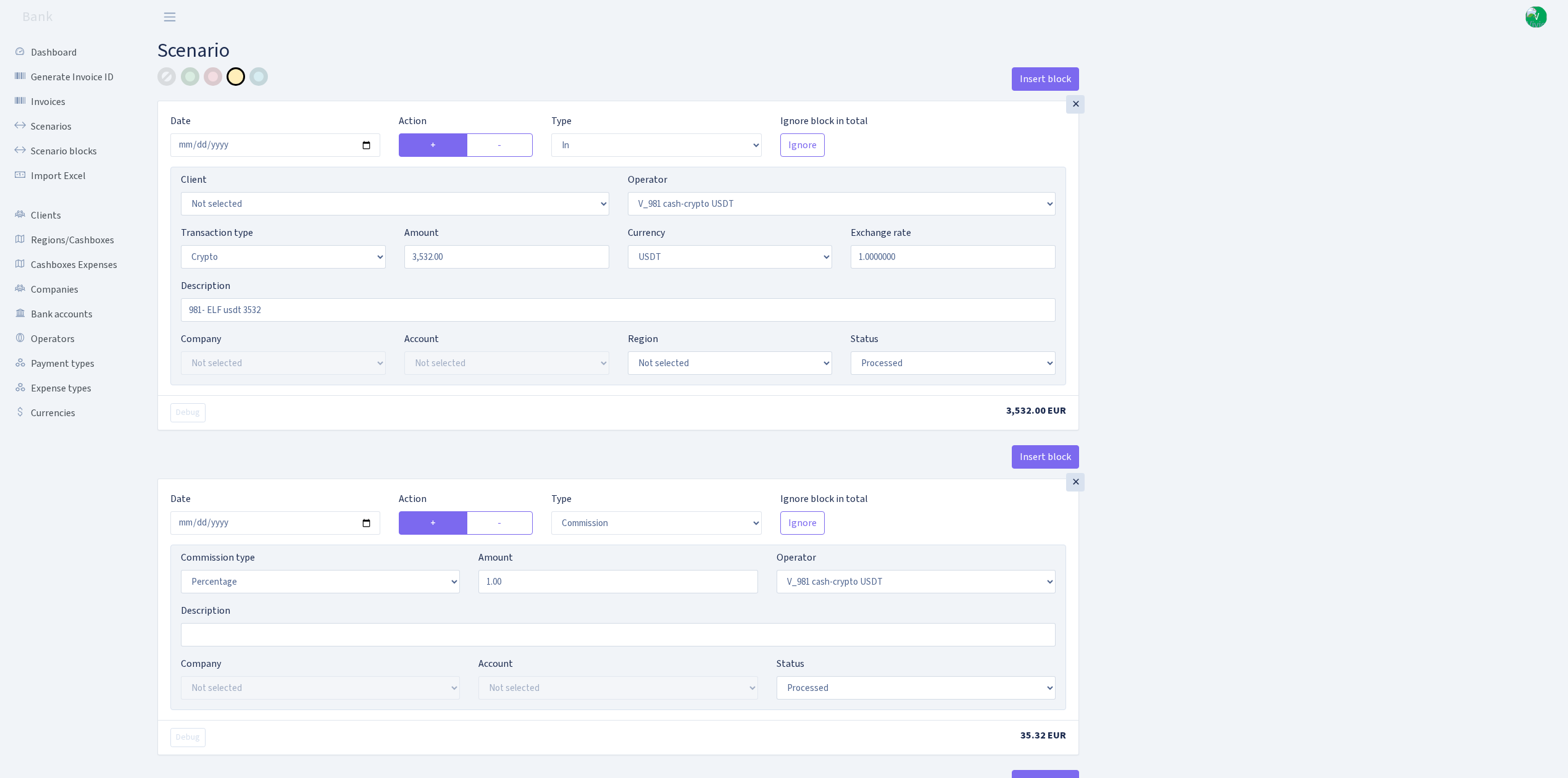
select select "commission"
select select "fixed"
select select "485"
select select "processed"
click at [59, 129] on link "Scenarios" at bounding box center [68, 127] width 124 height 25
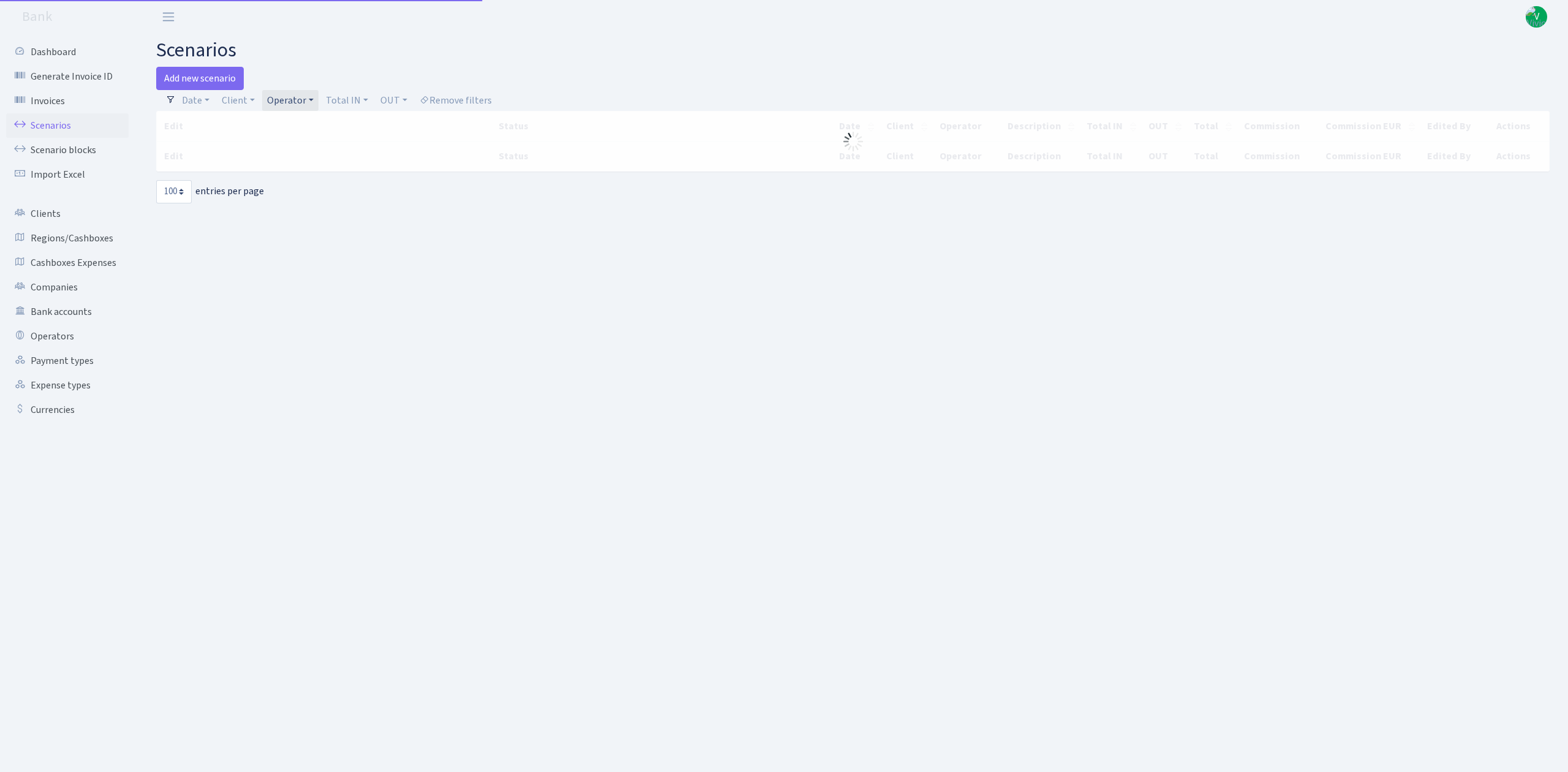
select select "100"
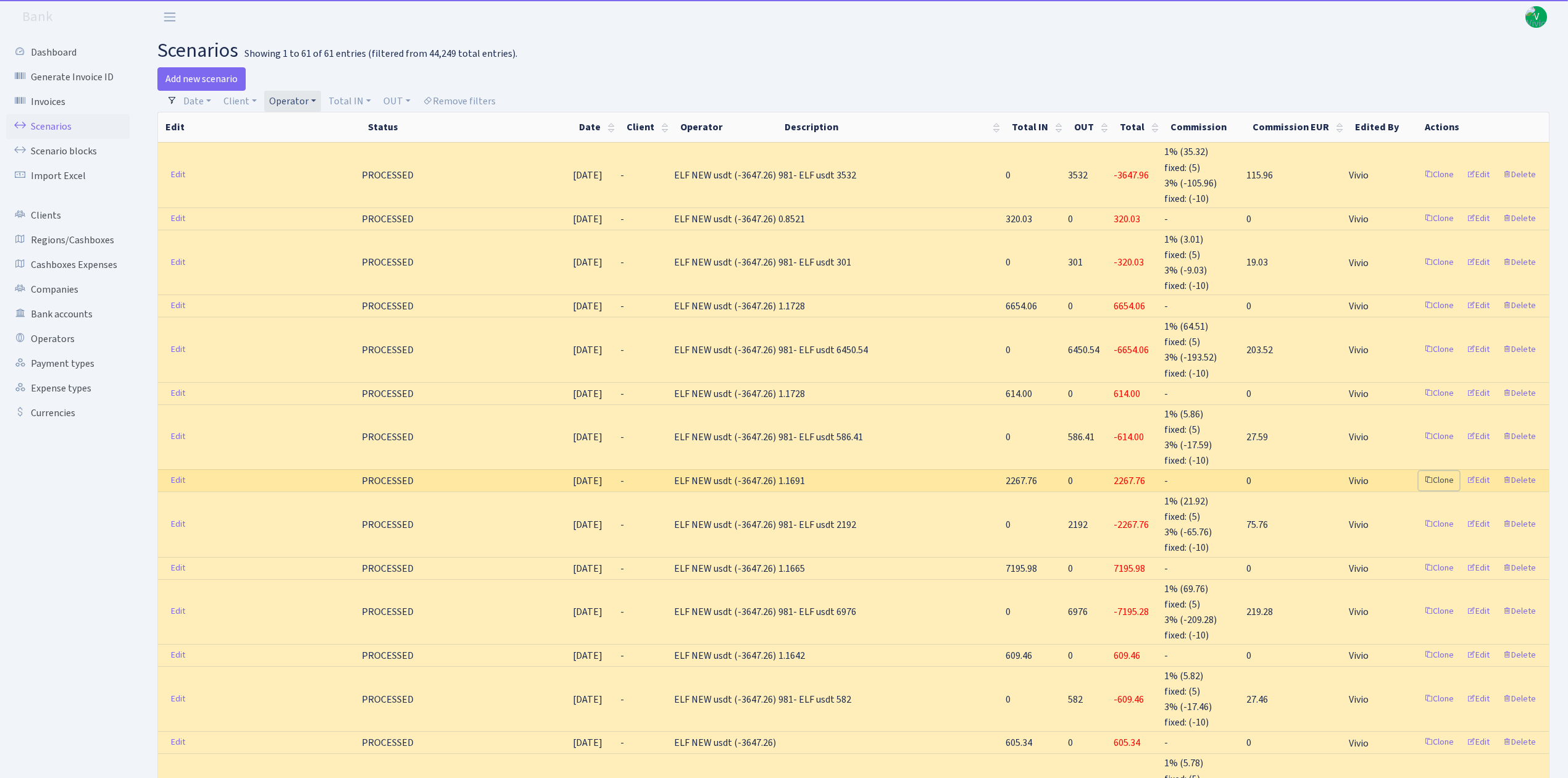
click at [1441, 473] on link "Clone" at bounding box center [1439, 481] width 41 height 19
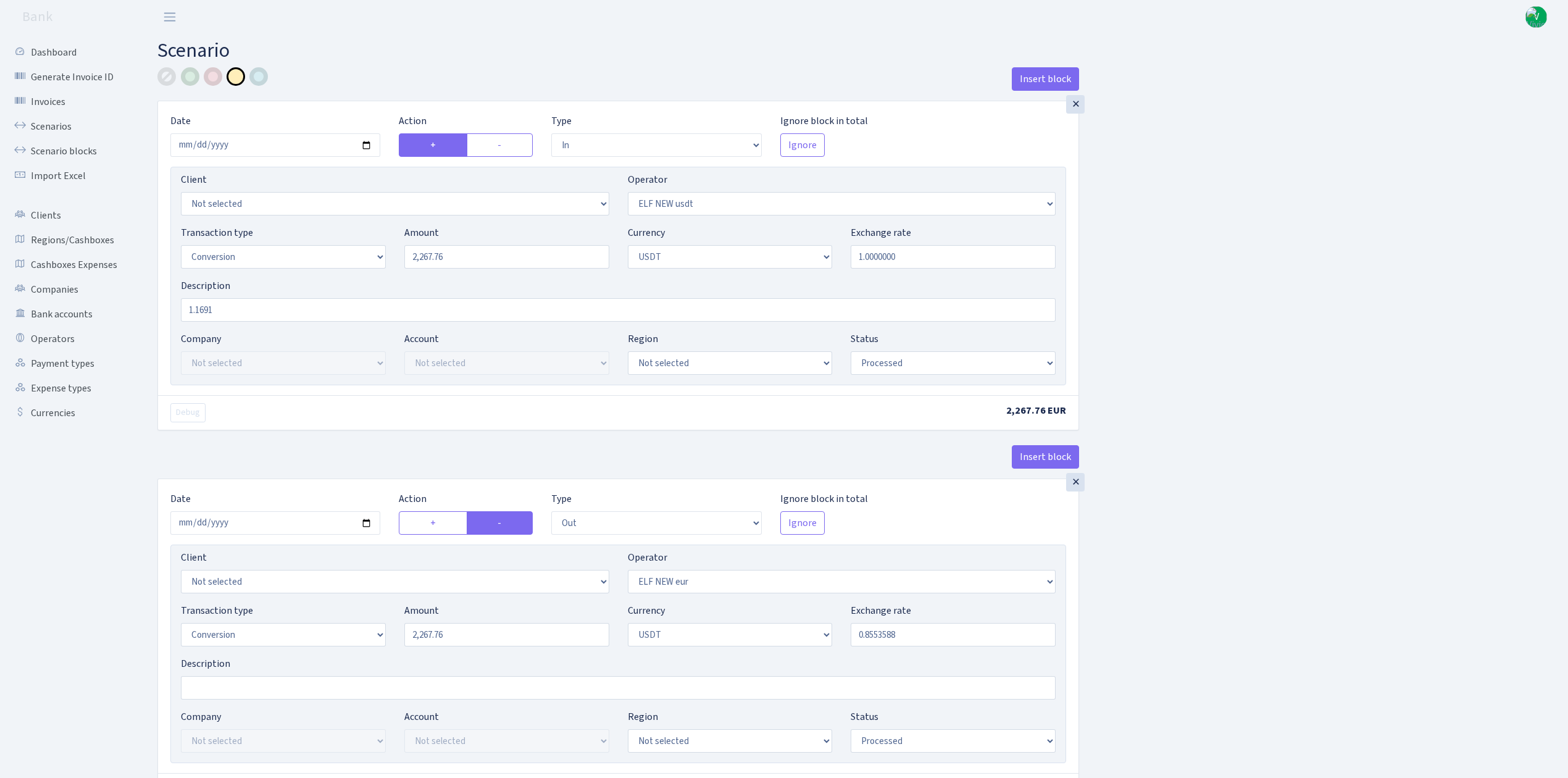
select select "in"
select select "485"
select select "15"
select select "6"
select select "processed"
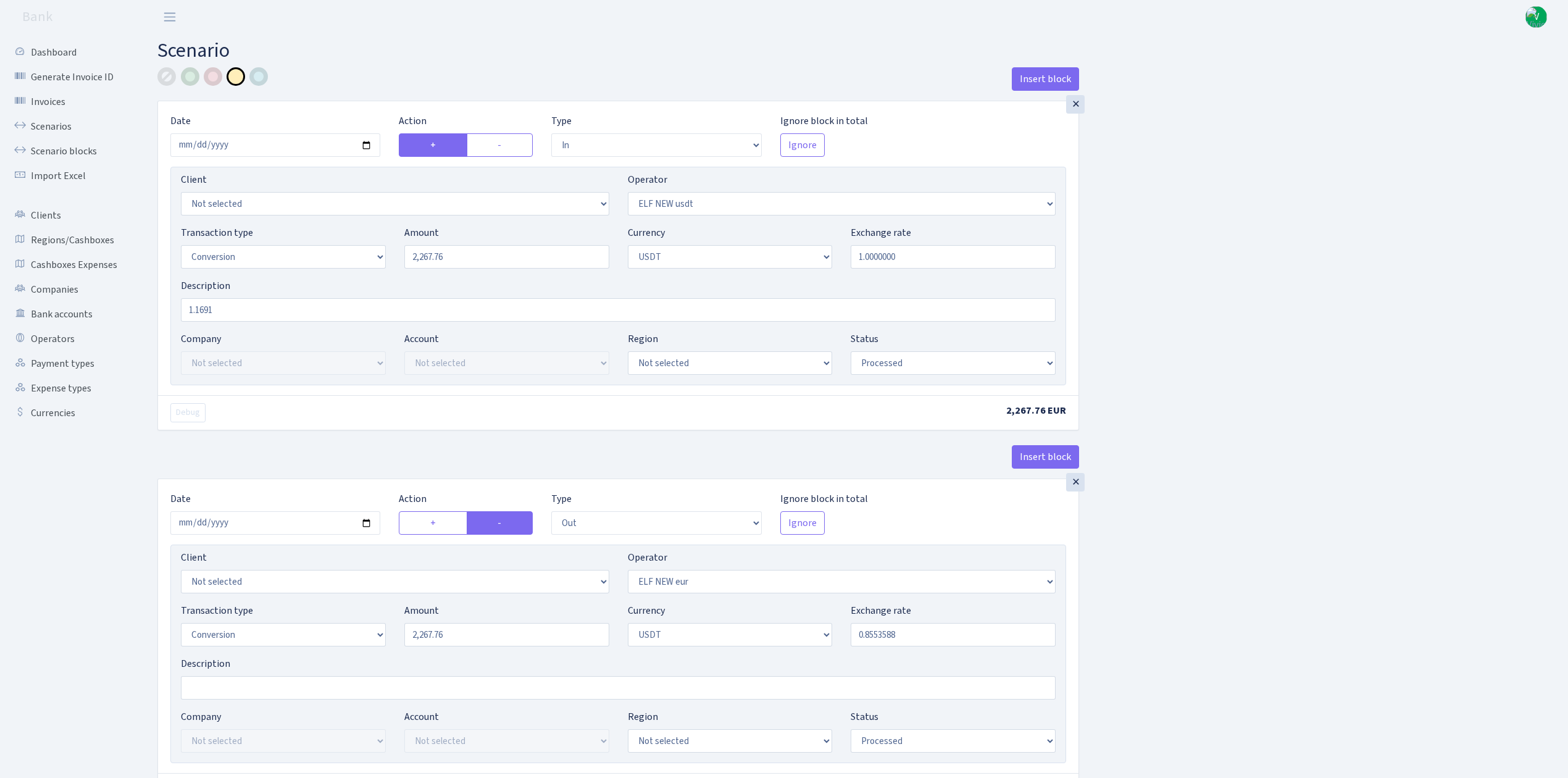
select select "out"
select select "484"
select select "15"
select select "6"
select select "processed"
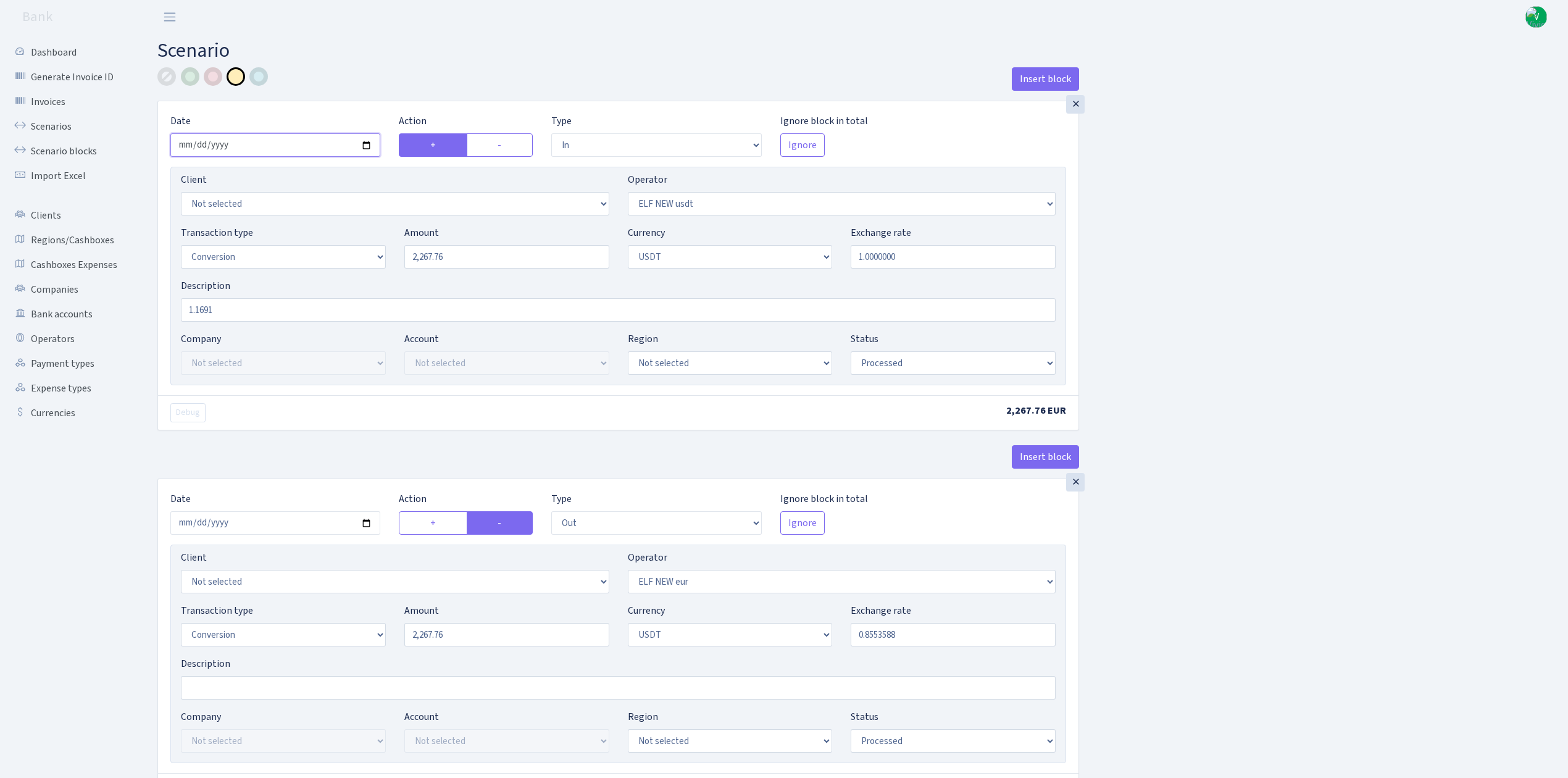
click at [368, 142] on input "2025-08-15" at bounding box center [275, 145] width 210 height 23
type input "2025-09-19"
drag, startPoint x: 465, startPoint y: 261, endPoint x: 320, endPoint y: 240, distance: 146.5
click at [320, 240] on div "Transaction type Not selected 981 ELF FISH crypto GIRT IVO dekl MM-BALTIC eur U…" at bounding box center [618, 252] width 893 height 53
click at [1350, 201] on div "Insert block × Date 2025-09-19 Action + - Type --- In Out Commission Field requ…" at bounding box center [853, 489] width 1411 height 844
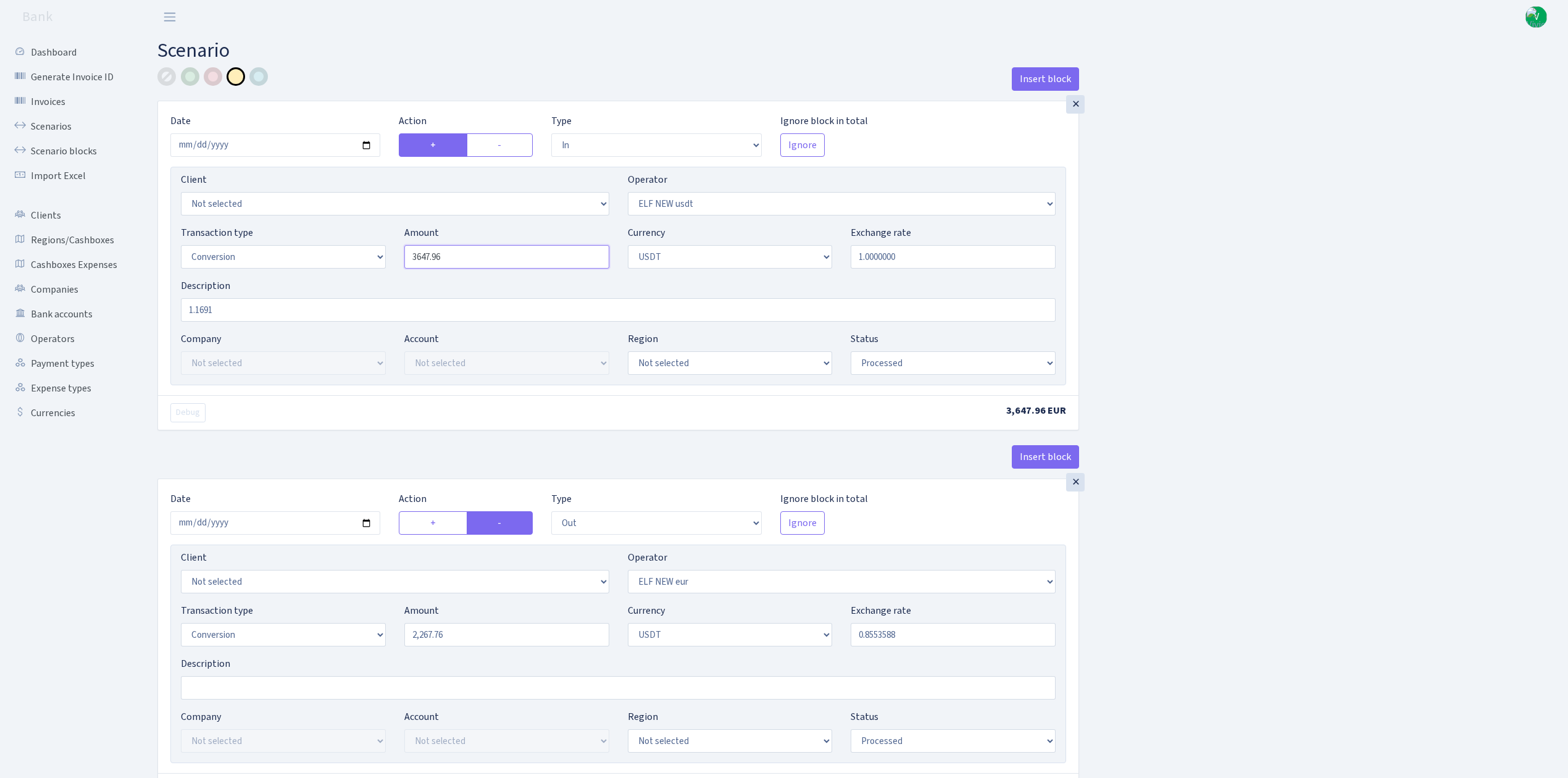
drag, startPoint x: 458, startPoint y: 263, endPoint x: 383, endPoint y: 249, distance: 76.3
click at [383, 249] on div "Transaction type Not selected 981 ELF FISH crypto GIRT IVO dekl MM-BALTIC eur U…" at bounding box center [618, 252] width 893 height 53
click at [365, 524] on input "2025-08-15" at bounding box center [275, 523] width 210 height 23
type input "3,647.96"
type input "2025-09-19"
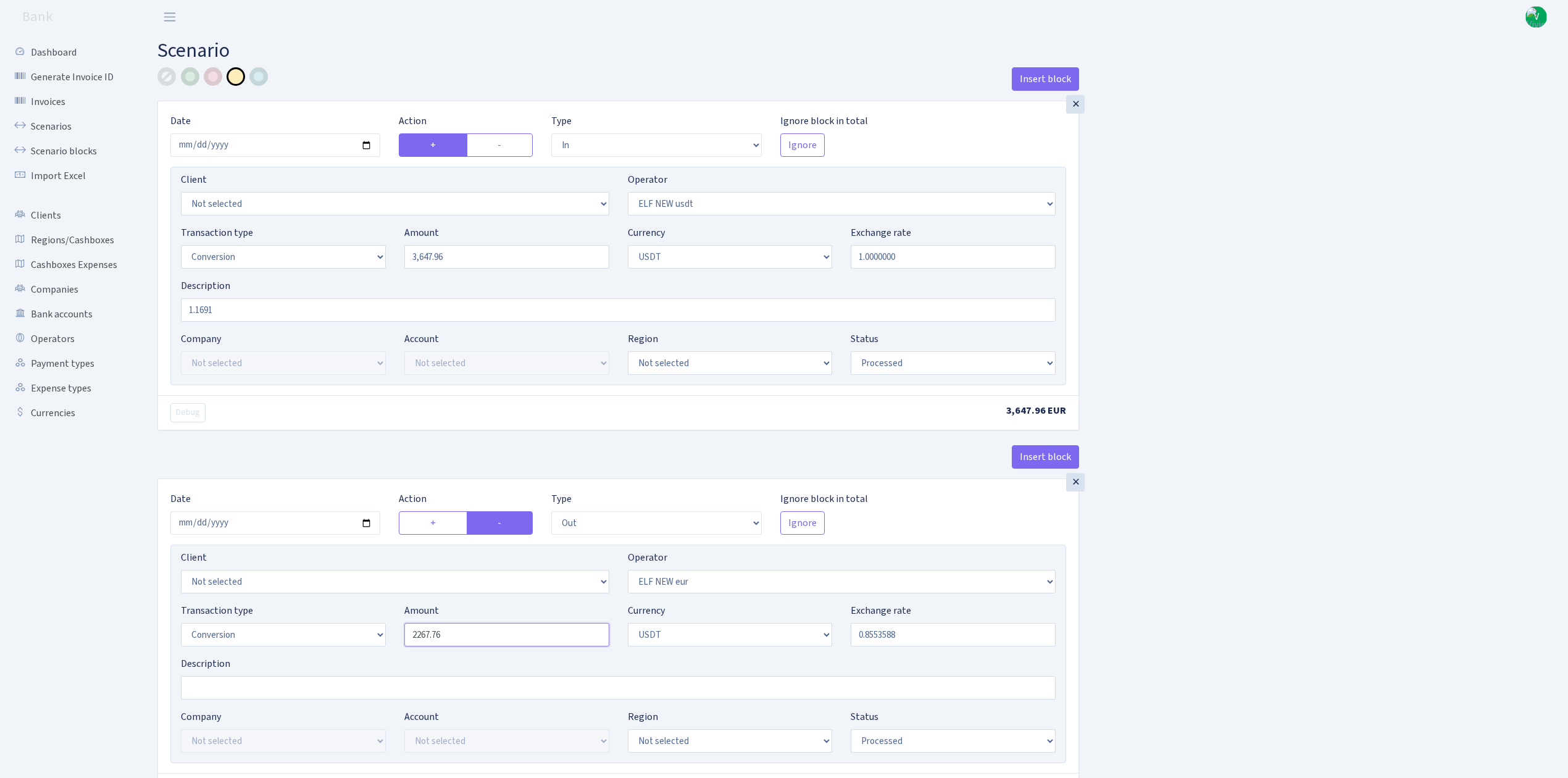
click at [447, 641] on input "2267.76" at bounding box center [507, 634] width 205 height 23
drag, startPoint x: 473, startPoint y: 639, endPoint x: 379, endPoint y: 632, distance: 94.3
click at [380, 632] on div "Transaction type Not selected 981 ELF FISH crypto GIRT IVO dekl MM-BALTIC eur U…" at bounding box center [618, 630] width 893 height 53
paste input "3647.9"
click at [1303, 556] on div "Insert block × Date 2025-09-19 Action + - Type --- In Out Commission Field requ…" at bounding box center [853, 489] width 1411 height 844
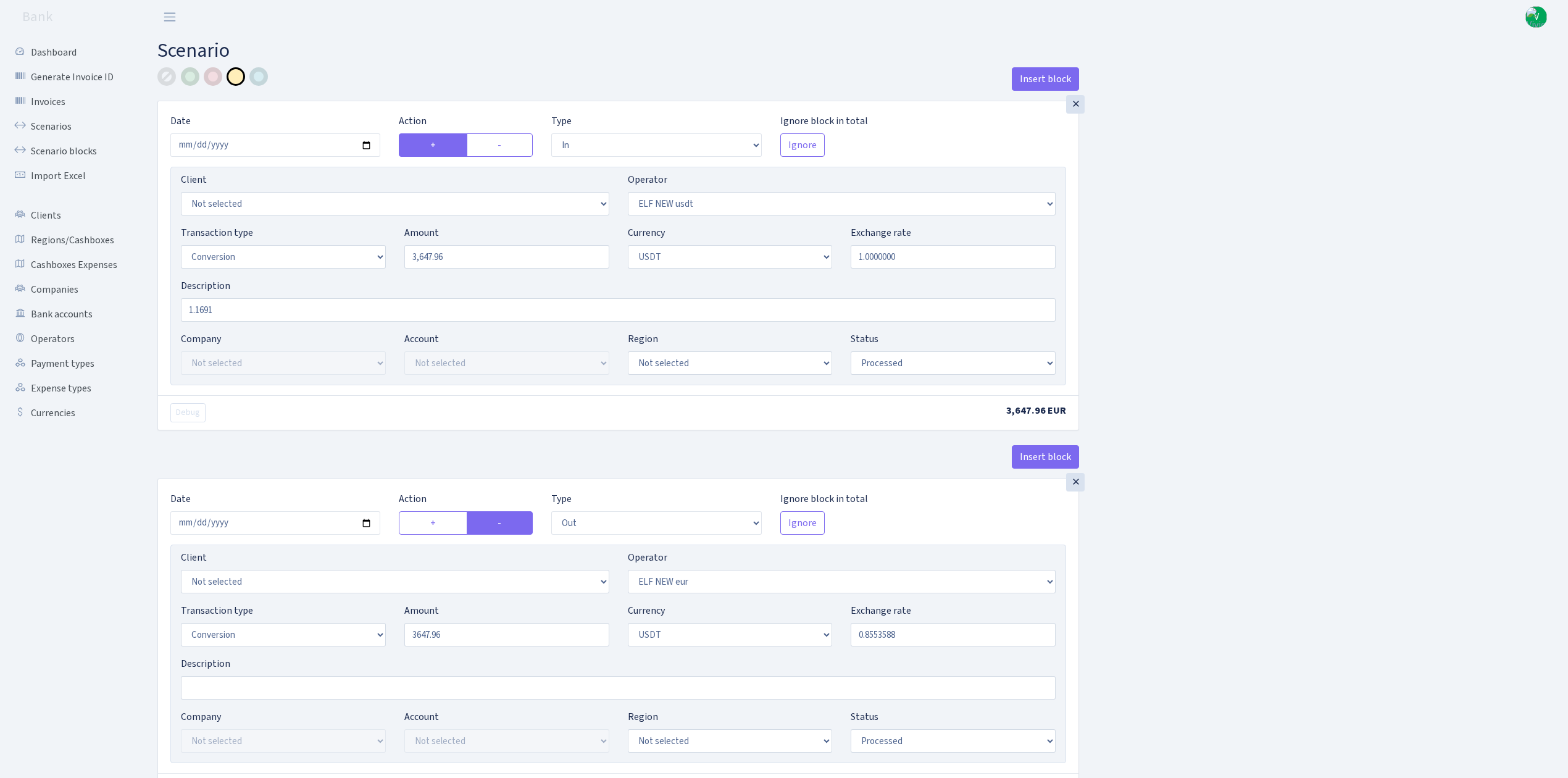
type input "3,647.96"
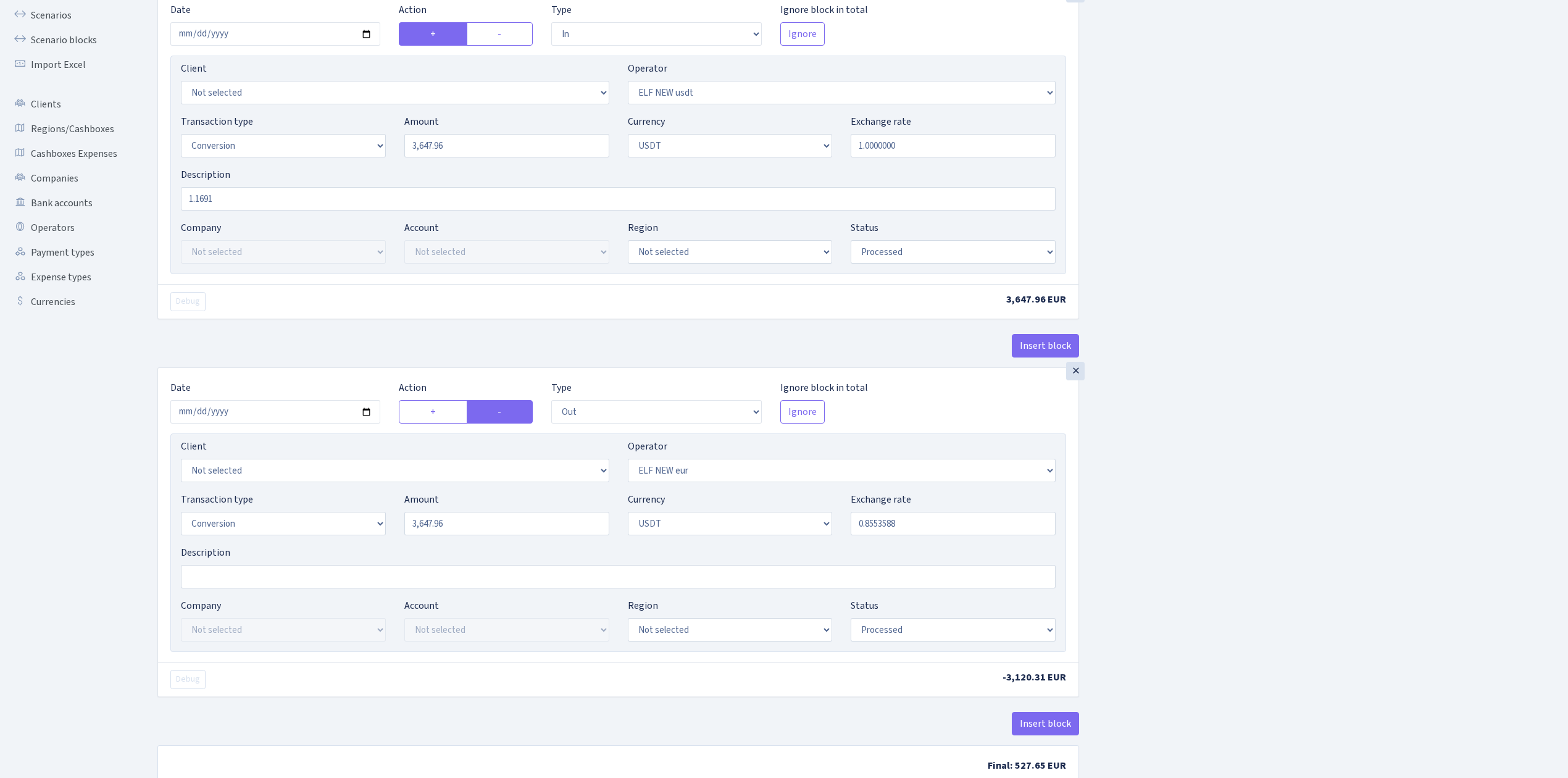
scroll to position [82, 0]
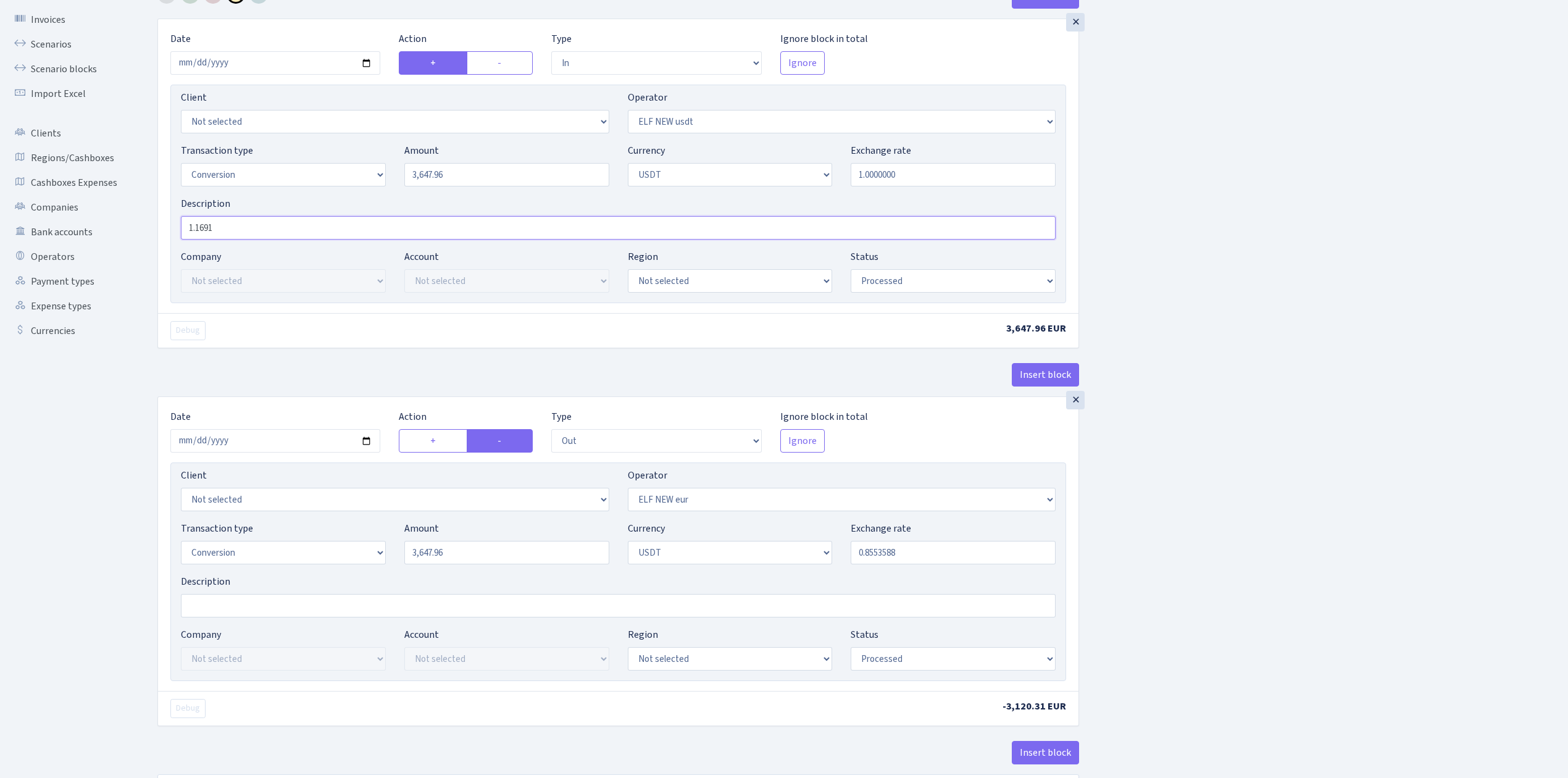
drag, startPoint x: 200, startPoint y: 224, endPoint x: 243, endPoint y: 228, distance: 43.2
click at [243, 228] on input "1.1691" at bounding box center [618, 227] width 875 height 23
type input "1.1774"
click at [1286, 255] on div "Insert block × Date 2025-09-19 Action + - Type --- In Out Commission Field requ…" at bounding box center [853, 407] width 1411 height 844
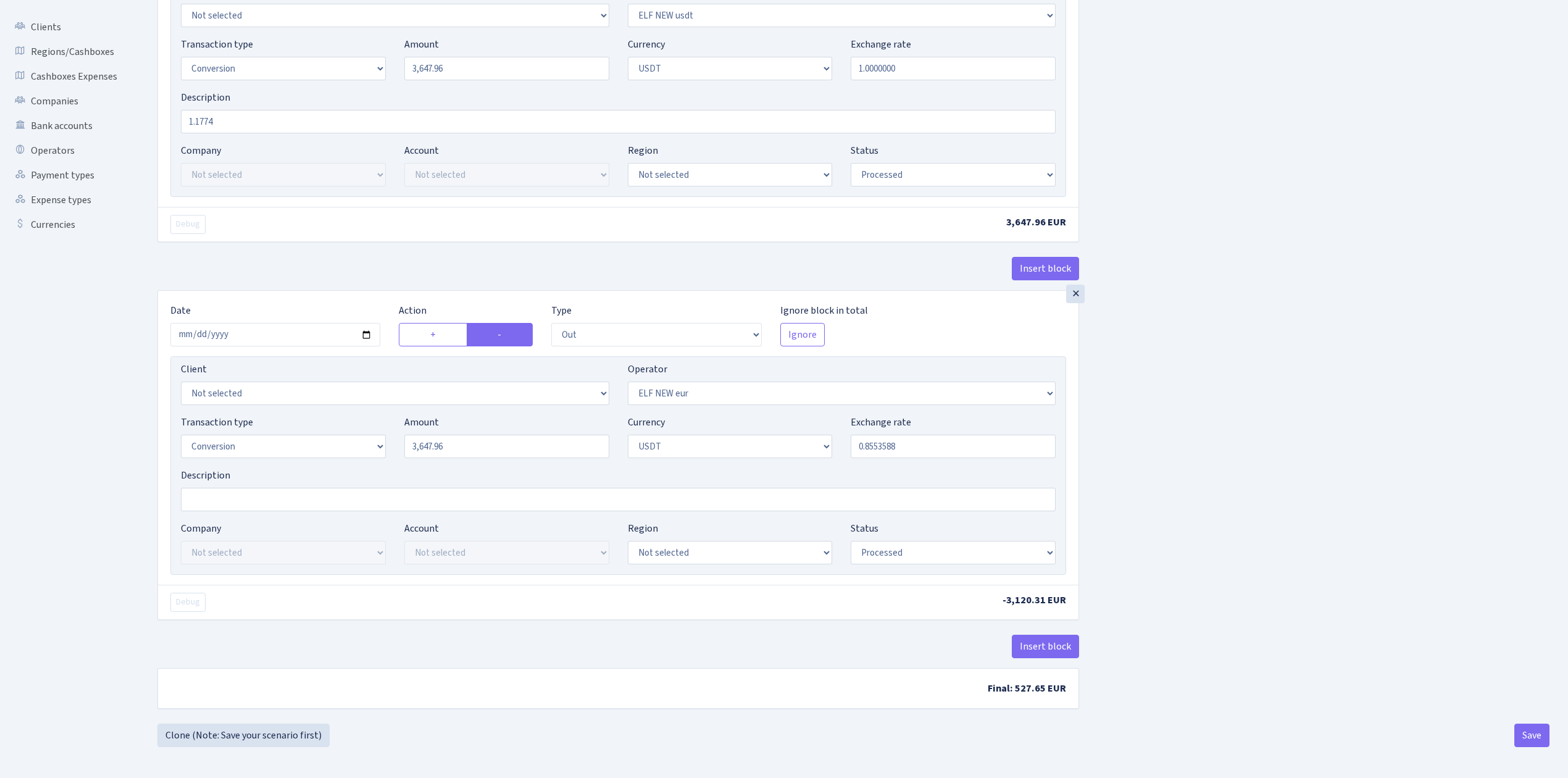
scroll to position [194, 0]
drag, startPoint x: 871, startPoint y: 443, endPoint x: 1094, endPoint y: 441, distance: 223.0
click at [1094, 441] on div "Insert block × Date 2025-09-19 Action + - Type --- In Out Commission Field requ…" at bounding box center [853, 301] width 1411 height 844
type input "0.8493770"
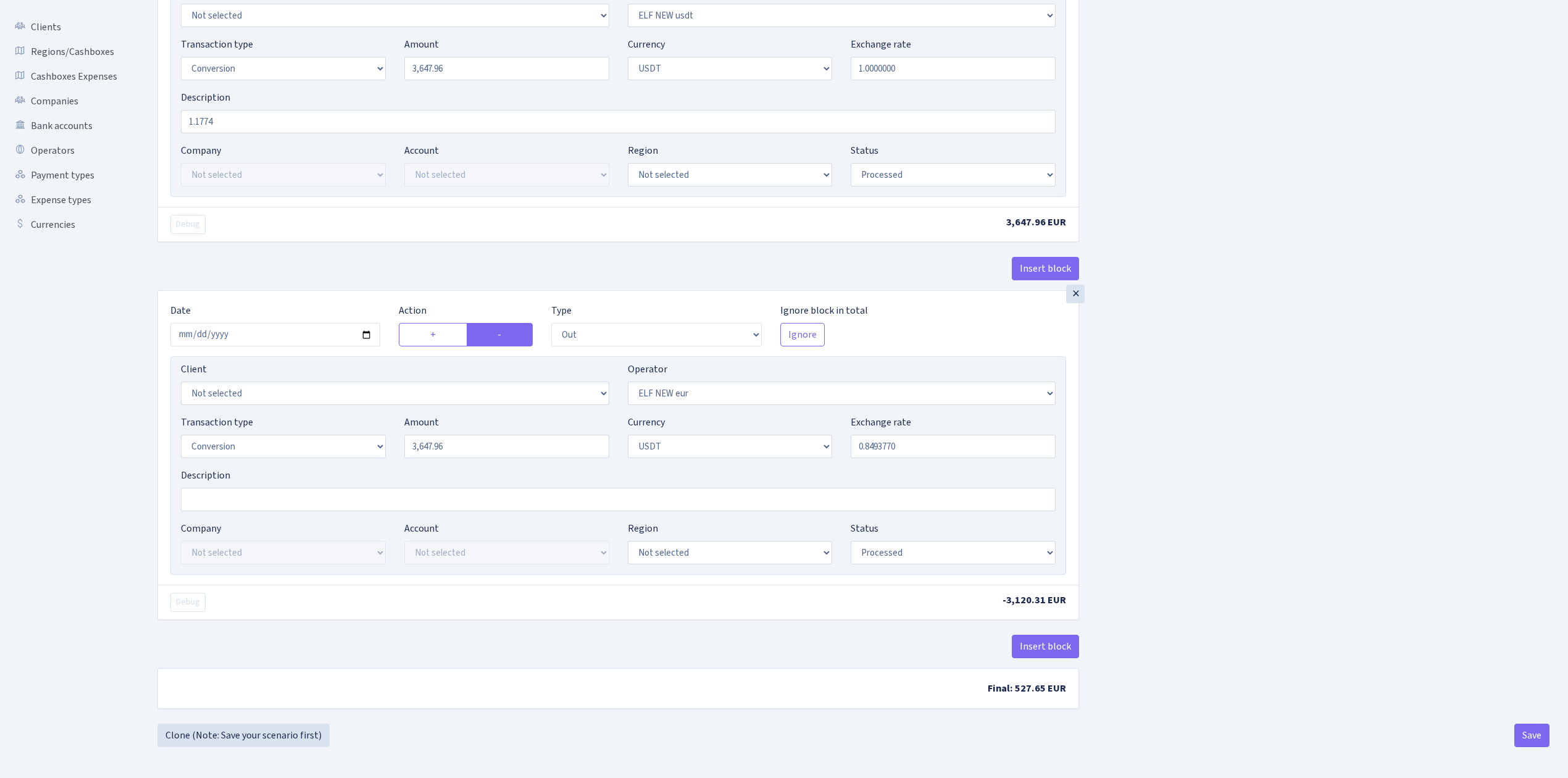
scroll to position [189, 0]
click at [1532, 739] on button "Save" at bounding box center [1532, 735] width 35 height 23
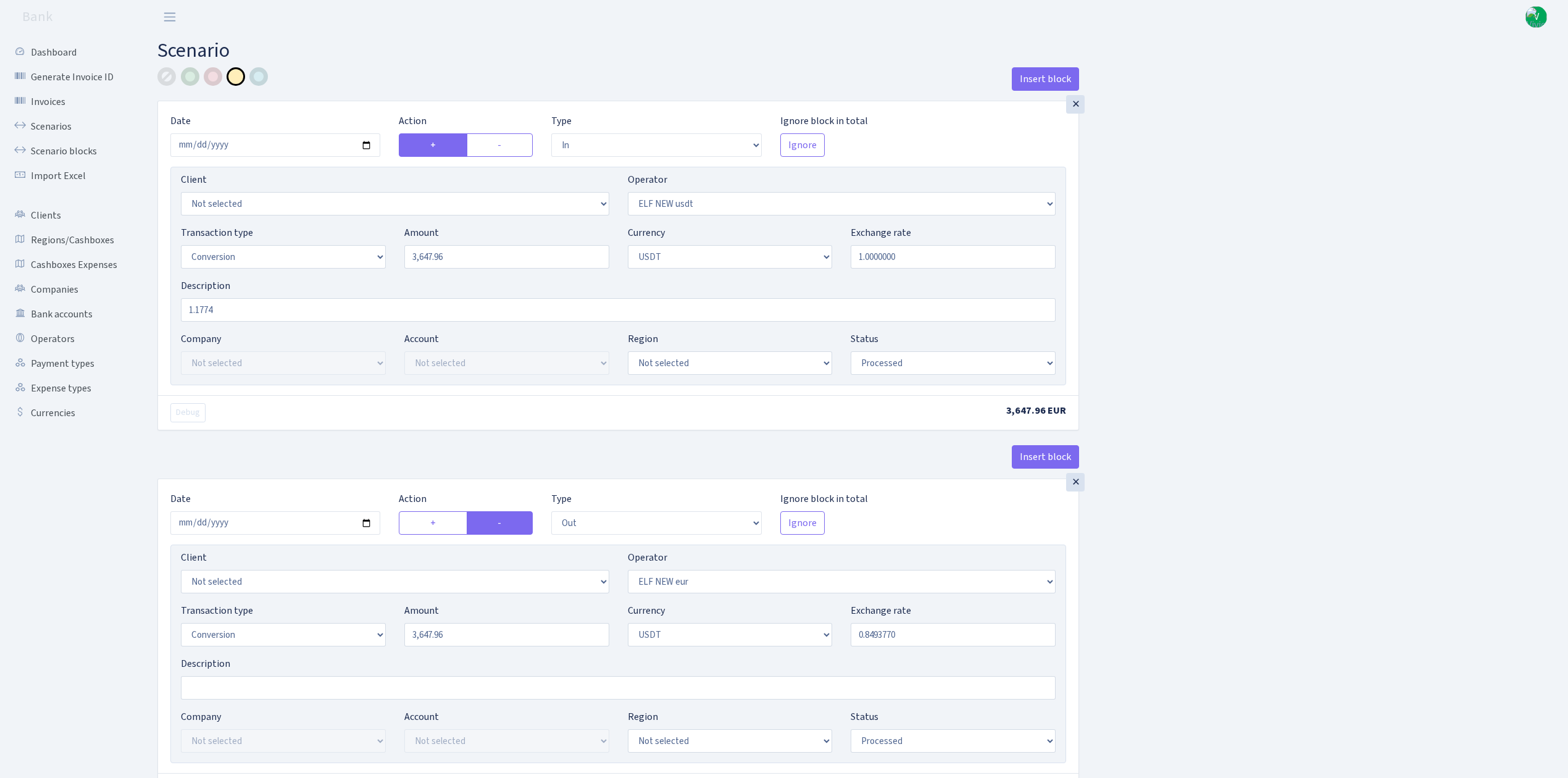
select select "in"
select select "485"
select select "15"
select select "6"
select select "processed"
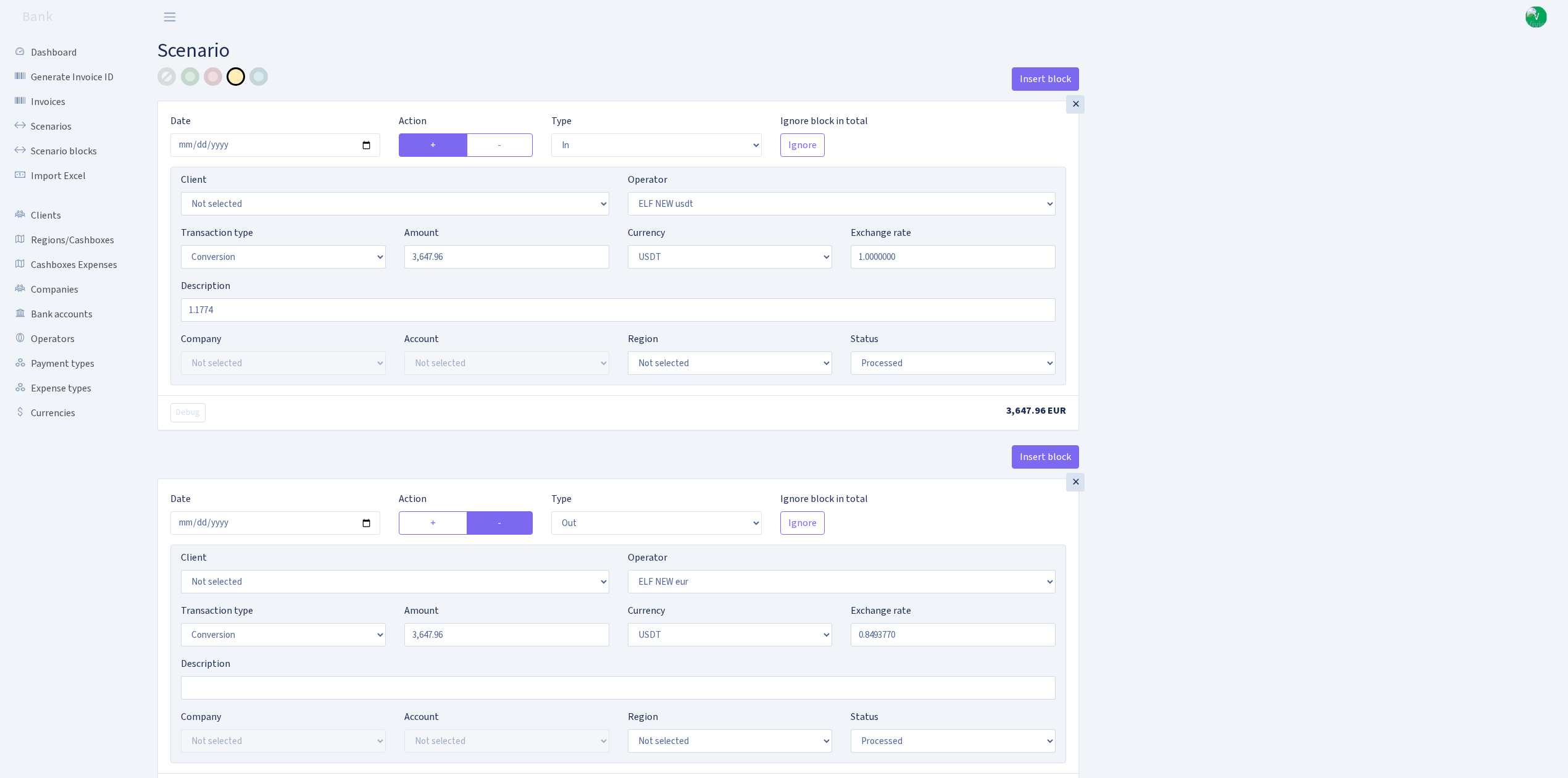
select select "out"
select select "484"
select select "15"
select select "6"
select select "processed"
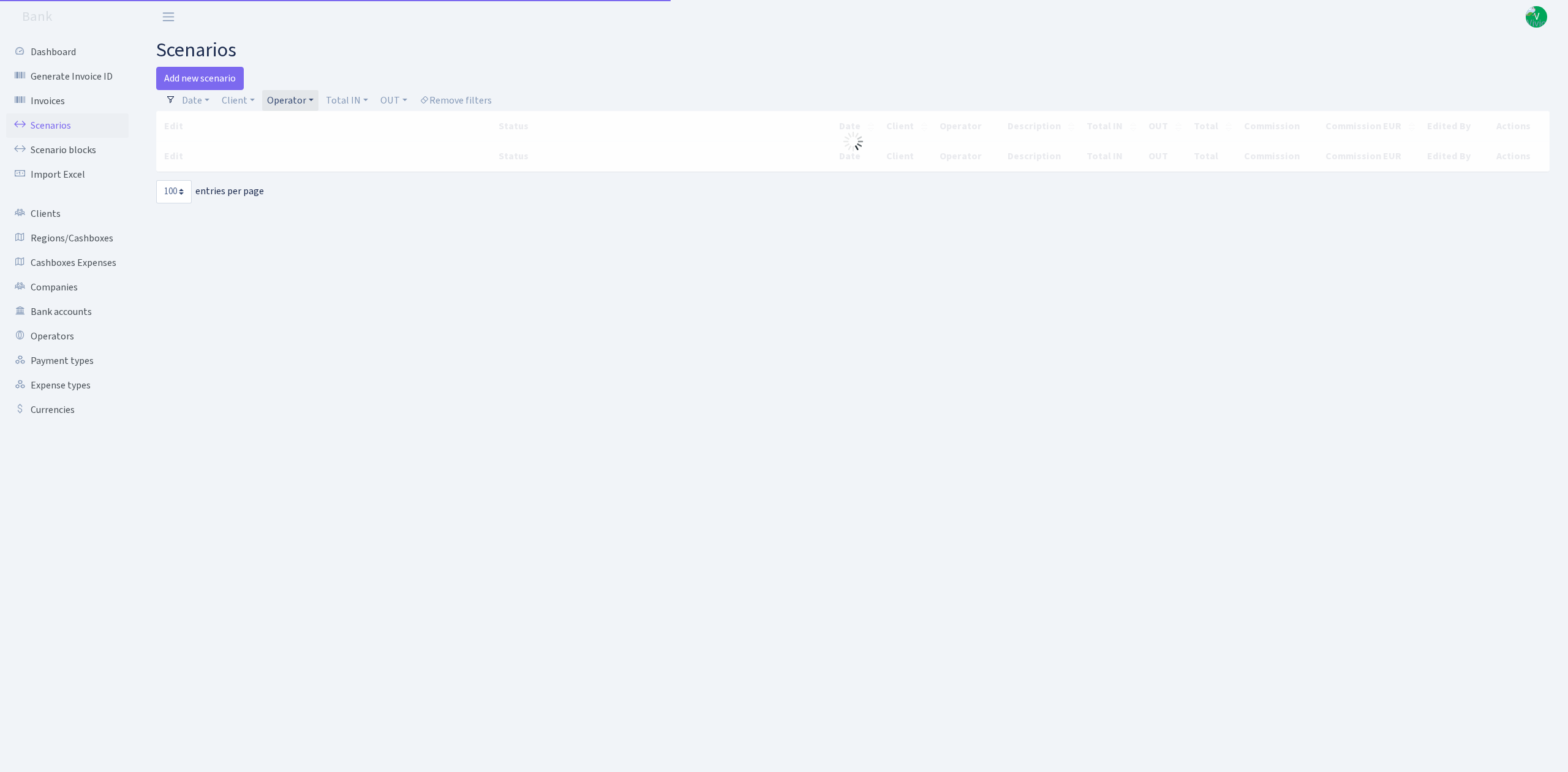
select select "100"
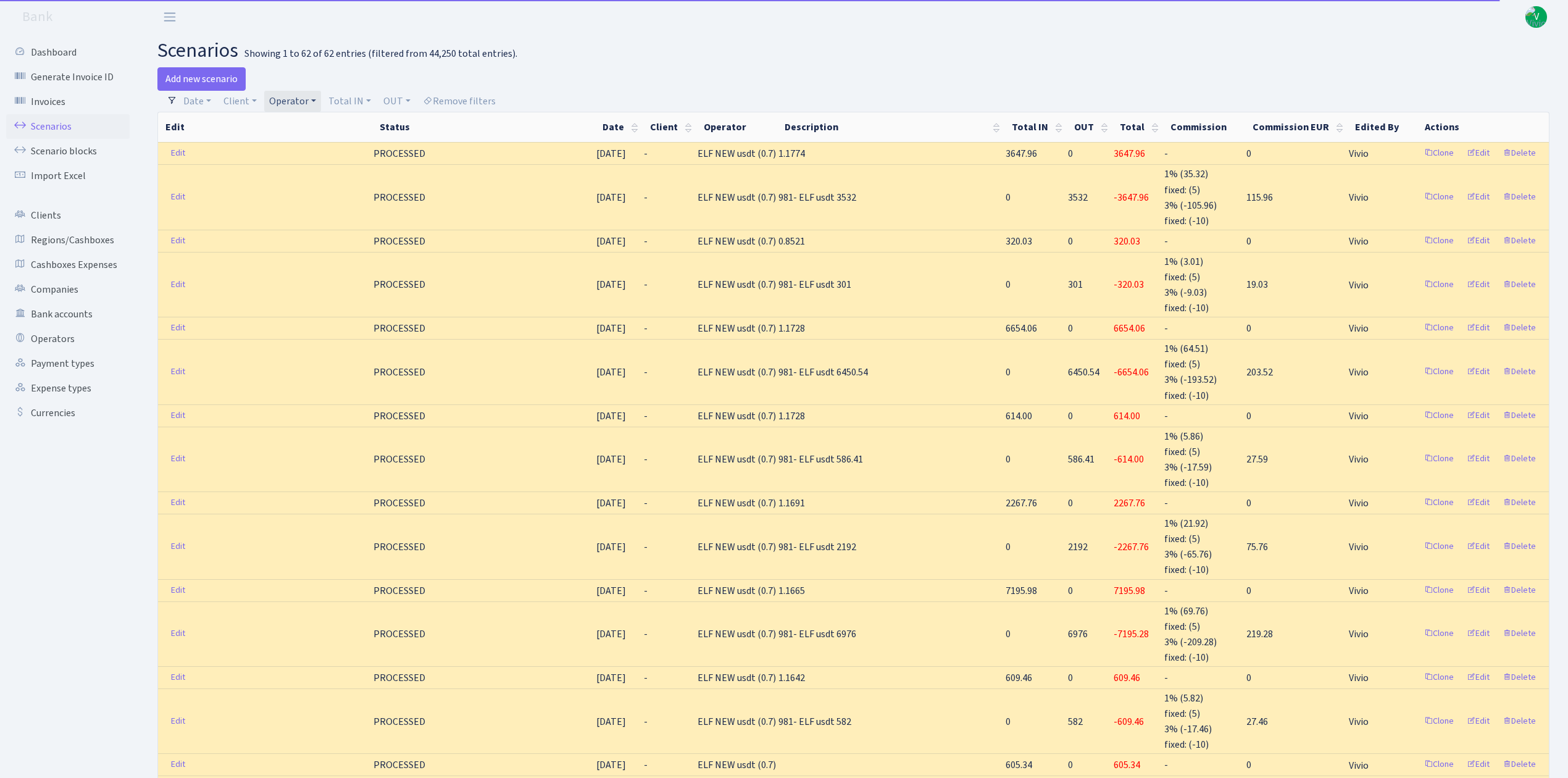
click at [289, 102] on link "Operator" at bounding box center [292, 102] width 56 height 21
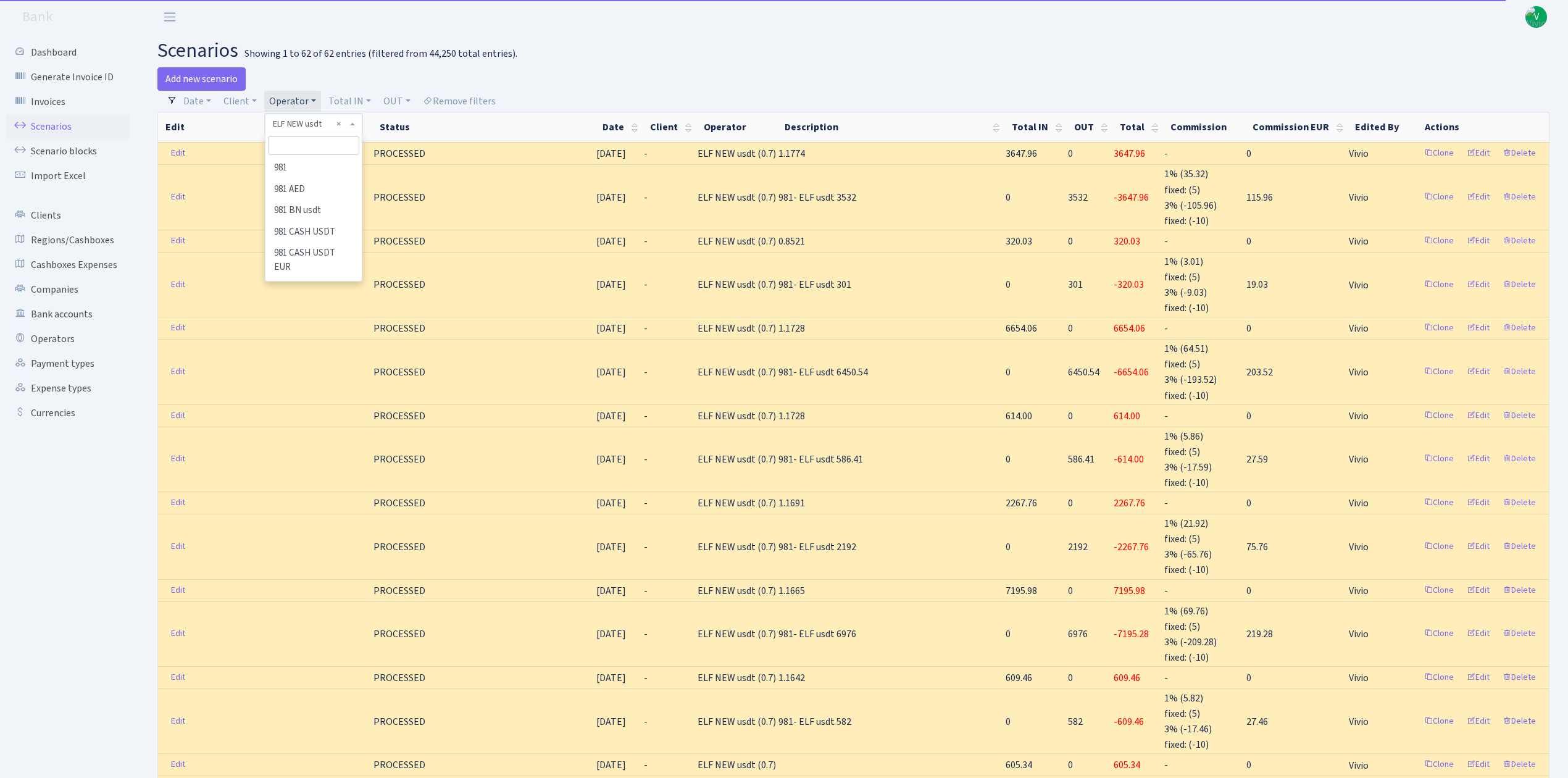
scroll to position [2342, 0]
click at [300, 132] on li "ELF NEW eur" at bounding box center [313, 121] width 93 height 22
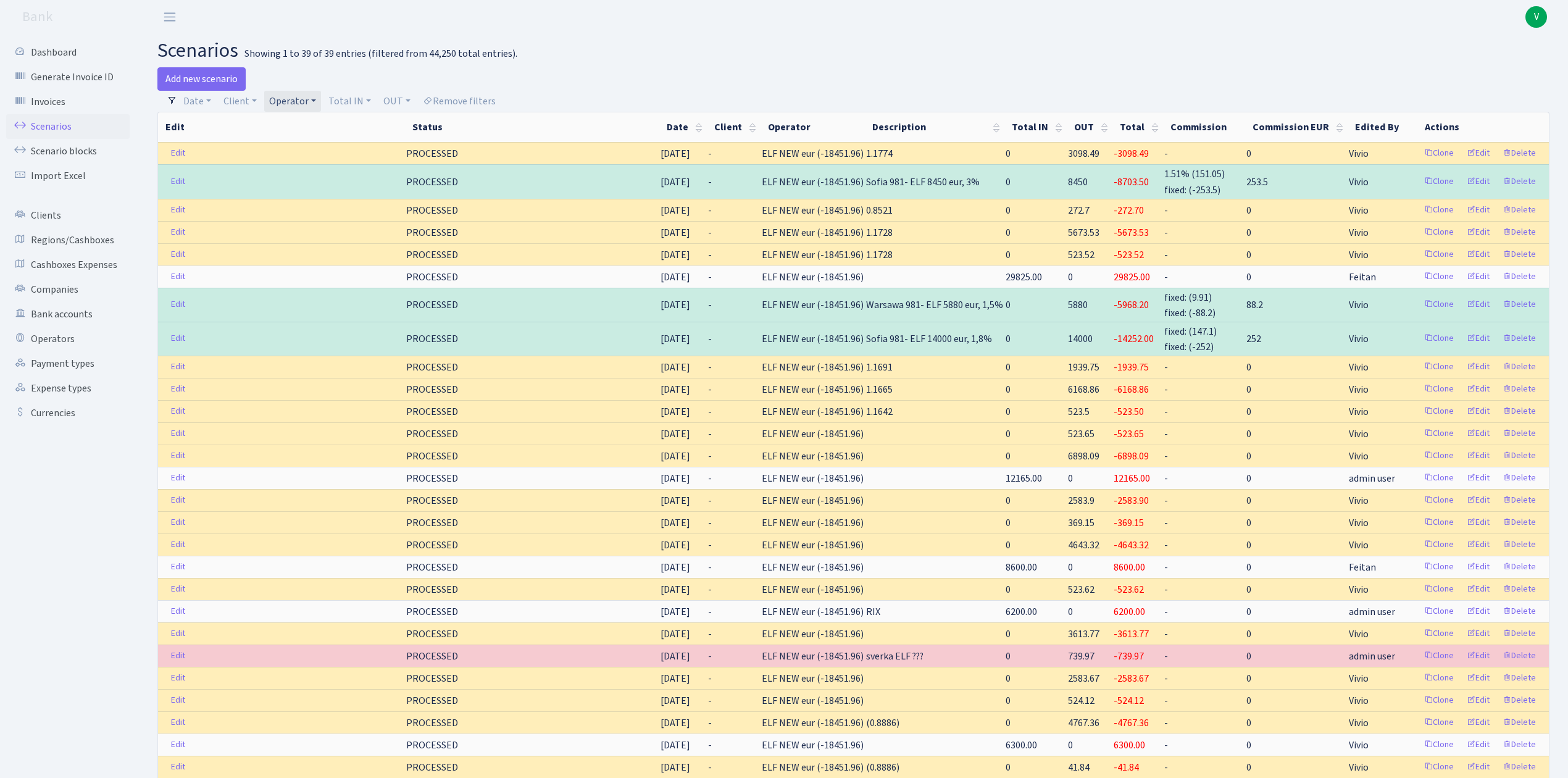
click at [291, 102] on link "Operator" at bounding box center [292, 102] width 56 height 21
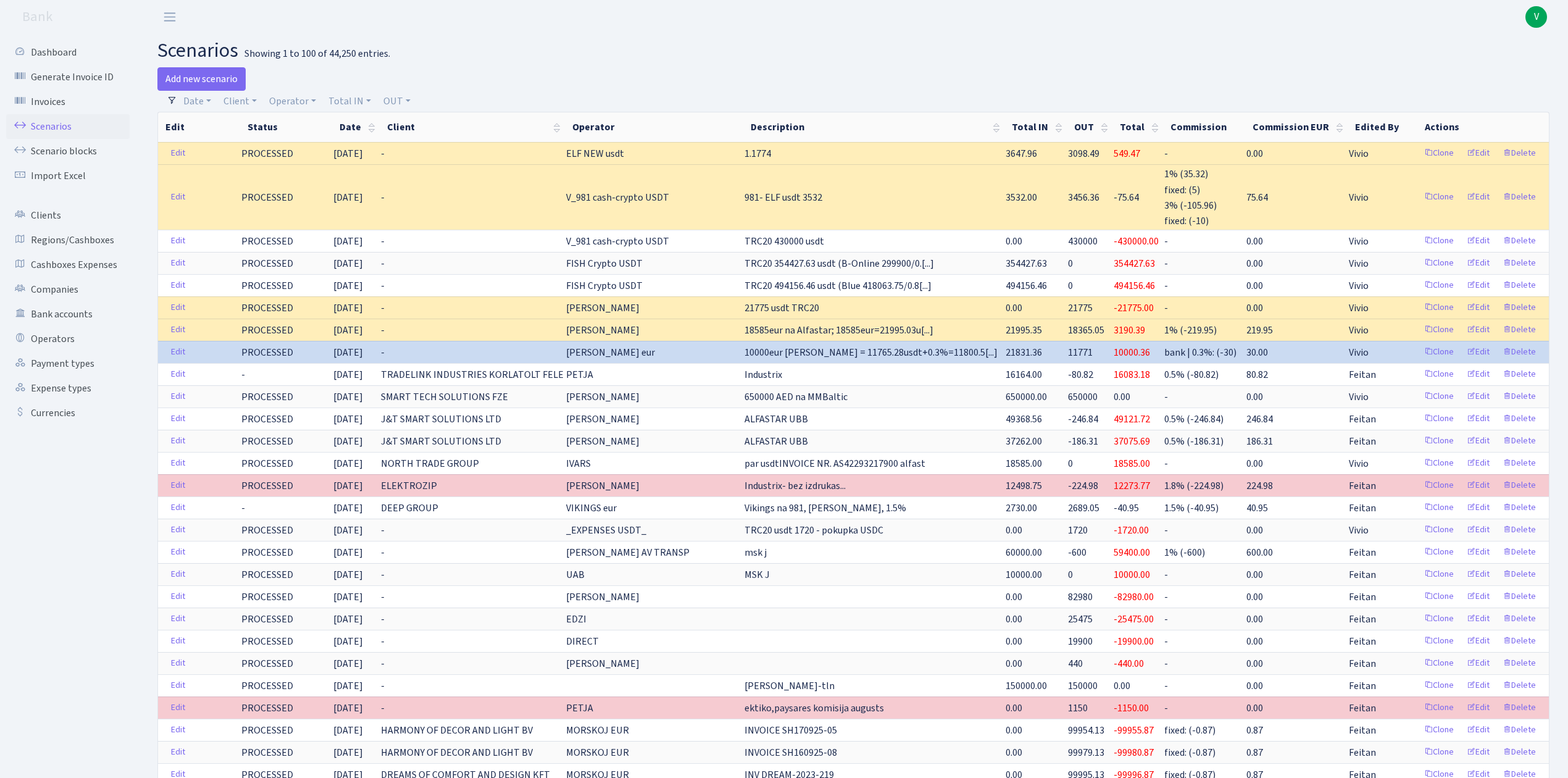
drag, startPoint x: 1109, startPoint y: 94, endPoint x: 1173, endPoint y: 26, distance: 93.4
click at [1173, 26] on header "Bank V My Account Logout" at bounding box center [784, 17] width 1568 height 34
click at [1542, 11] on span "V" at bounding box center [1536, 17] width 22 height 22
click at [1490, 66] on link "Logout" at bounding box center [1497, 71] width 111 height 19
